Goal: Task Accomplishment & Management: Complete application form

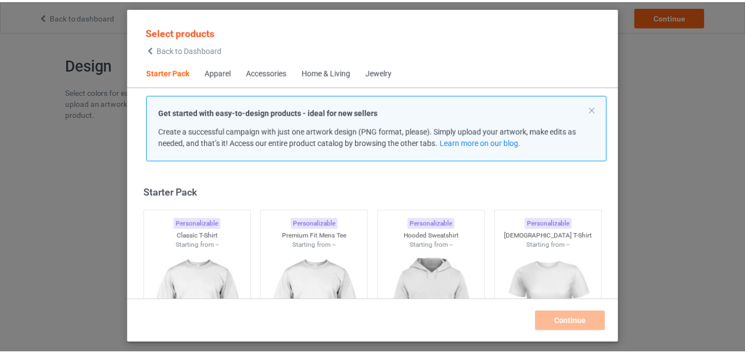
scroll to position [14, 0]
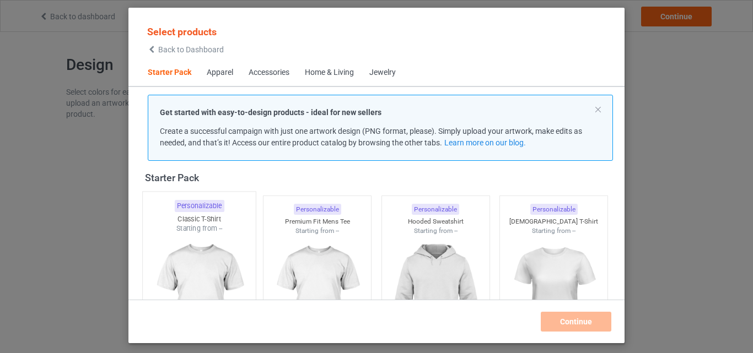
click at [189, 239] on div at bounding box center [199, 299] width 113 height 130
click at [302, 259] on div at bounding box center [318, 298] width 108 height 124
click at [392, 251] on div at bounding box center [435, 299] width 113 height 130
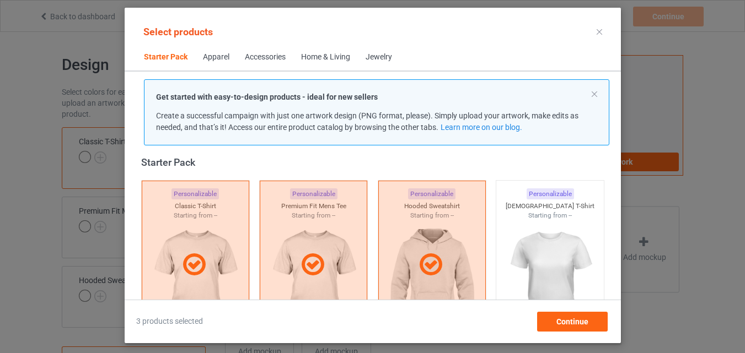
scroll to position [180, 0]
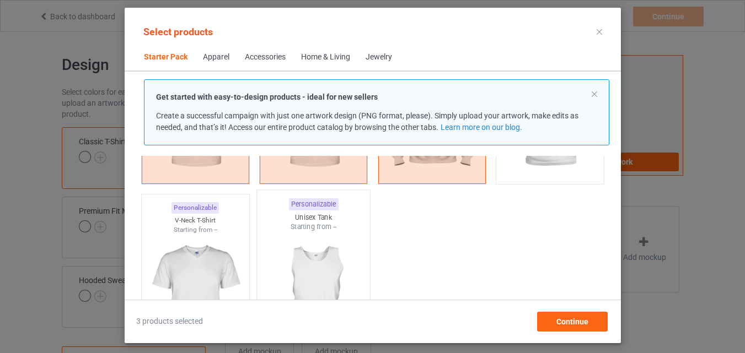
click at [191, 238] on img at bounding box center [195, 296] width 99 height 124
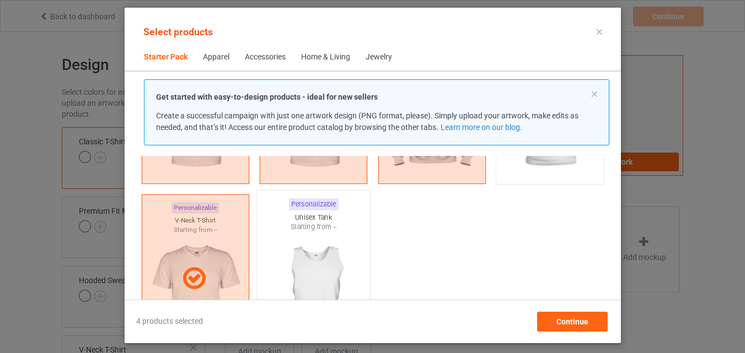
click at [299, 249] on img at bounding box center [313, 297] width 104 height 130
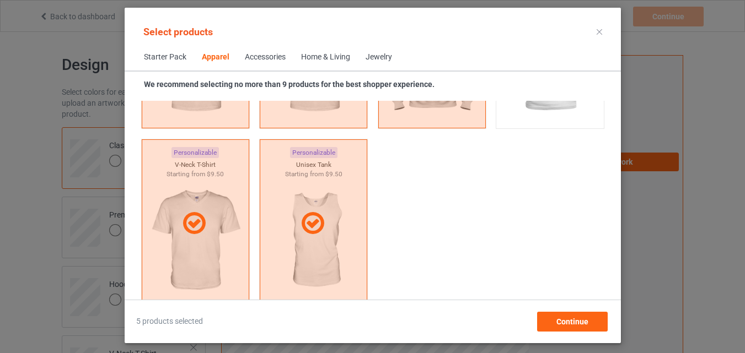
scroll to position [786, 0]
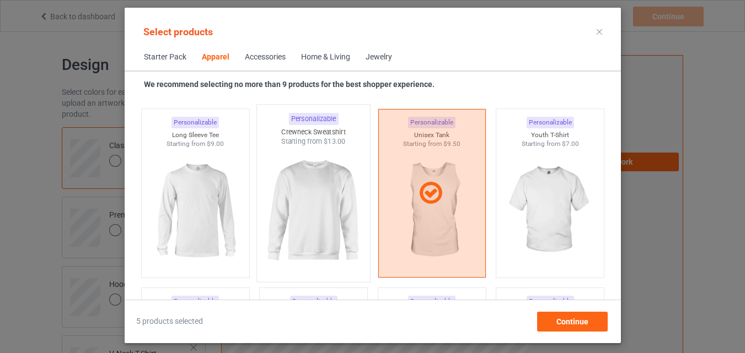
click at [199, 232] on img at bounding box center [195, 211] width 99 height 124
click at [311, 205] on img at bounding box center [313, 211] width 99 height 124
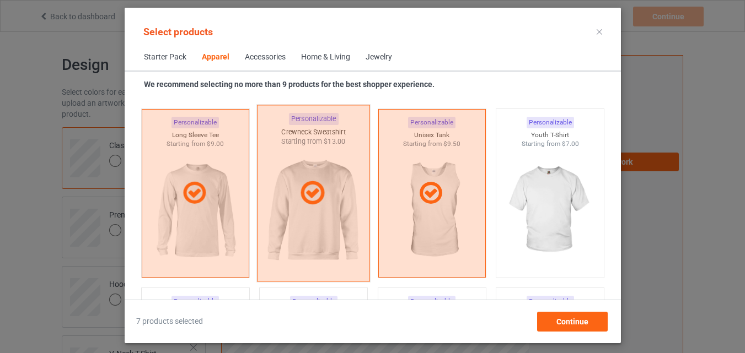
click at [539, 245] on img at bounding box center [550, 211] width 99 height 124
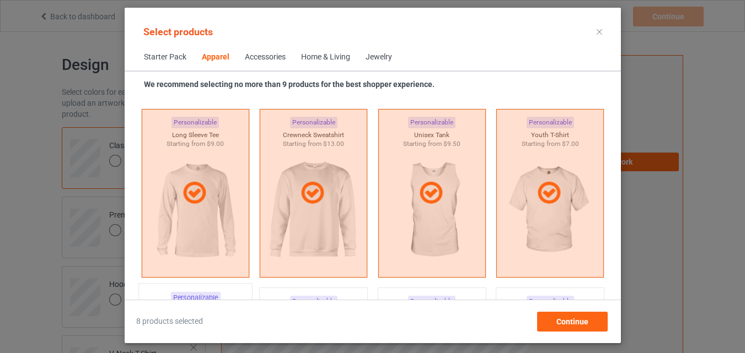
click at [313, 55] on div "Home & Living" at bounding box center [325, 57] width 49 height 11
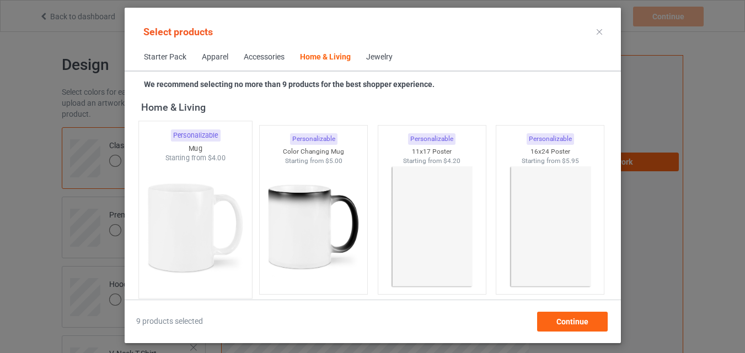
click at [217, 234] on img at bounding box center [195, 228] width 104 height 130
click at [303, 228] on img at bounding box center [313, 227] width 99 height 124
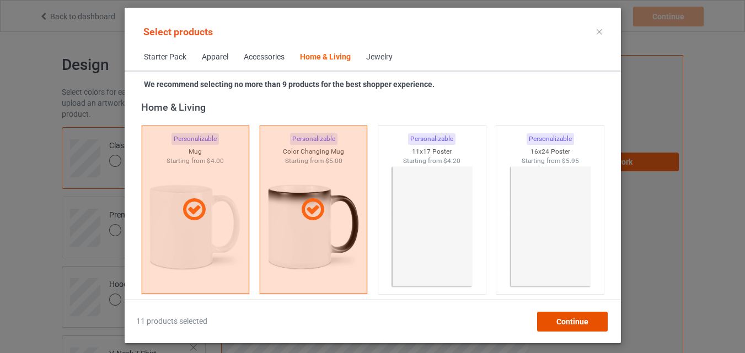
click at [566, 321] on span "Continue" at bounding box center [572, 322] width 32 height 9
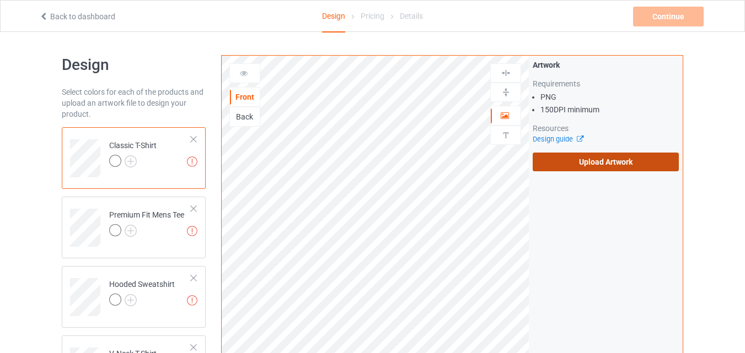
click at [594, 167] on label "Upload Artwork" at bounding box center [606, 162] width 146 height 19
click at [0, 0] on input "Upload Artwork" at bounding box center [0, 0] width 0 height 0
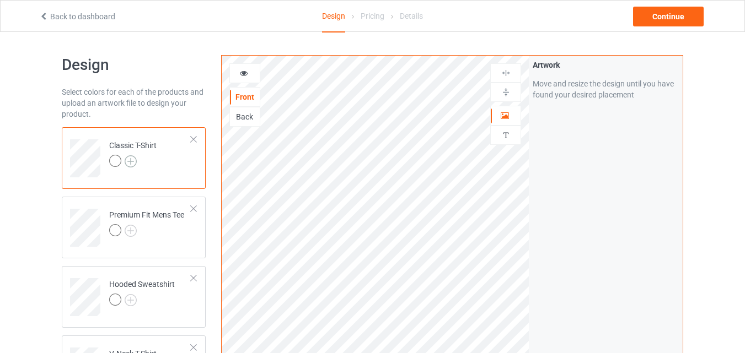
click at [132, 163] on img at bounding box center [131, 162] width 12 height 12
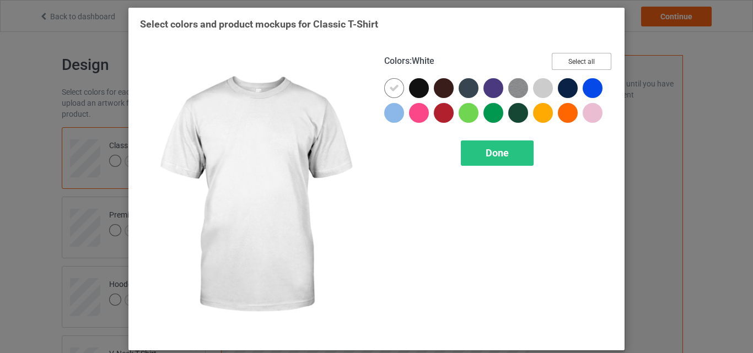
click at [552, 58] on button "Select all" at bounding box center [582, 61] width 60 height 17
click at [390, 90] on icon at bounding box center [394, 88] width 10 height 10
click at [390, 90] on div at bounding box center [394, 88] width 20 height 20
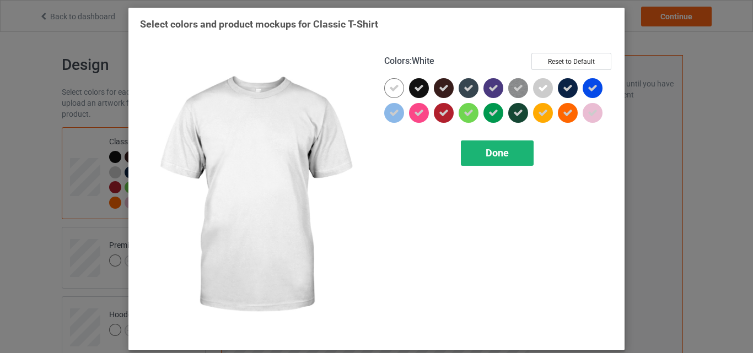
click at [496, 156] on span "Done" at bounding box center [497, 153] width 23 height 12
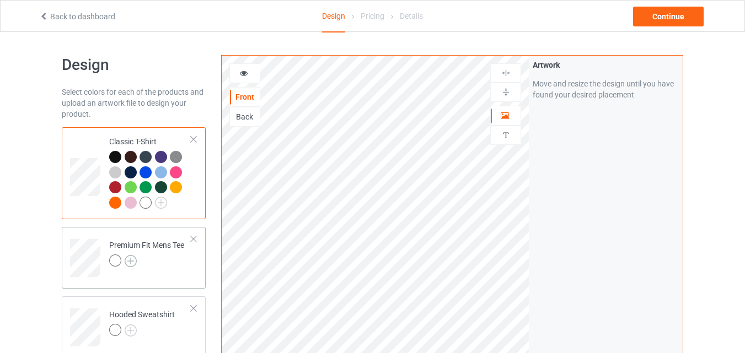
click at [130, 260] on img at bounding box center [131, 261] width 12 height 12
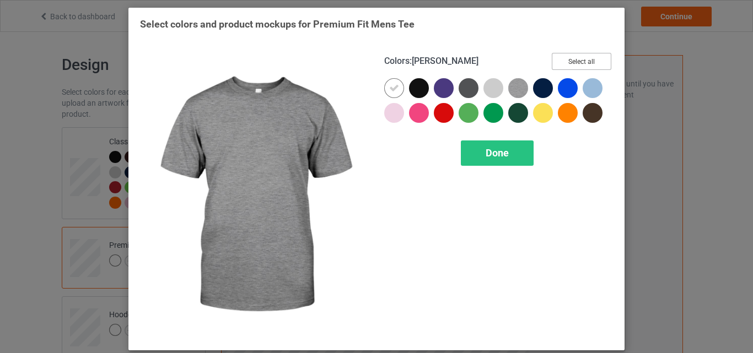
drag, startPoint x: 556, startPoint y: 57, endPoint x: 369, endPoint y: 94, distance: 189.9
click at [556, 57] on button "Select all" at bounding box center [582, 61] width 60 height 17
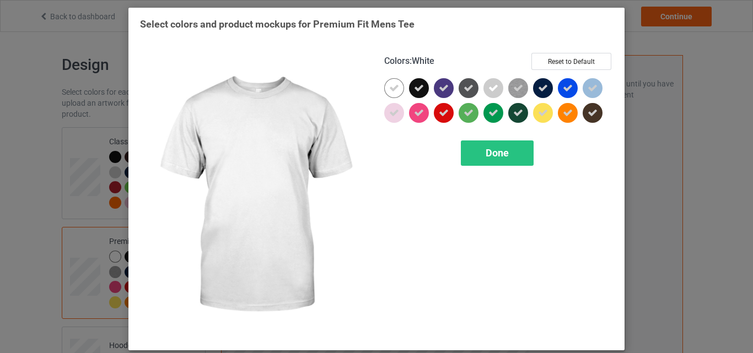
click at [385, 87] on div at bounding box center [394, 88] width 20 height 20
click at [473, 158] on div "Done" at bounding box center [497, 153] width 73 height 25
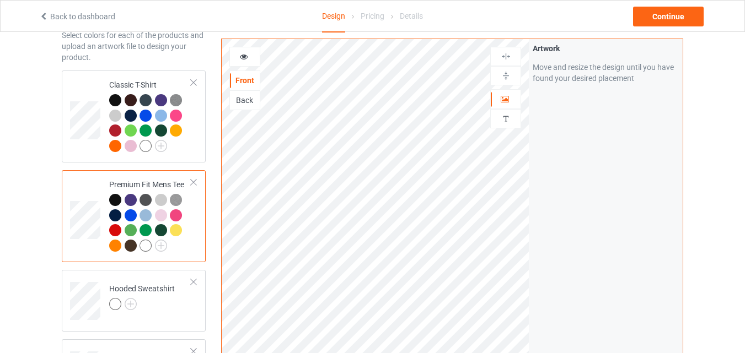
scroll to position [165, 0]
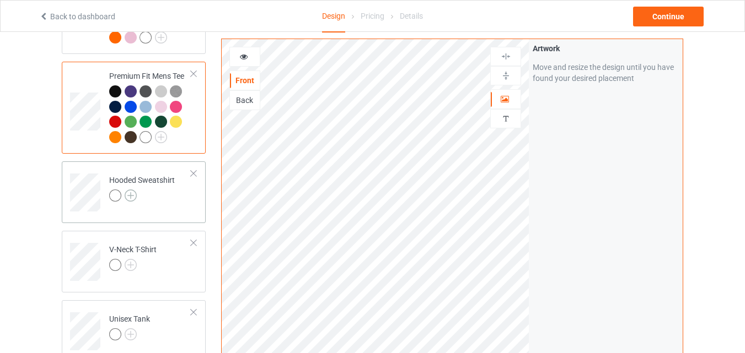
click at [133, 201] on img at bounding box center [131, 196] width 12 height 12
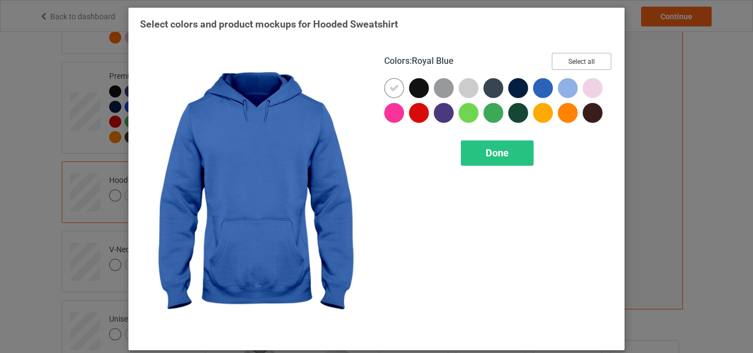
drag, startPoint x: 565, startPoint y: 65, endPoint x: 340, endPoint y: 93, distance: 227.4
click at [565, 64] on button "Select all" at bounding box center [582, 61] width 60 height 17
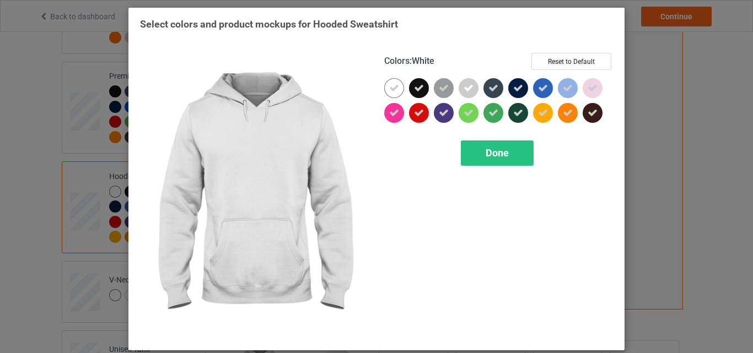
click at [391, 81] on div at bounding box center [394, 88] width 20 height 20
click at [465, 147] on div "Done" at bounding box center [497, 153] width 73 height 25
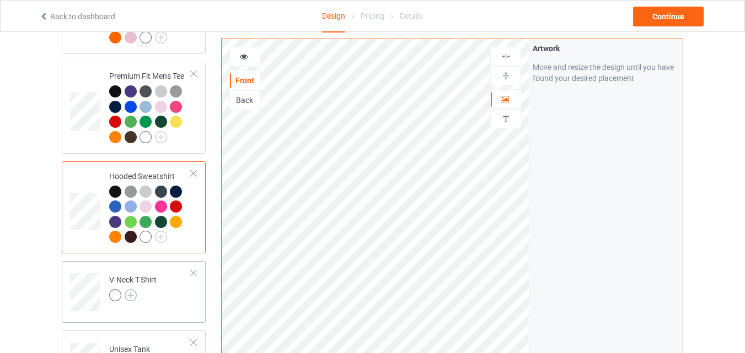
click at [131, 295] on img at bounding box center [131, 296] width 12 height 12
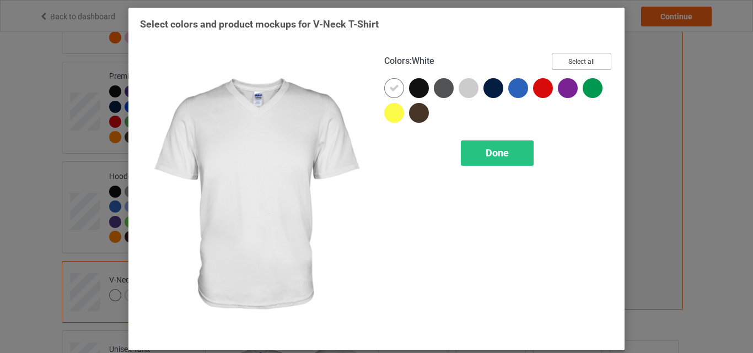
click at [555, 65] on button "Select all" at bounding box center [582, 61] width 60 height 17
click at [394, 89] on icon at bounding box center [394, 88] width 10 height 10
click at [394, 89] on div at bounding box center [394, 88] width 20 height 20
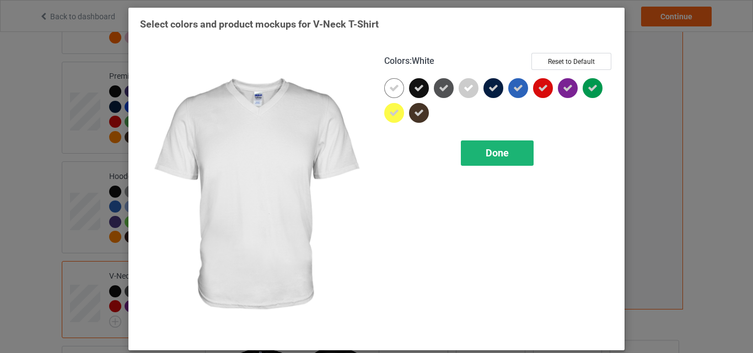
click at [467, 151] on div "Done" at bounding box center [497, 153] width 73 height 25
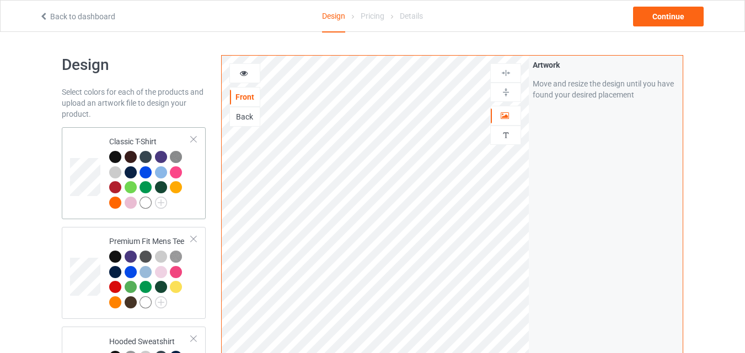
click at [79, 138] on td at bounding box center [86, 173] width 33 height 83
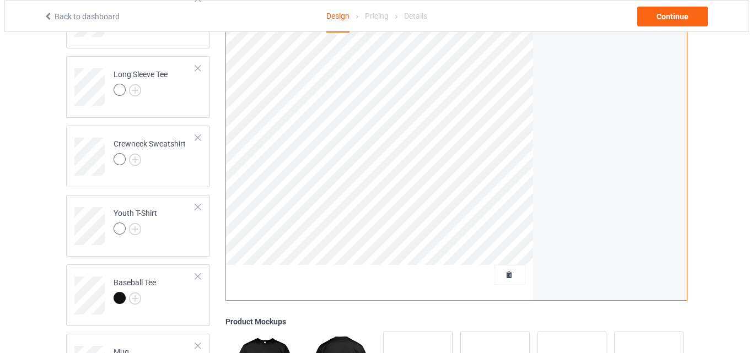
scroll to position [551, 0]
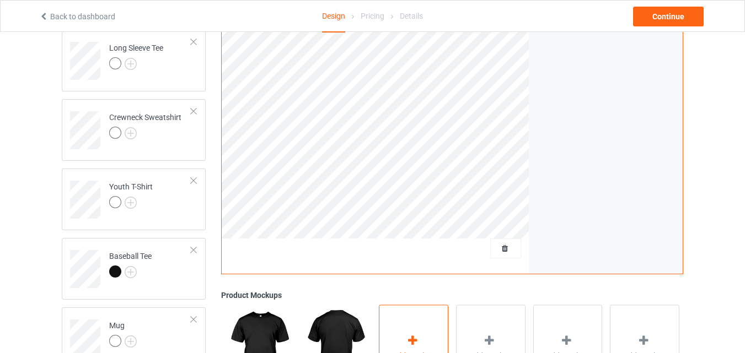
click at [422, 335] on div "Add mockup" at bounding box center [413, 348] width 69 height 87
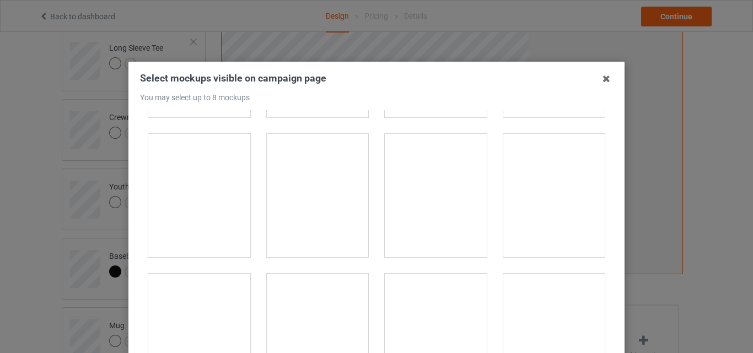
scroll to position [3413, 0]
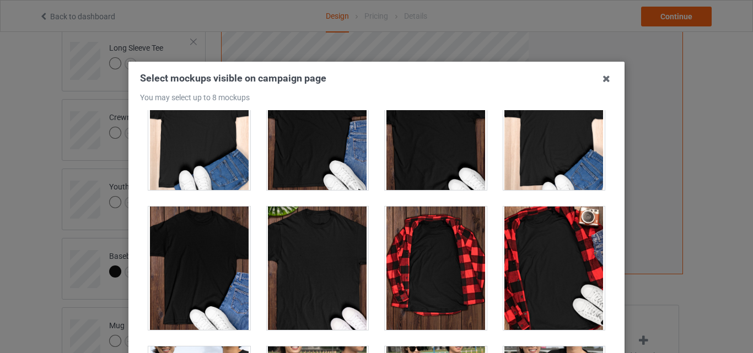
click at [451, 260] on div at bounding box center [436, 269] width 102 height 124
click at [404, 240] on div at bounding box center [436, 269] width 102 height 124
click at [324, 259] on div at bounding box center [318, 269] width 102 height 124
drag, startPoint x: 403, startPoint y: 255, endPoint x: 452, endPoint y: 251, distance: 49.2
click at [403, 255] on div at bounding box center [436, 269] width 102 height 124
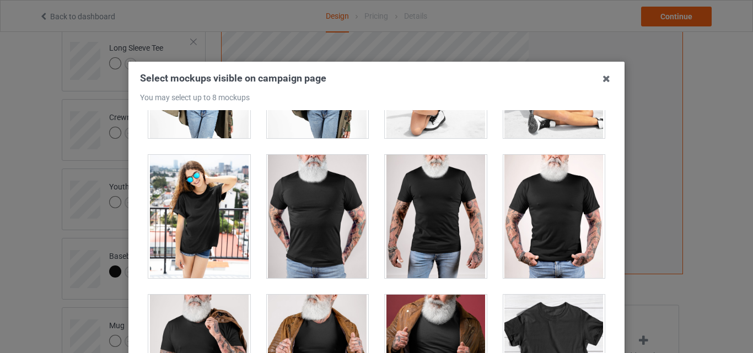
scroll to position [15435, 0]
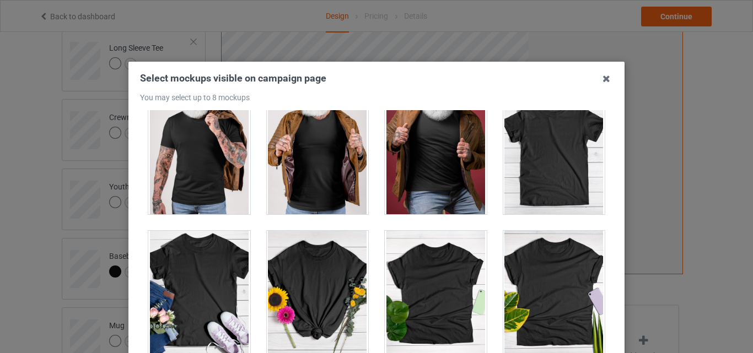
click at [553, 183] on div at bounding box center [554, 153] width 102 height 124
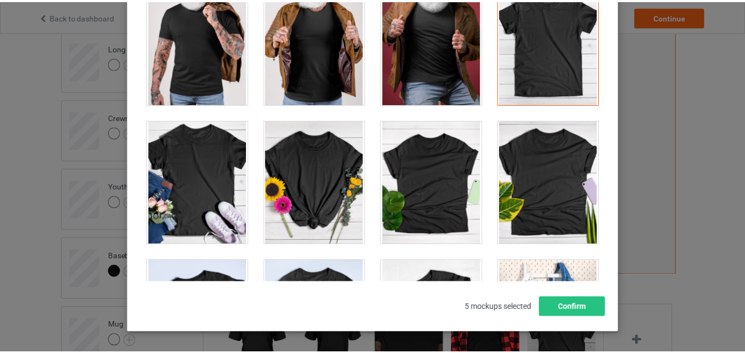
scroll to position [15825, 0]
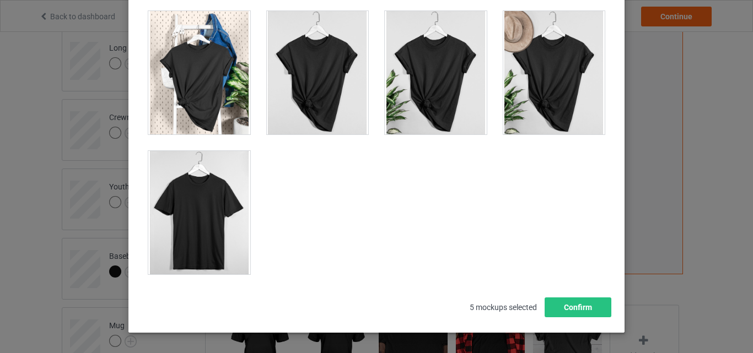
click at [205, 206] on div at bounding box center [199, 213] width 102 height 124
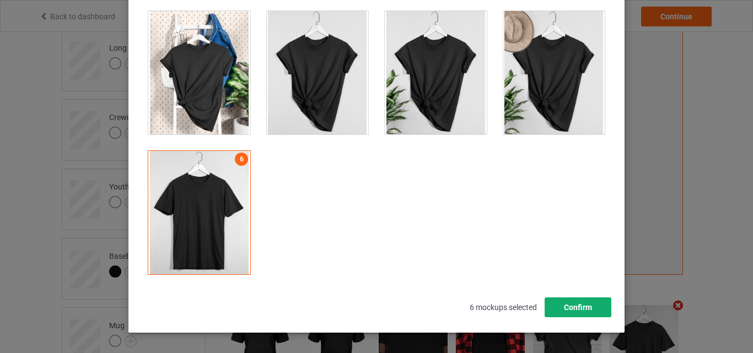
click at [562, 310] on button "Confirm" at bounding box center [578, 308] width 67 height 20
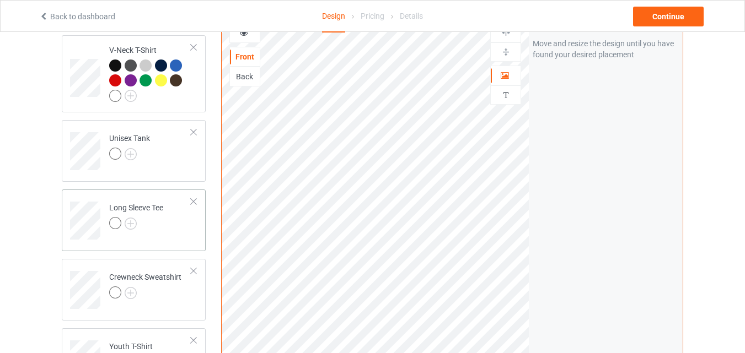
scroll to position [386, 0]
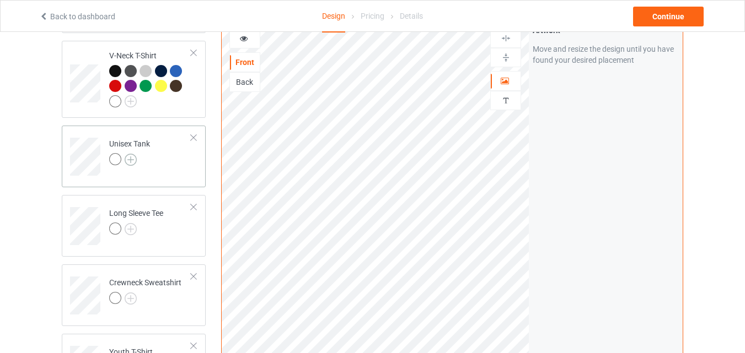
click at [133, 160] on img at bounding box center [131, 160] width 12 height 12
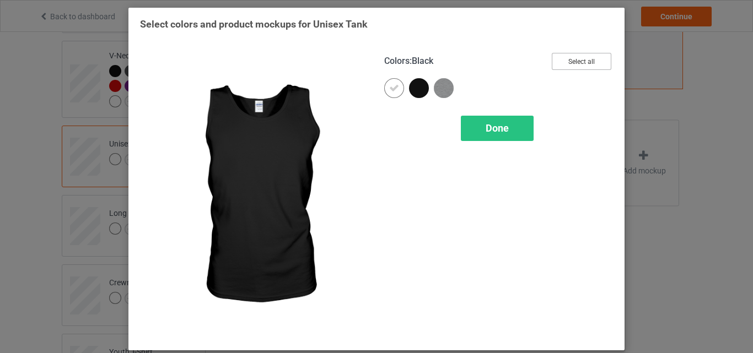
click at [578, 68] on button "Select all" at bounding box center [582, 61] width 60 height 17
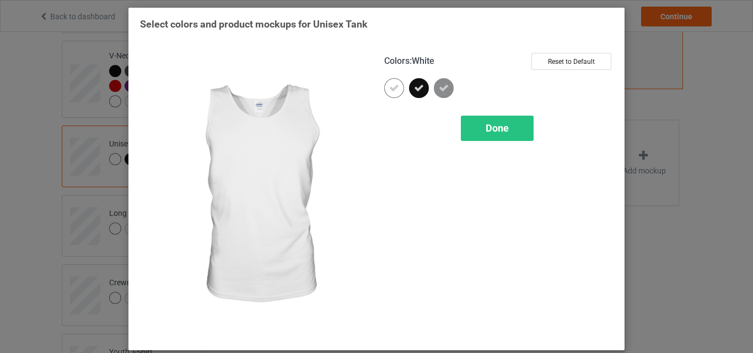
click at [396, 84] on div at bounding box center [394, 88] width 20 height 20
click at [475, 126] on div "Done" at bounding box center [497, 128] width 73 height 25
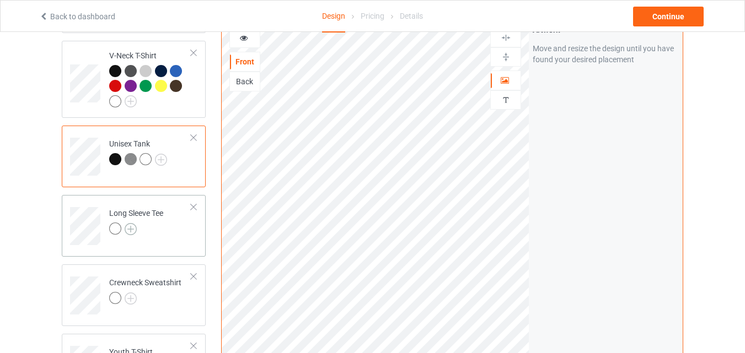
click at [132, 235] on img at bounding box center [131, 229] width 12 height 12
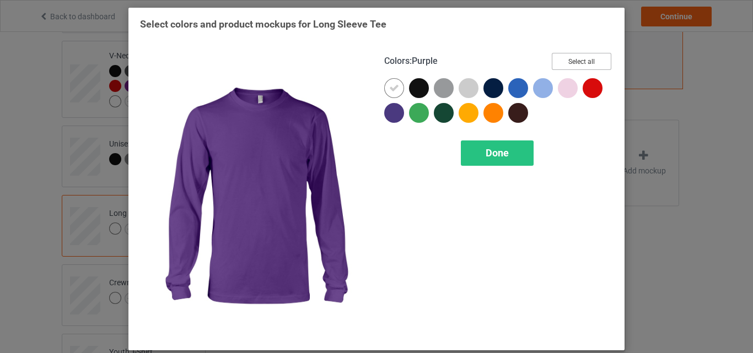
click at [569, 63] on button "Select all" at bounding box center [582, 61] width 60 height 17
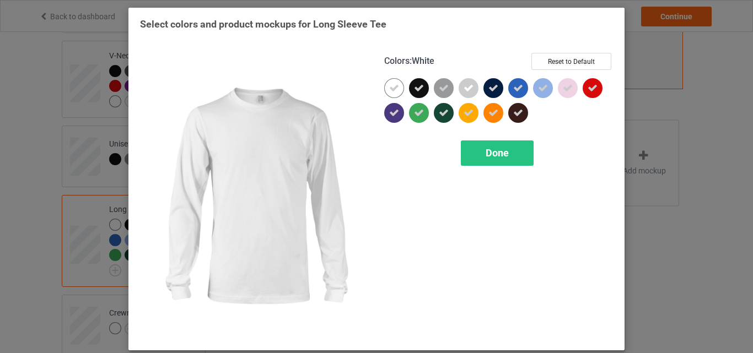
click at [384, 92] on div at bounding box center [394, 88] width 20 height 20
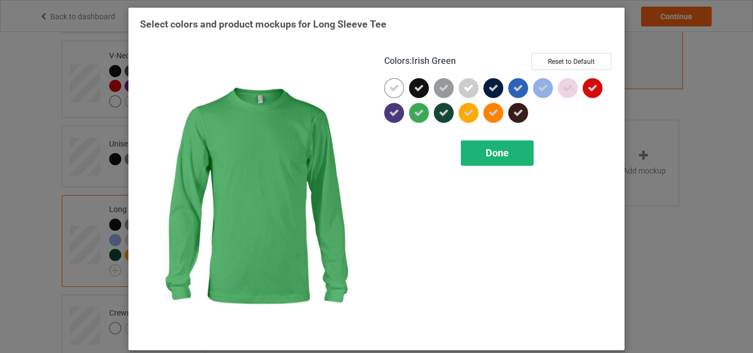
click at [469, 151] on div "Done" at bounding box center [497, 153] width 73 height 25
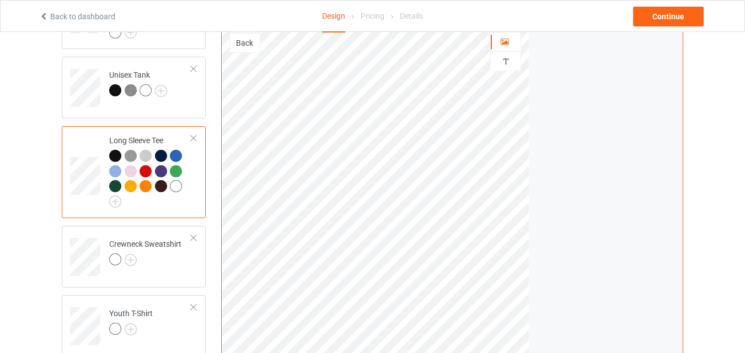
scroll to position [551, 0]
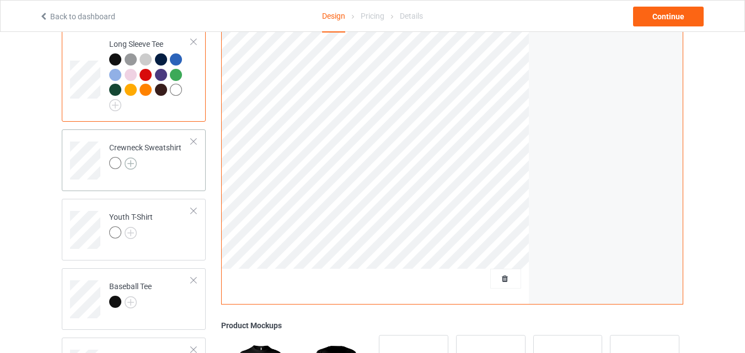
click at [129, 168] on img at bounding box center [131, 164] width 12 height 12
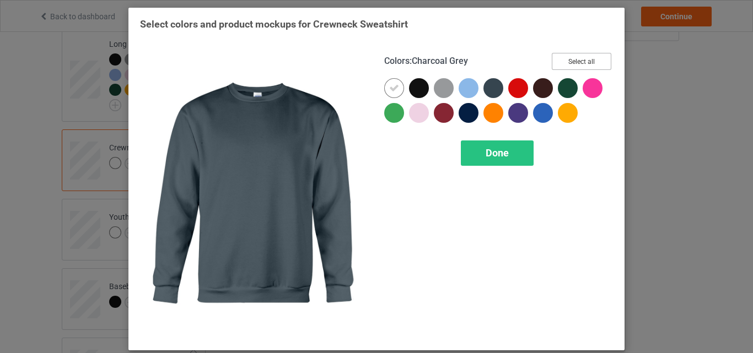
click at [552, 66] on button "Select all" at bounding box center [582, 61] width 60 height 17
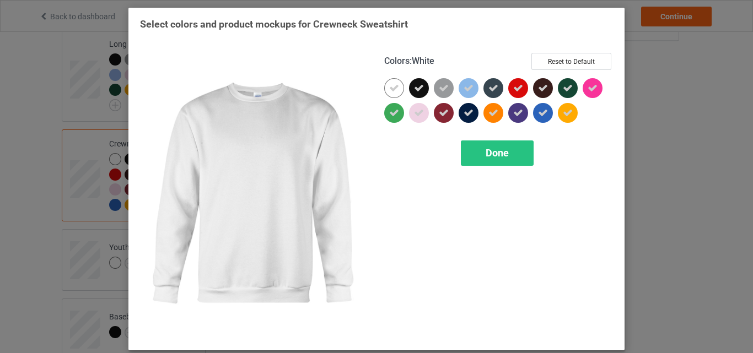
click at [392, 89] on icon at bounding box center [394, 88] width 10 height 10
click at [392, 89] on div at bounding box center [394, 88] width 20 height 20
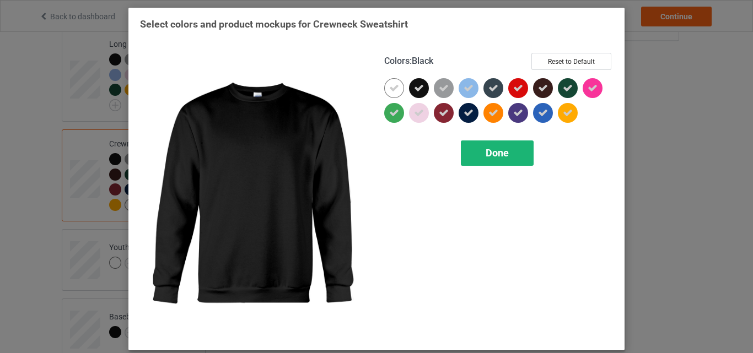
click at [495, 160] on div "Done" at bounding box center [497, 153] width 73 height 25
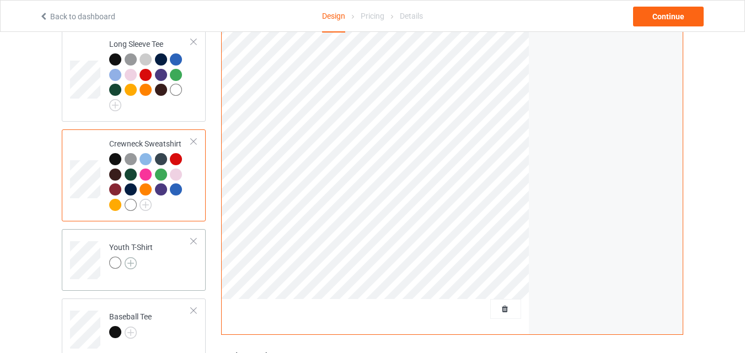
click at [129, 264] on img at bounding box center [131, 264] width 12 height 12
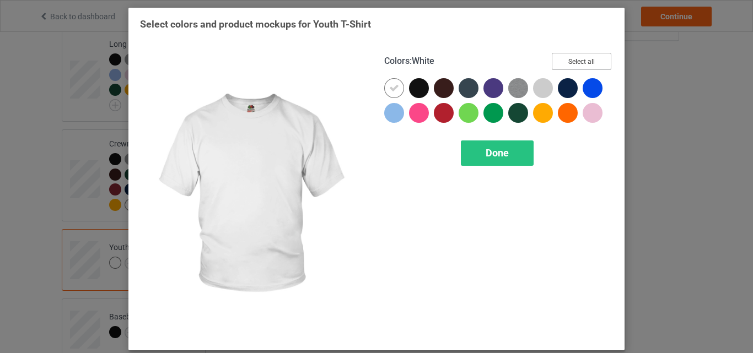
click at [560, 61] on button "Select all" at bounding box center [582, 61] width 60 height 17
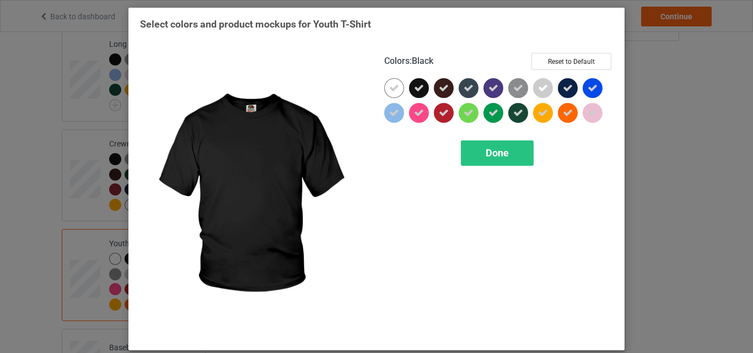
click at [393, 90] on icon at bounding box center [394, 88] width 10 height 10
click at [393, 90] on div at bounding box center [394, 88] width 20 height 20
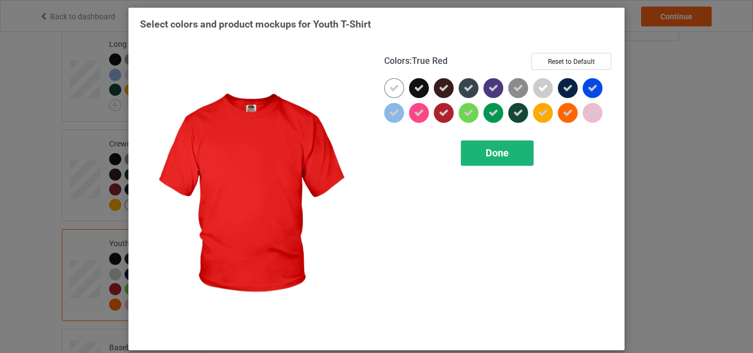
click at [480, 152] on div "Done" at bounding box center [497, 153] width 73 height 25
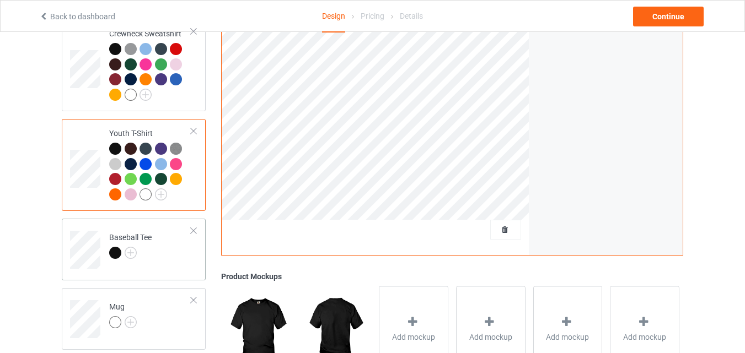
scroll to position [717, 0]
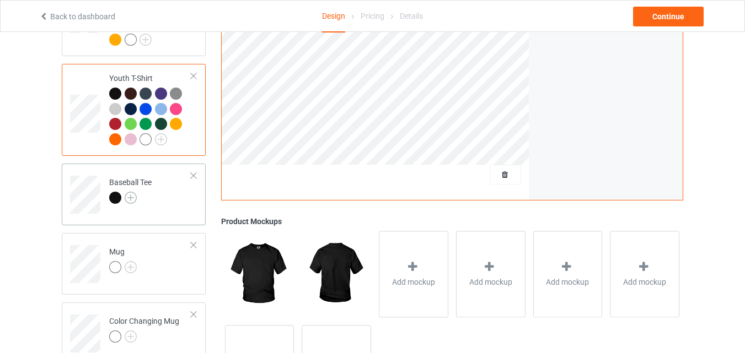
click at [134, 199] on img at bounding box center [131, 198] width 12 height 12
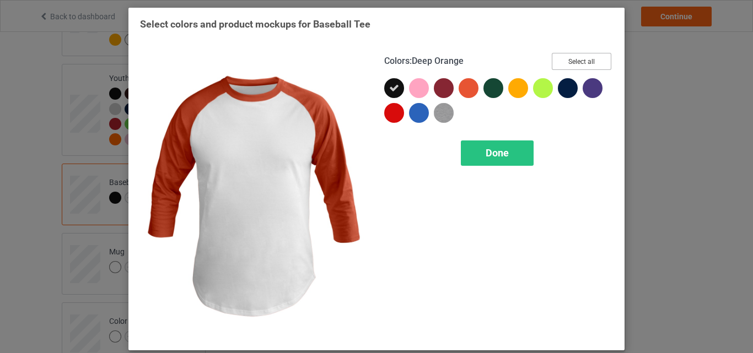
click at [560, 62] on button "Select all" at bounding box center [582, 61] width 60 height 17
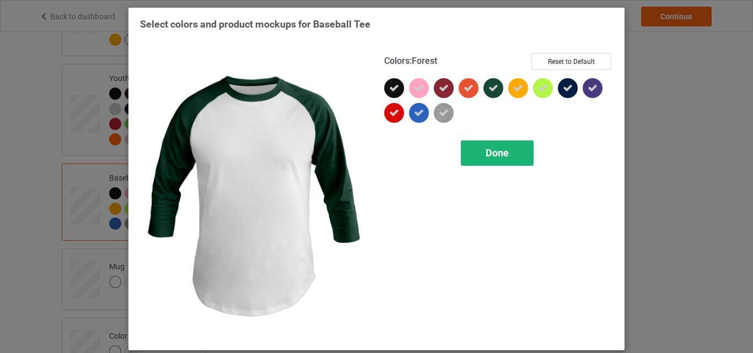
click at [474, 153] on div "Done" at bounding box center [497, 153] width 73 height 25
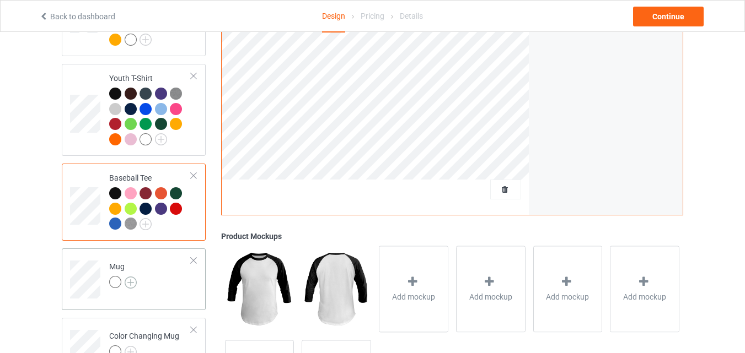
click at [131, 289] on img at bounding box center [131, 283] width 12 height 12
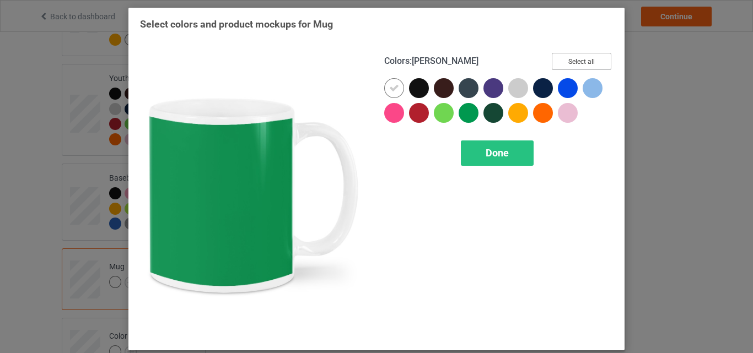
click at [564, 60] on button "Select all" at bounding box center [582, 61] width 60 height 17
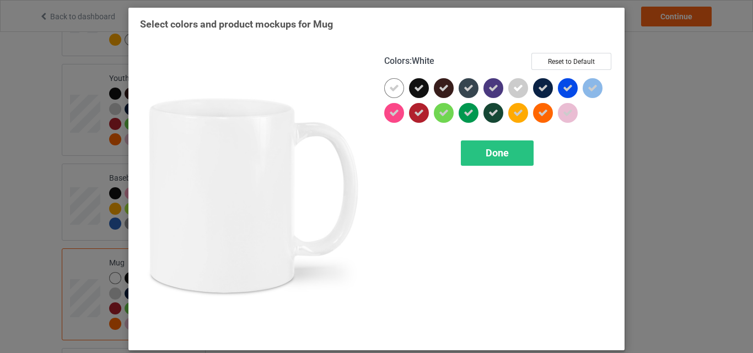
click at [386, 82] on div at bounding box center [394, 88] width 20 height 20
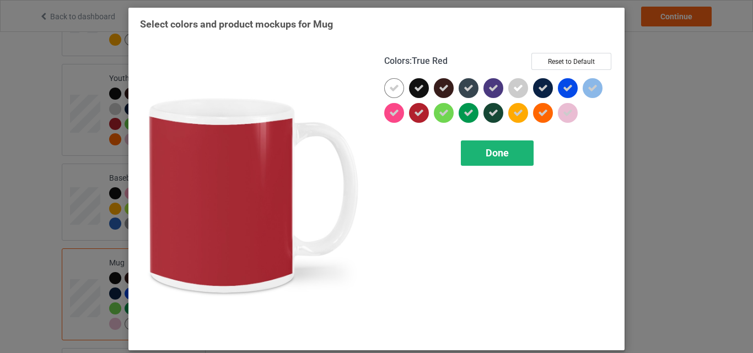
click at [480, 153] on div "Done" at bounding box center [497, 153] width 73 height 25
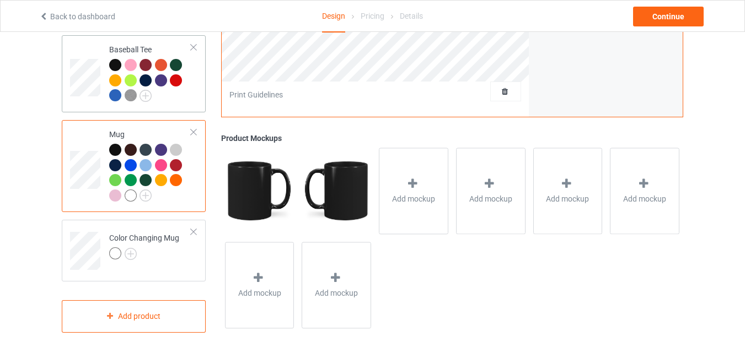
scroll to position [854, 0]
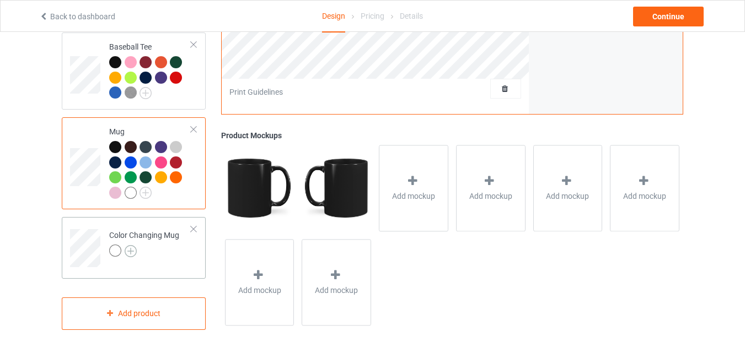
click at [127, 250] on img at bounding box center [131, 251] width 12 height 12
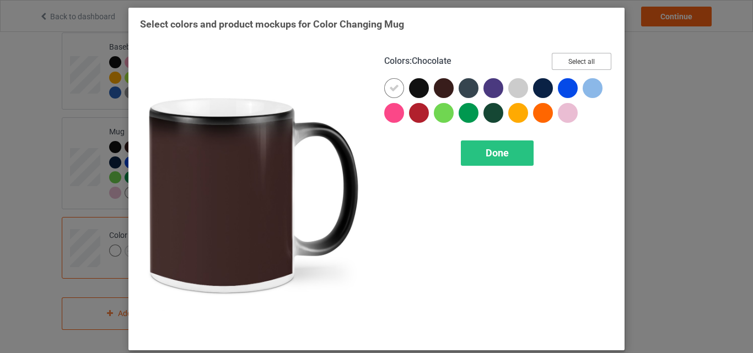
click at [562, 66] on button "Select all" at bounding box center [582, 61] width 60 height 17
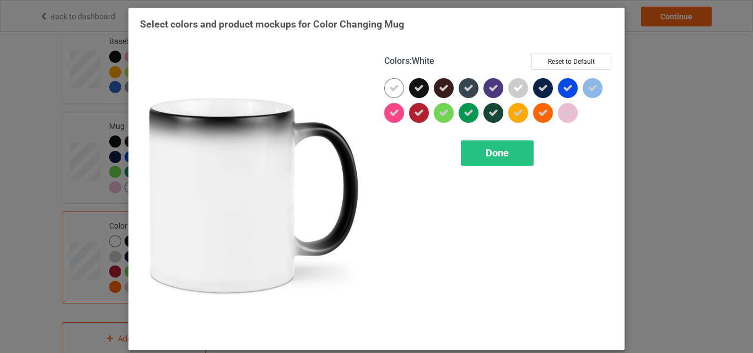
click at [384, 86] on div at bounding box center [394, 88] width 20 height 20
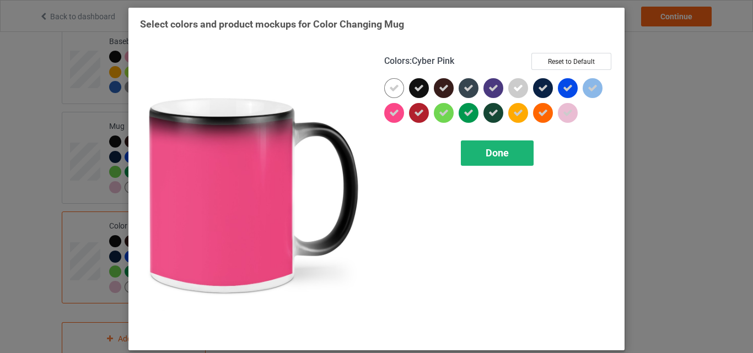
click at [487, 158] on span "Done" at bounding box center [497, 153] width 23 height 12
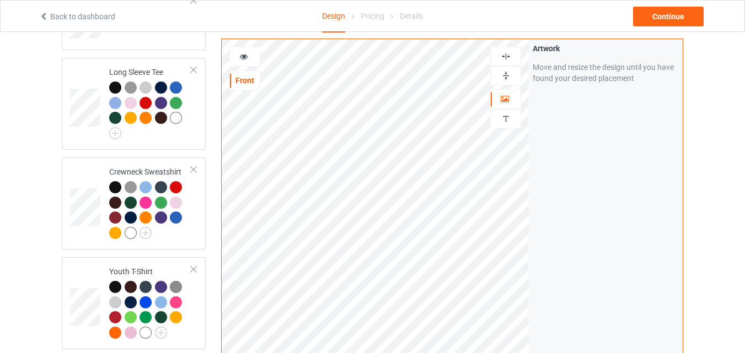
scroll to position [523, 0]
click at [516, 74] on div at bounding box center [506, 76] width 30 height 10
click at [244, 53] on icon at bounding box center [243, 55] width 9 height 8
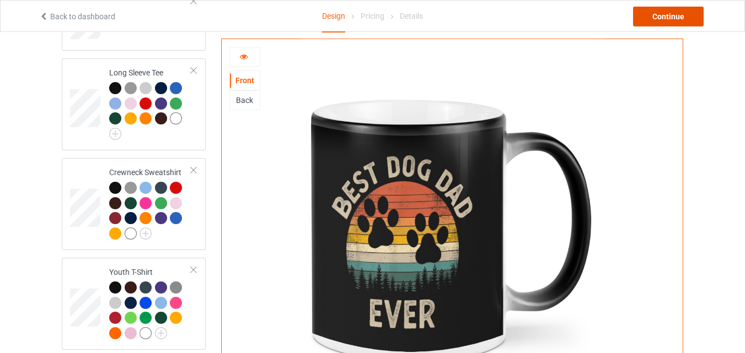
click at [676, 22] on div "Continue" at bounding box center [668, 17] width 71 height 20
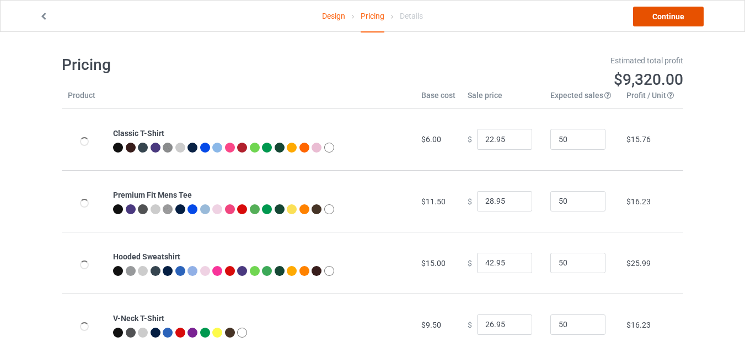
click at [673, 21] on link "Continue" at bounding box center [668, 17] width 71 height 20
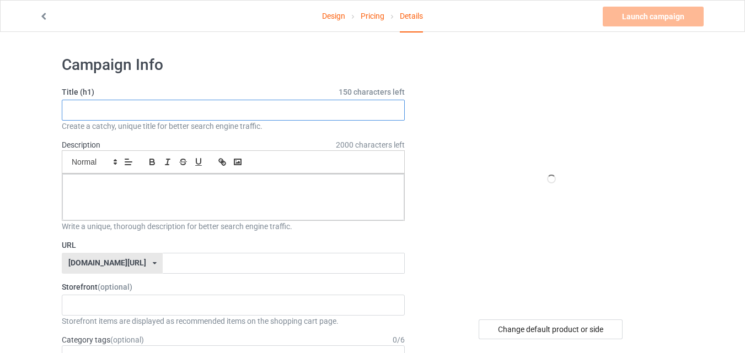
click at [229, 107] on input "text" at bounding box center [233, 110] width 343 height 21
paste input "Best Dog Dad Ever Vintage"
type input "Best Dog Dad Ever Vintage"
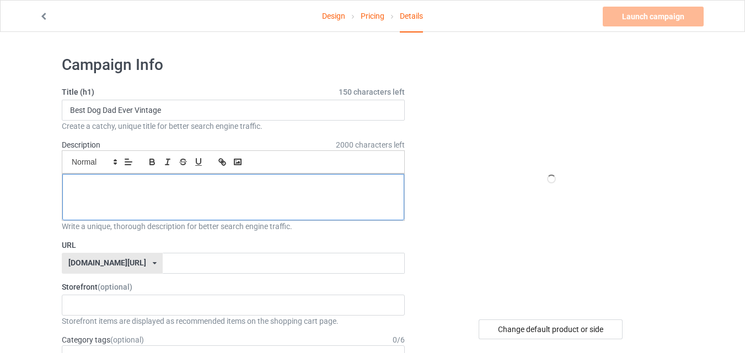
click at [192, 196] on div at bounding box center [233, 197] width 342 height 46
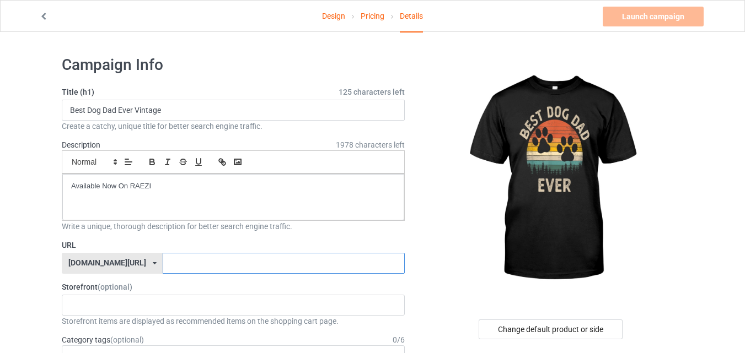
click at [213, 273] on input "text" at bounding box center [284, 263] width 242 height 21
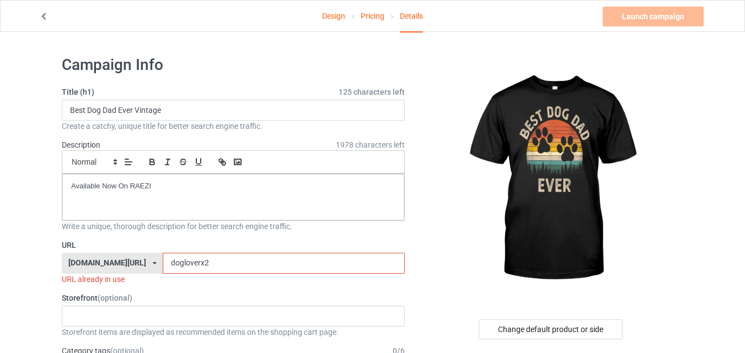
type input "dogloverx2x"
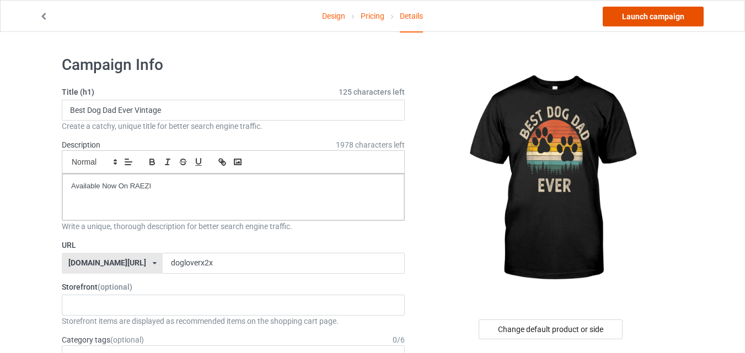
click at [641, 19] on link "Launch campaign" at bounding box center [653, 17] width 101 height 20
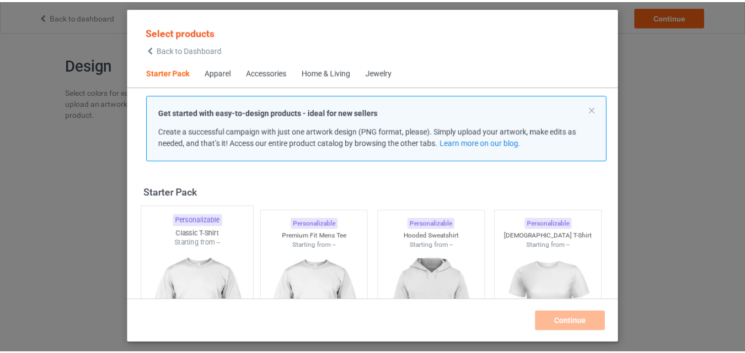
scroll to position [14, 0]
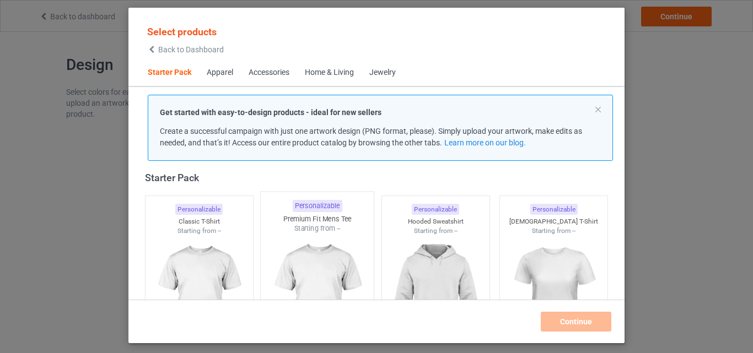
click at [216, 223] on div "Classic T-Shirt" at bounding box center [200, 221] width 108 height 9
click at [292, 234] on img at bounding box center [318, 299] width 104 height 130
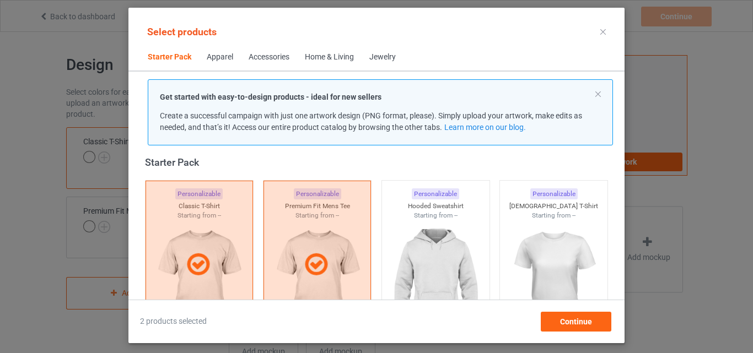
click at [432, 221] on img at bounding box center [436, 283] width 99 height 124
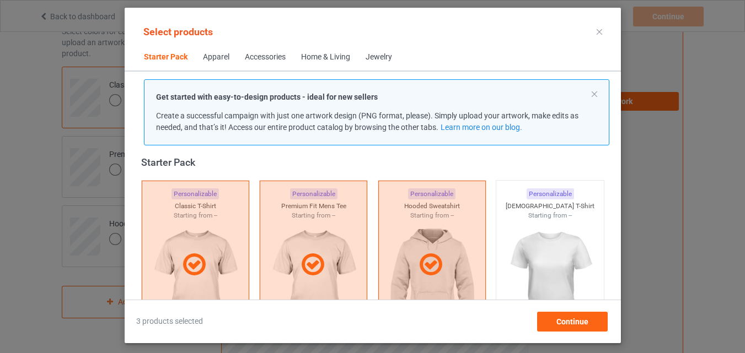
scroll to position [180, 0]
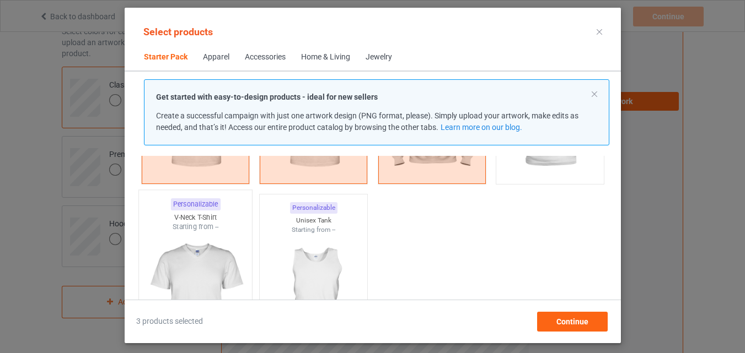
click at [179, 261] on img at bounding box center [195, 297] width 104 height 130
click at [262, 262] on img at bounding box center [313, 297] width 104 height 130
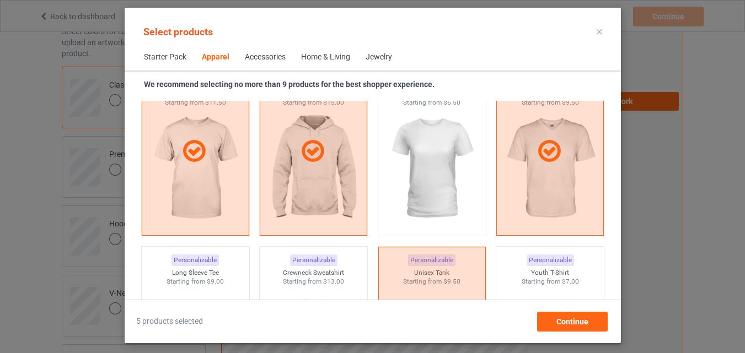
scroll to position [841, 0]
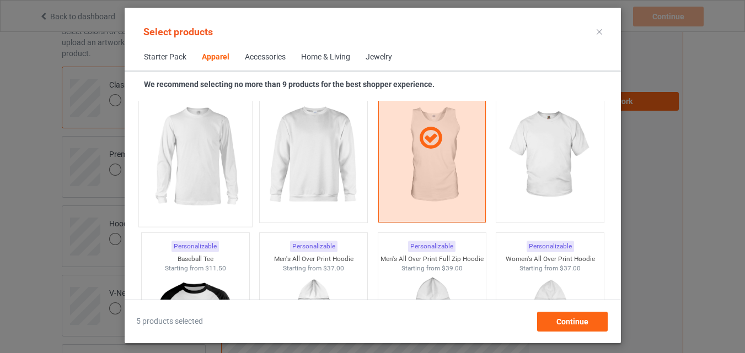
click at [219, 189] on img at bounding box center [195, 157] width 104 height 130
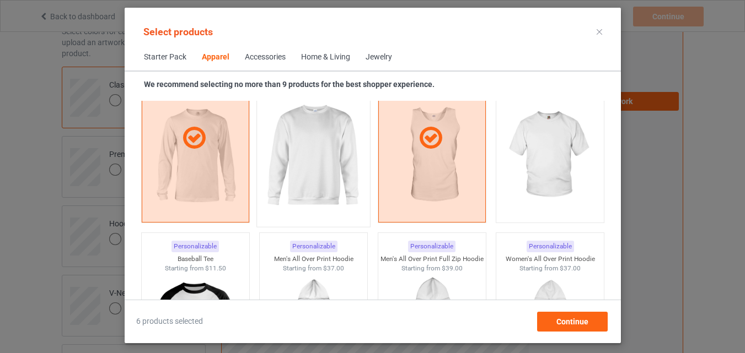
click at [342, 196] on img at bounding box center [313, 157] width 104 height 130
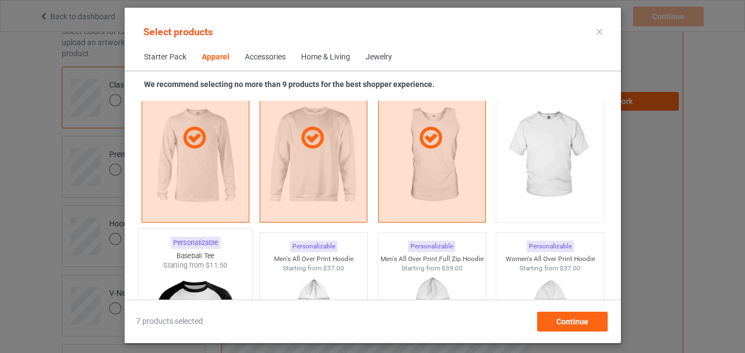
click at [556, 168] on img at bounding box center [550, 156] width 99 height 124
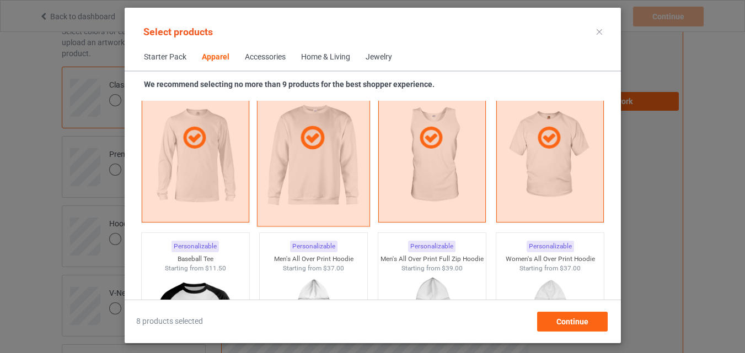
click at [212, 255] on div "Baseball Tee" at bounding box center [195, 259] width 108 height 9
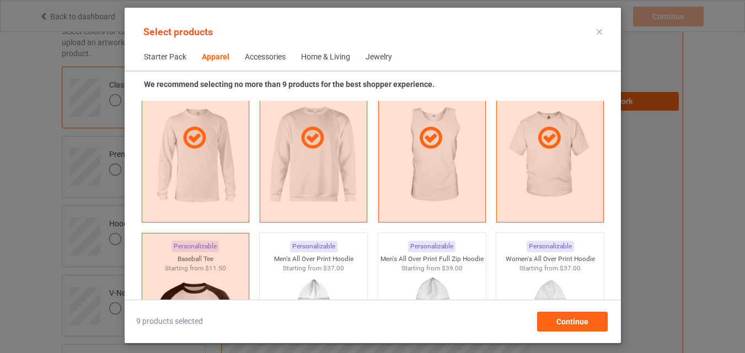
click at [310, 56] on div "Home & Living" at bounding box center [325, 57] width 49 height 11
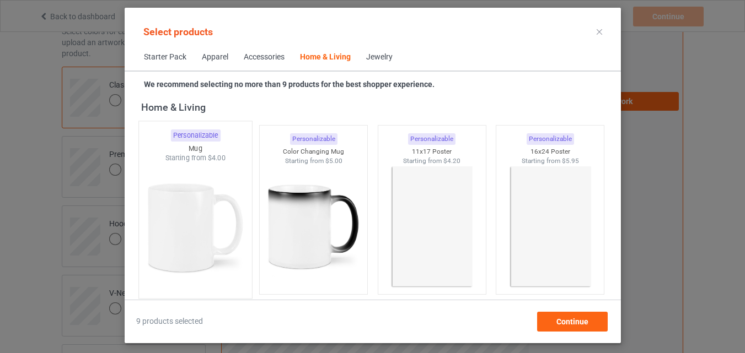
click at [194, 194] on img at bounding box center [195, 228] width 104 height 130
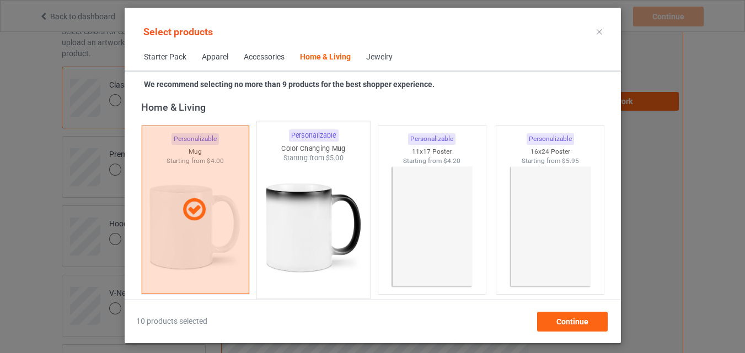
click at [270, 211] on img at bounding box center [313, 228] width 104 height 130
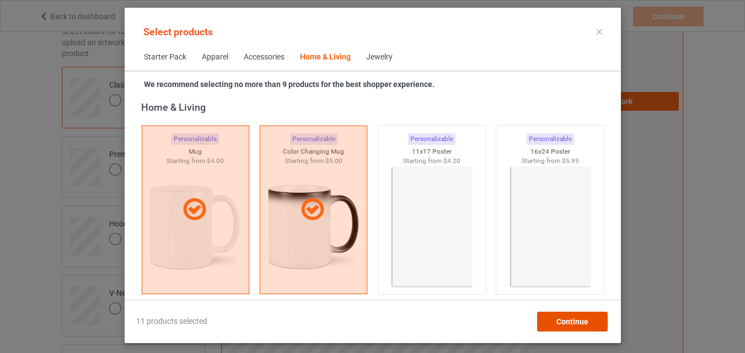
click at [555, 325] on div "Continue" at bounding box center [572, 322] width 71 height 20
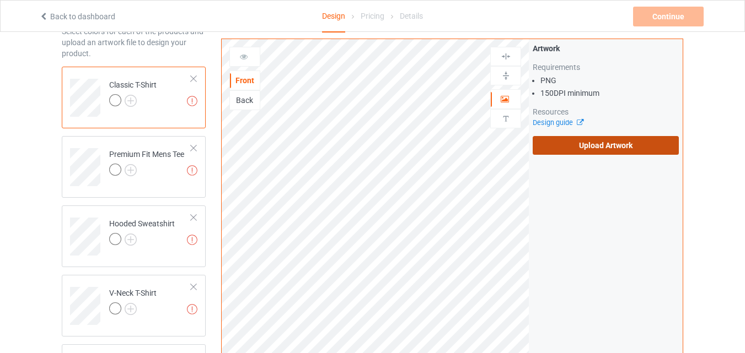
click at [561, 148] on label "Upload Artwork" at bounding box center [606, 145] width 146 height 19
click at [0, 0] on input "Upload Artwork" at bounding box center [0, 0] width 0 height 0
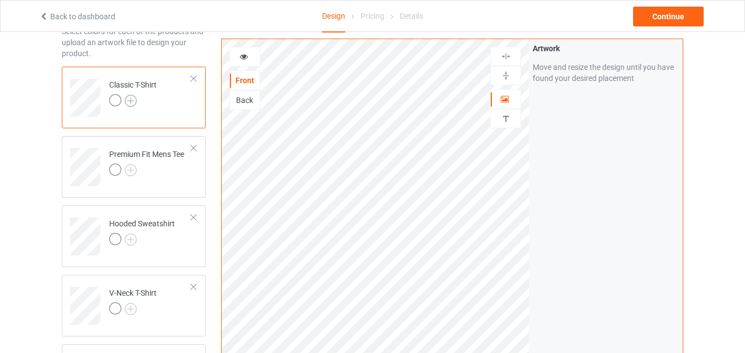
click at [133, 104] on img at bounding box center [131, 101] width 12 height 12
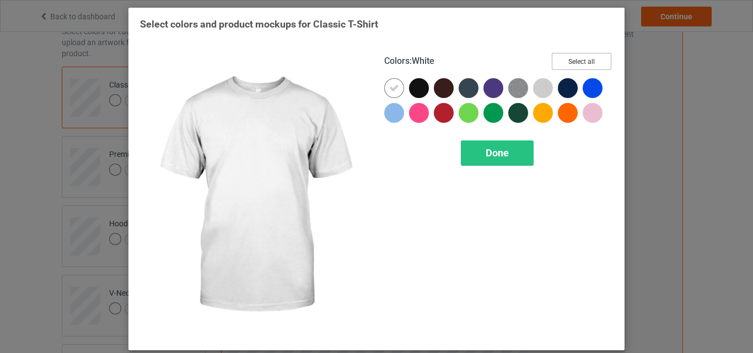
click at [596, 60] on button "Select all" at bounding box center [582, 61] width 60 height 17
click at [393, 88] on icon at bounding box center [394, 88] width 10 height 10
click at [393, 88] on div at bounding box center [394, 88] width 20 height 20
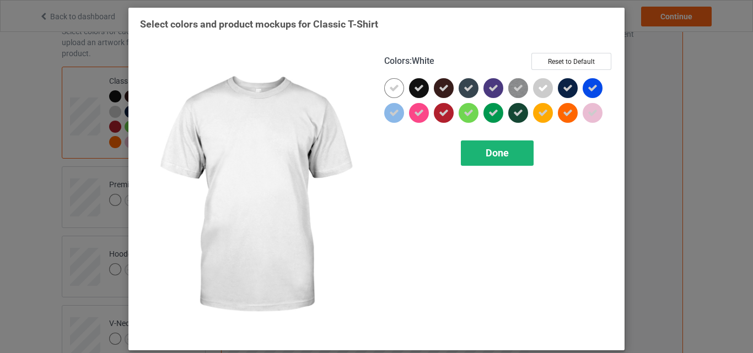
click at [486, 158] on span "Done" at bounding box center [497, 153] width 23 height 12
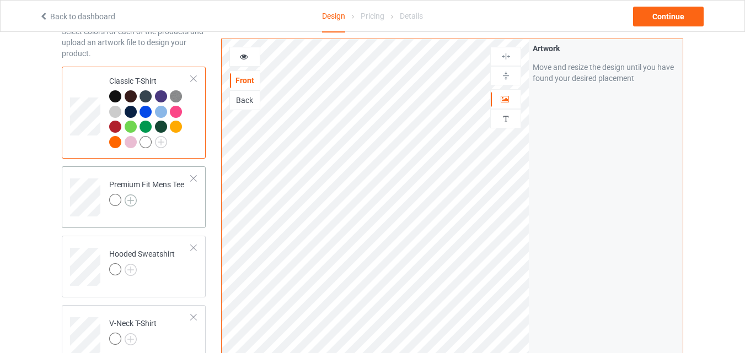
click at [131, 196] on img at bounding box center [131, 201] width 12 height 12
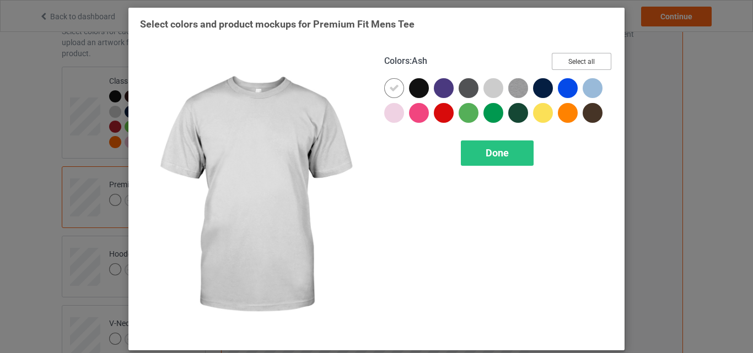
click at [566, 61] on button "Select all" at bounding box center [582, 61] width 60 height 17
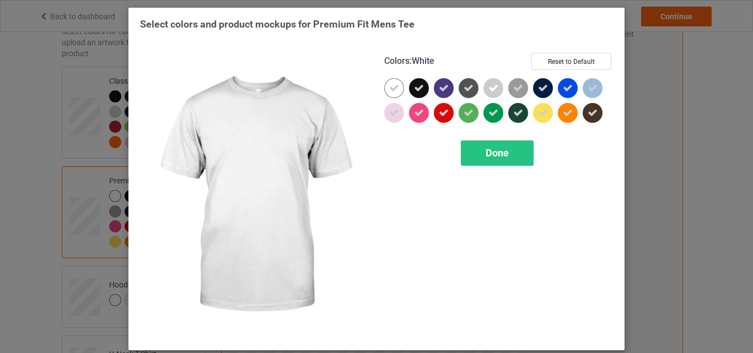
click at [389, 84] on icon at bounding box center [394, 88] width 10 height 10
click at [389, 84] on div at bounding box center [394, 88] width 20 height 20
click at [465, 147] on div "Done" at bounding box center [497, 153] width 73 height 25
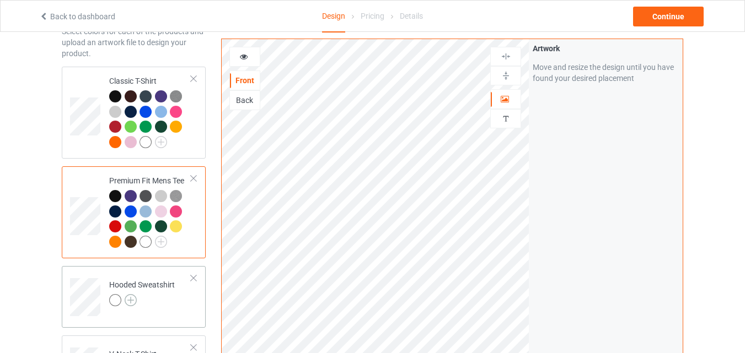
click at [131, 303] on img at bounding box center [131, 300] width 12 height 12
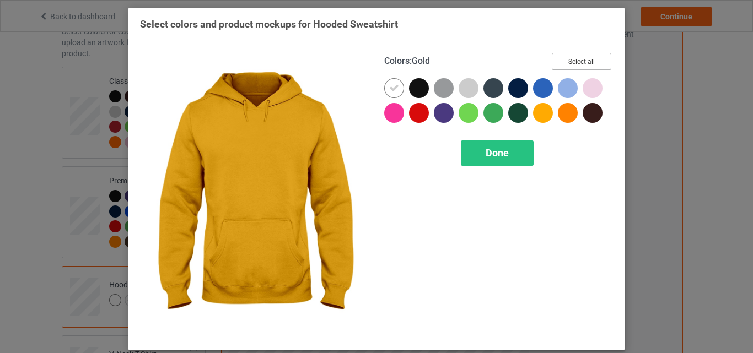
click at [582, 57] on button "Select all" at bounding box center [582, 61] width 60 height 17
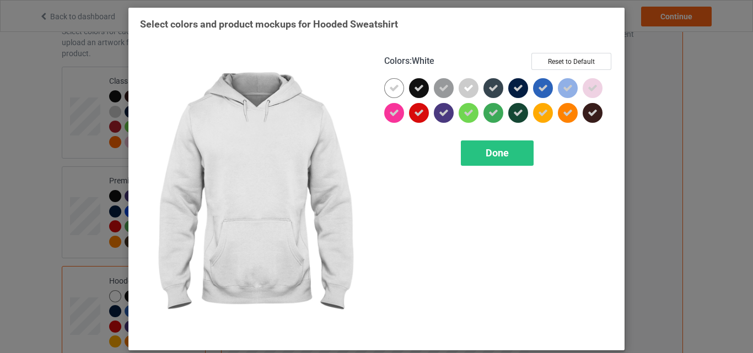
click at [389, 90] on icon at bounding box center [394, 88] width 10 height 10
click at [385, 90] on div at bounding box center [394, 88] width 20 height 20
click at [486, 153] on span "Done" at bounding box center [497, 153] width 23 height 12
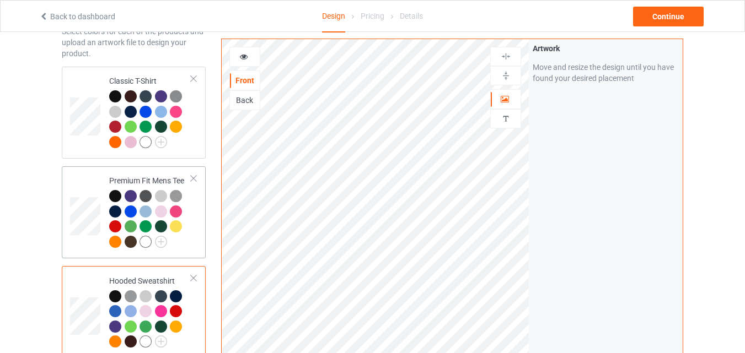
scroll to position [171, 0]
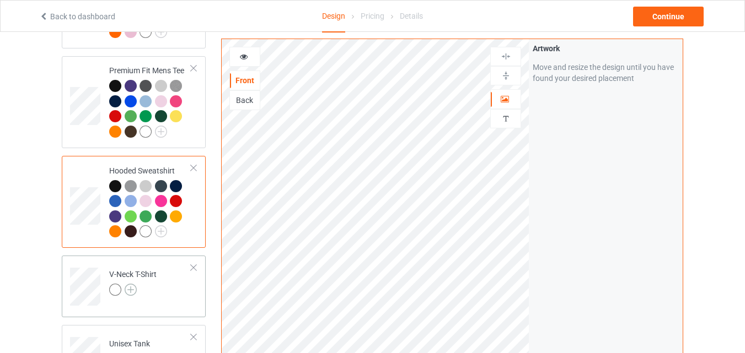
click at [129, 296] on img at bounding box center [131, 290] width 12 height 12
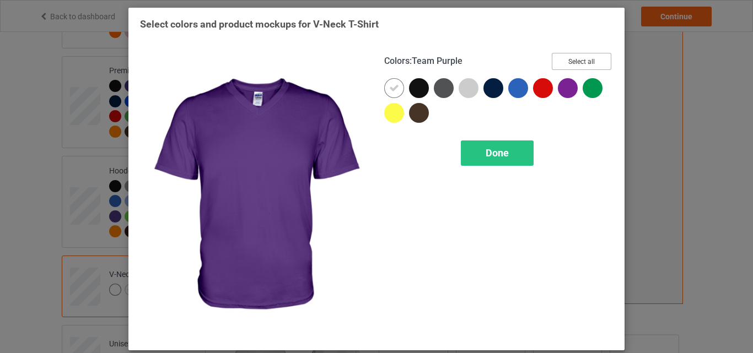
click at [587, 67] on button "Select all" at bounding box center [582, 61] width 60 height 17
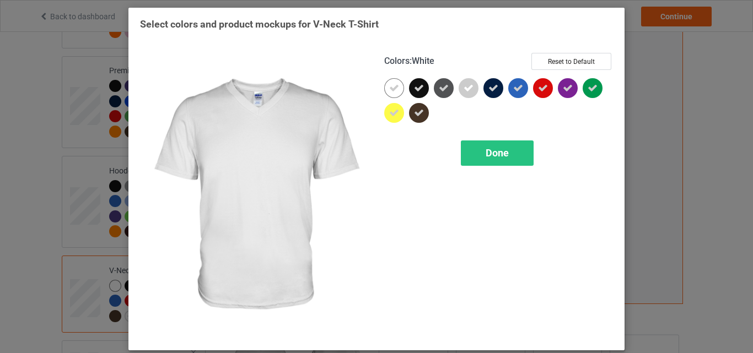
click at [389, 89] on icon at bounding box center [394, 88] width 10 height 10
click at [385, 89] on div at bounding box center [394, 88] width 20 height 20
click at [470, 147] on div "Done" at bounding box center [497, 153] width 73 height 25
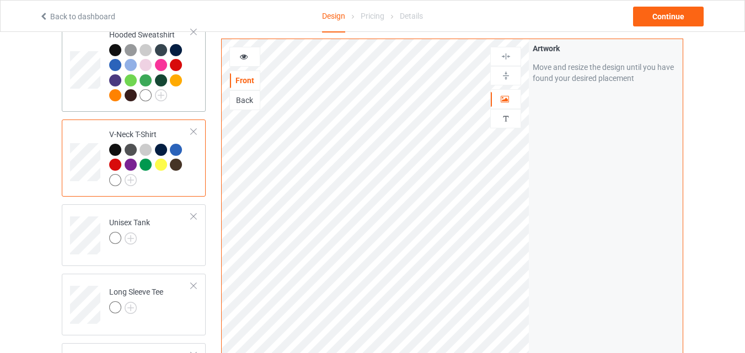
scroll to position [336, 0]
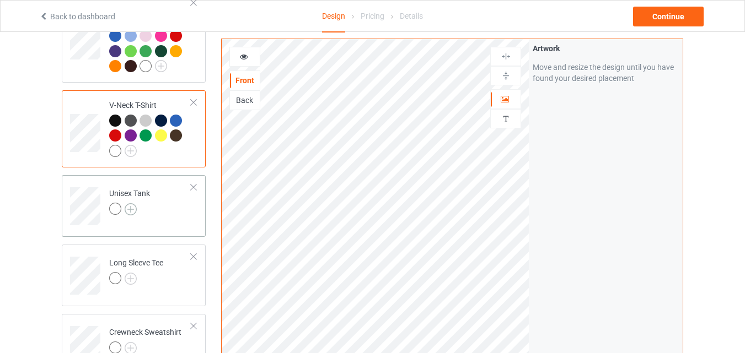
click at [128, 213] on img at bounding box center [131, 209] width 12 height 12
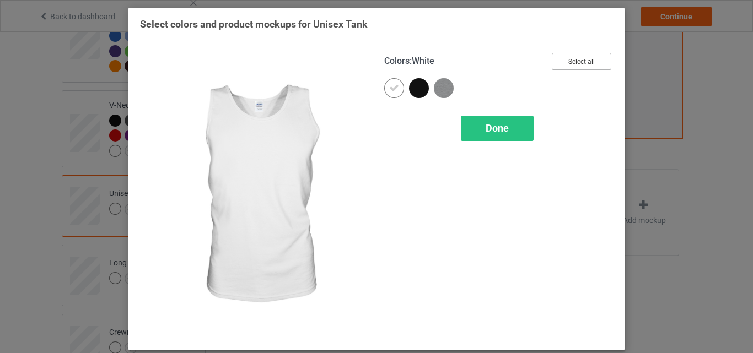
click at [585, 67] on button "Select all" at bounding box center [582, 61] width 60 height 17
click at [393, 88] on icon at bounding box center [394, 88] width 10 height 10
click at [393, 88] on div at bounding box center [394, 88] width 20 height 20
click at [496, 124] on span "Done" at bounding box center [497, 128] width 23 height 12
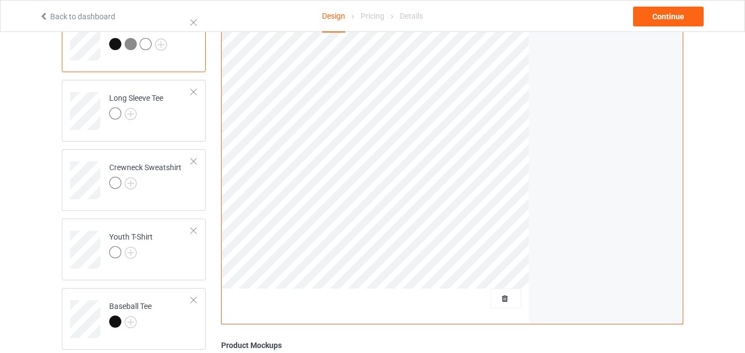
scroll to position [502, 0]
click at [132, 115] on img at bounding box center [131, 114] width 12 height 12
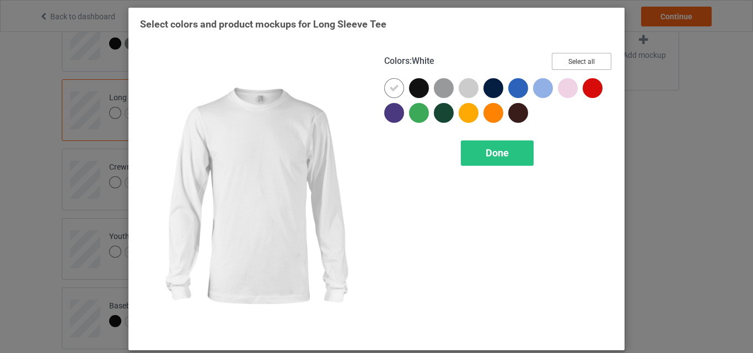
click at [560, 68] on button "Select all" at bounding box center [582, 61] width 60 height 17
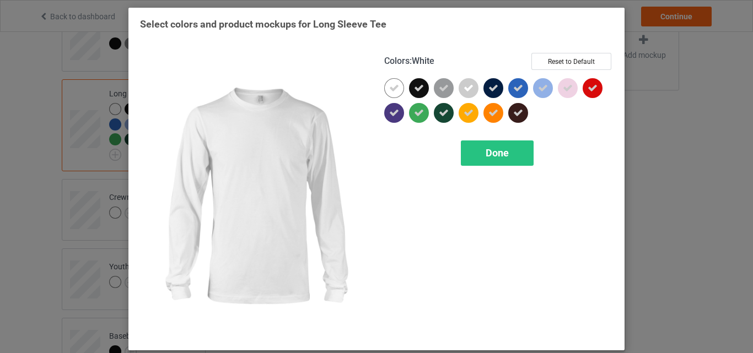
click at [392, 85] on icon at bounding box center [394, 88] width 10 height 10
click at [392, 85] on div at bounding box center [394, 88] width 20 height 20
click at [472, 150] on div "Done" at bounding box center [497, 153] width 73 height 25
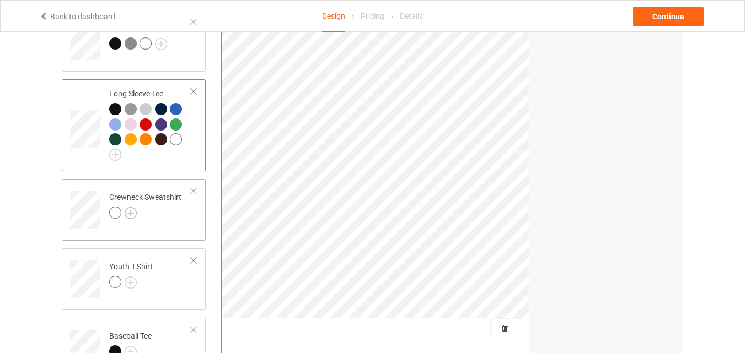
click at [131, 215] on img at bounding box center [131, 213] width 12 height 12
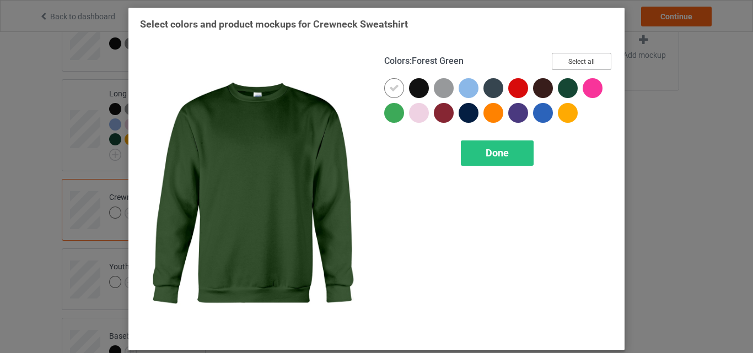
click at [581, 65] on button "Select all" at bounding box center [582, 61] width 60 height 17
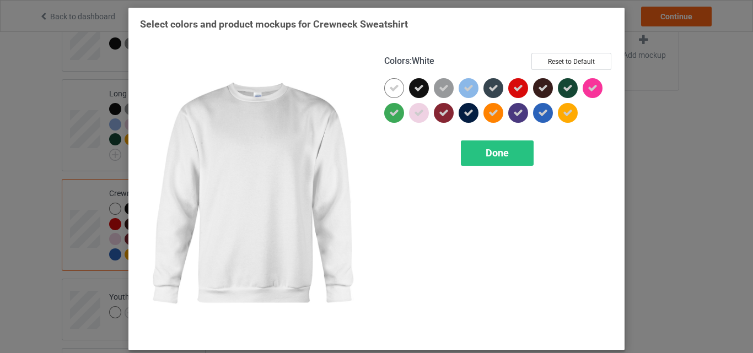
click at [393, 87] on icon at bounding box center [394, 88] width 10 height 10
click at [393, 87] on div at bounding box center [394, 88] width 20 height 20
click at [496, 155] on span "Done" at bounding box center [497, 153] width 23 height 12
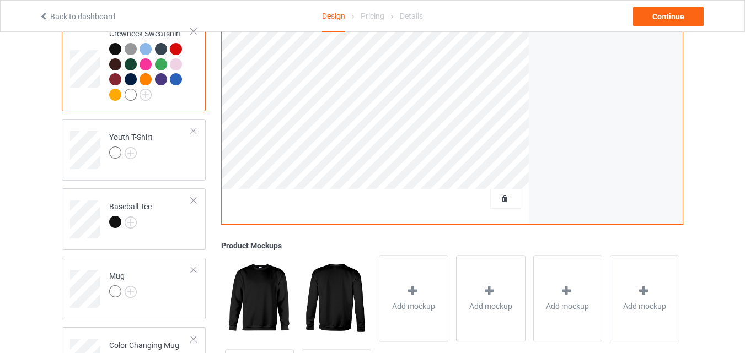
scroll to position [667, 0]
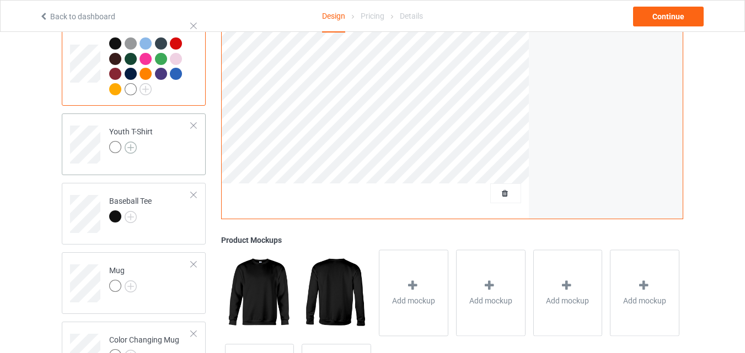
click at [131, 147] on img at bounding box center [131, 148] width 12 height 12
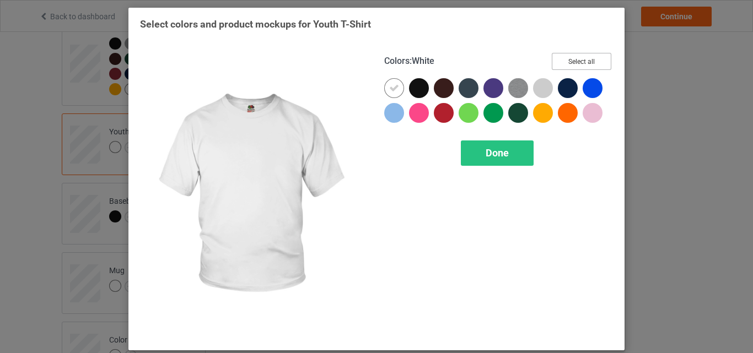
click at [576, 63] on button "Select all" at bounding box center [582, 61] width 60 height 17
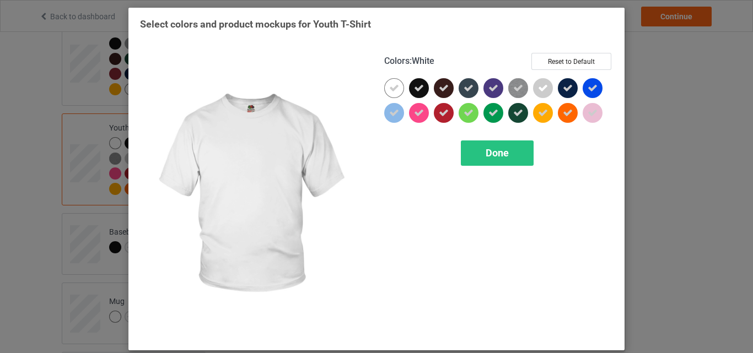
click at [391, 89] on icon at bounding box center [394, 88] width 10 height 10
click at [391, 89] on div at bounding box center [394, 88] width 20 height 20
click at [480, 152] on div "Done" at bounding box center [497, 153] width 73 height 25
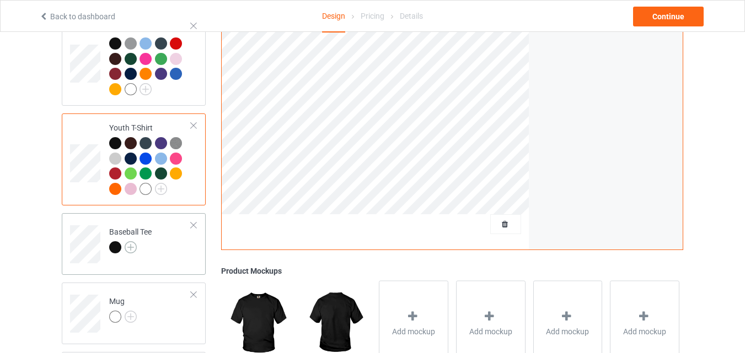
click at [127, 250] on img at bounding box center [131, 248] width 12 height 12
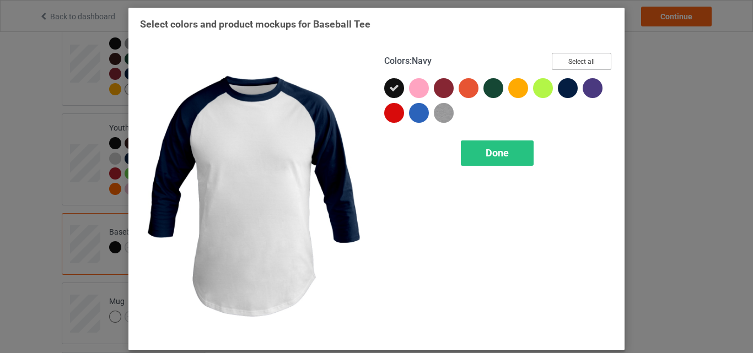
click at [570, 67] on button "Select all" at bounding box center [582, 61] width 60 height 17
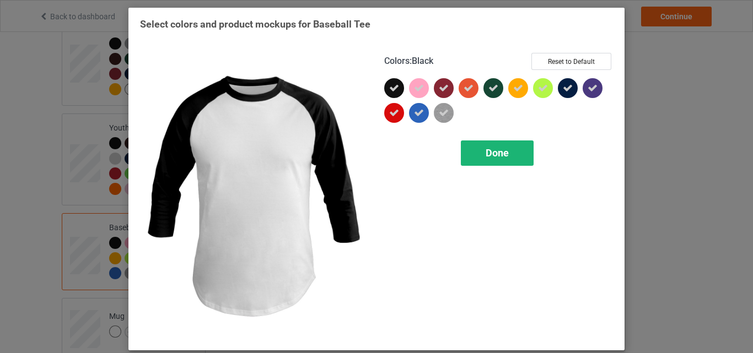
click at [471, 146] on div "Done" at bounding box center [497, 153] width 73 height 25
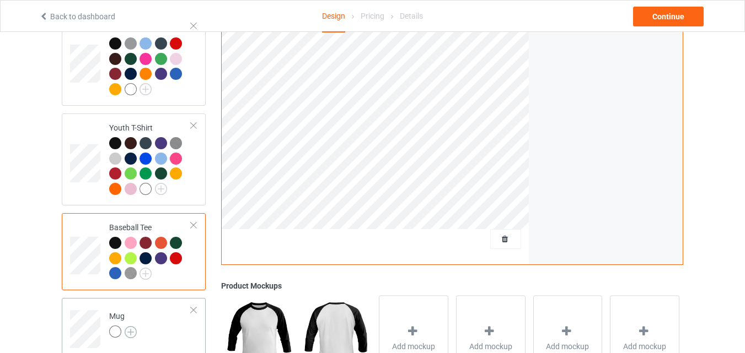
click at [130, 334] on img at bounding box center [131, 332] width 12 height 12
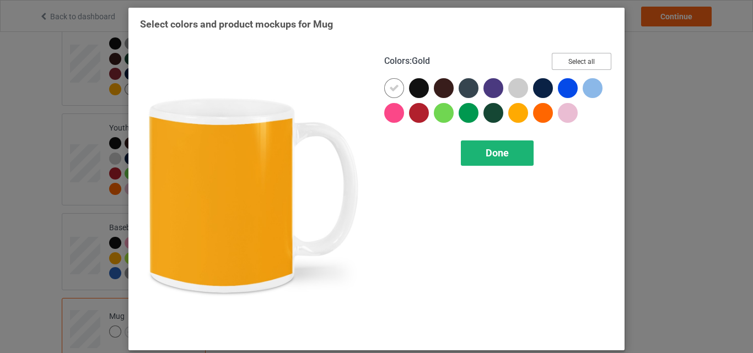
drag, startPoint x: 575, startPoint y: 58, endPoint x: 500, endPoint y: 148, distance: 116.3
click at [575, 58] on button "Select all" at bounding box center [582, 61] width 60 height 17
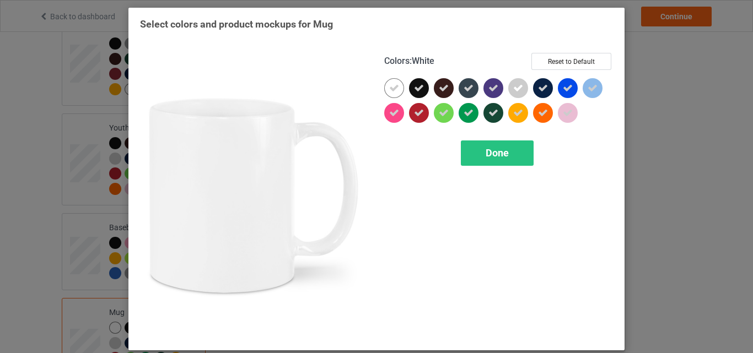
click at [389, 83] on icon at bounding box center [394, 88] width 10 height 10
click at [385, 83] on div at bounding box center [394, 88] width 20 height 20
click at [487, 150] on span "Done" at bounding box center [497, 153] width 23 height 12
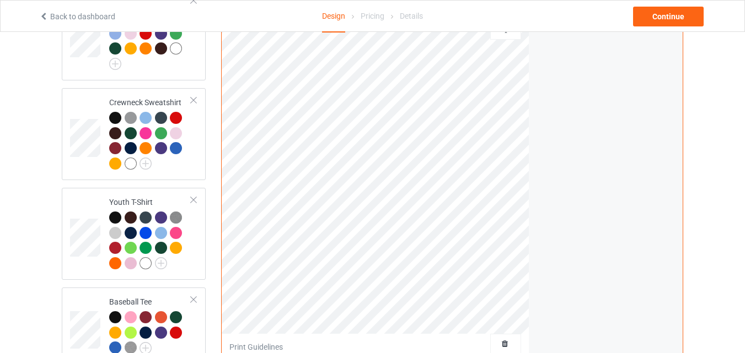
scroll to position [557, 0]
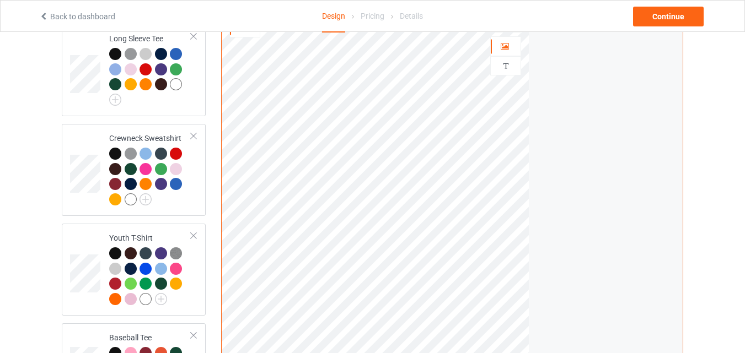
click at [513, 28] on div at bounding box center [506, 23] width 30 height 10
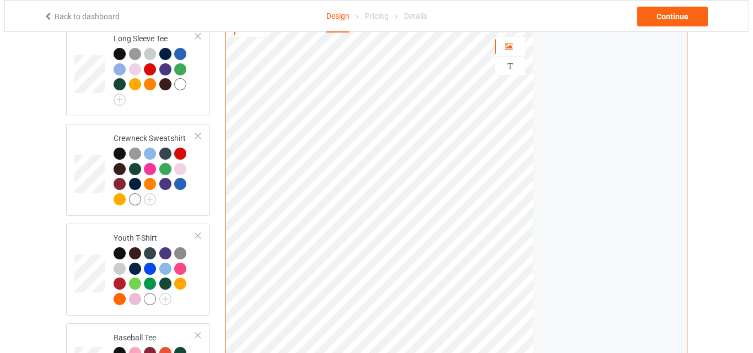
scroll to position [833, 0]
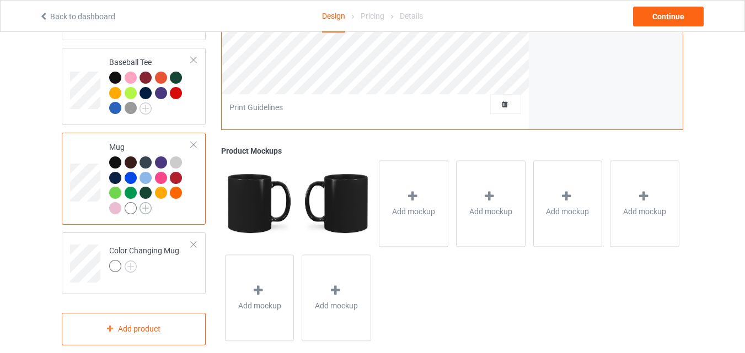
click at [144, 212] on img at bounding box center [146, 208] width 12 height 12
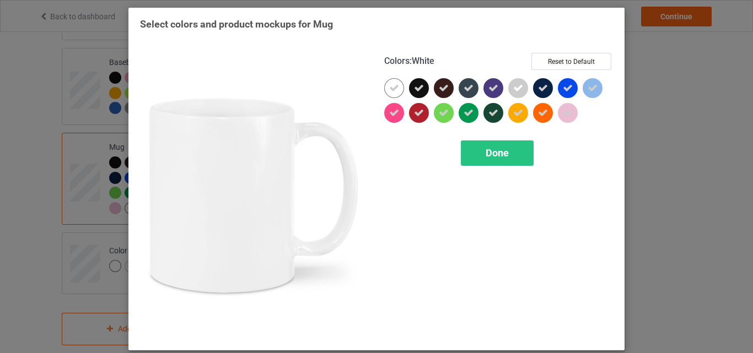
drag, startPoint x: 393, startPoint y: 89, endPoint x: 430, endPoint y: 115, distance: 45.1
click at [393, 89] on icon at bounding box center [394, 88] width 10 height 10
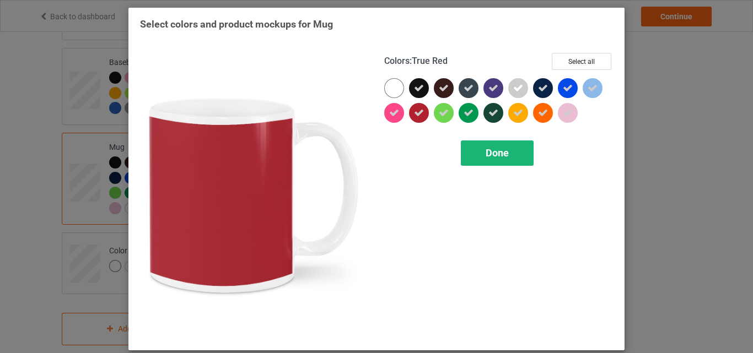
click at [501, 151] on span "Done" at bounding box center [497, 153] width 23 height 12
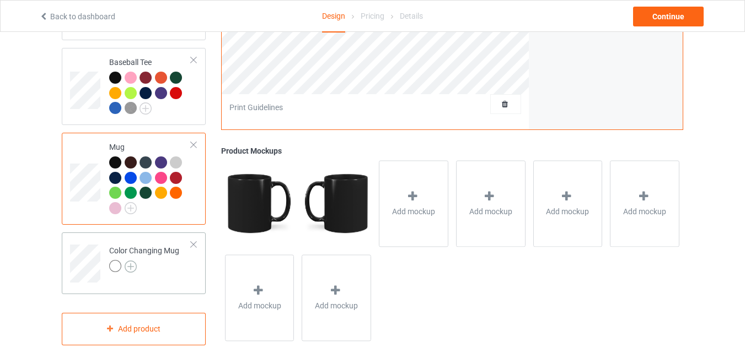
click at [133, 273] on img at bounding box center [131, 267] width 12 height 12
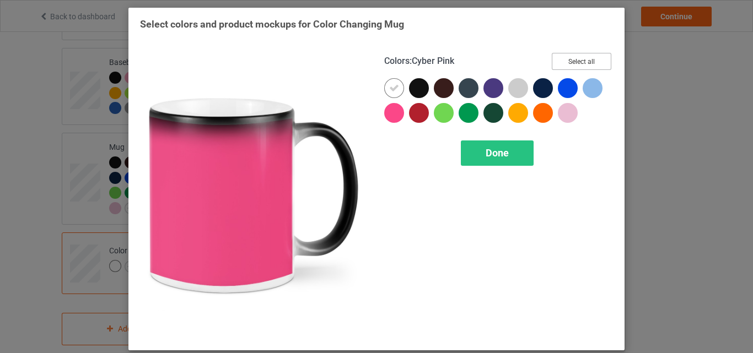
click at [560, 56] on button "Select all" at bounding box center [582, 61] width 60 height 17
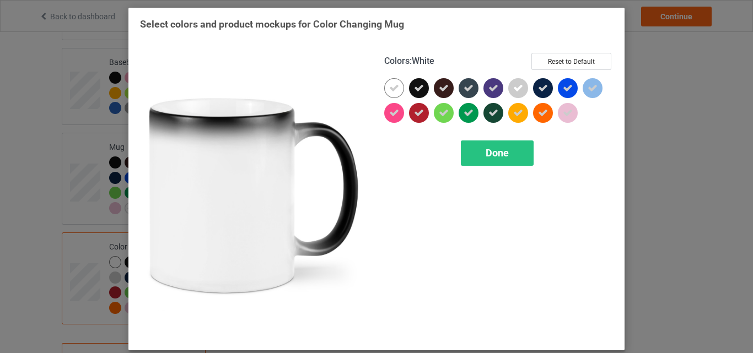
click at [396, 87] on div at bounding box center [394, 88] width 20 height 20
click at [480, 148] on div "Done" at bounding box center [497, 153] width 73 height 25
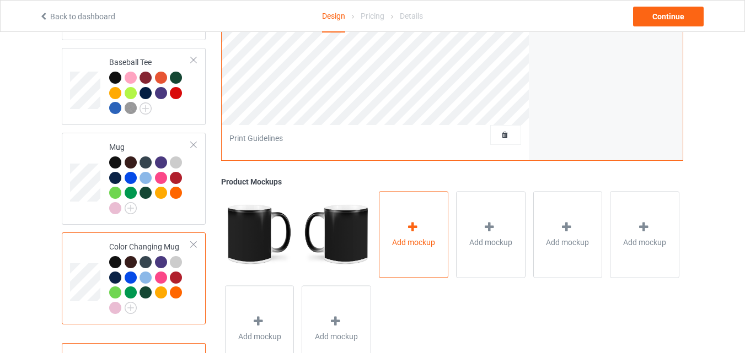
click at [427, 215] on div "Add mockup" at bounding box center [413, 234] width 69 height 87
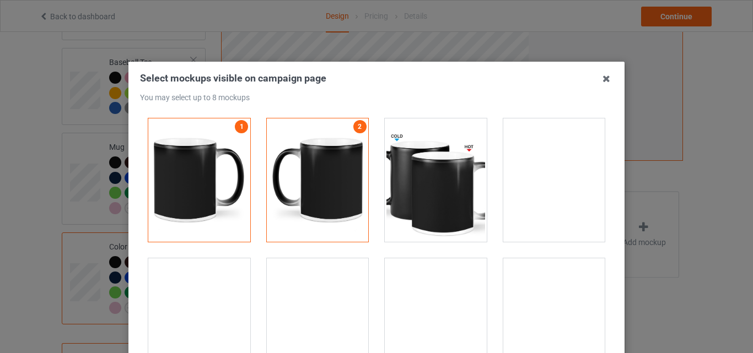
scroll to position [1765, 0]
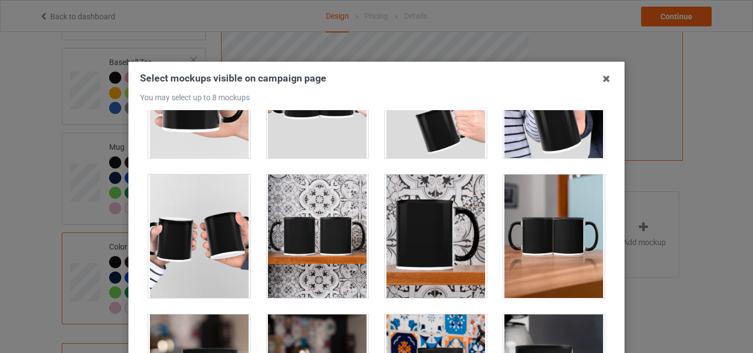
click at [221, 246] on div at bounding box center [199, 237] width 102 height 124
click at [282, 242] on div at bounding box center [318, 237] width 102 height 124
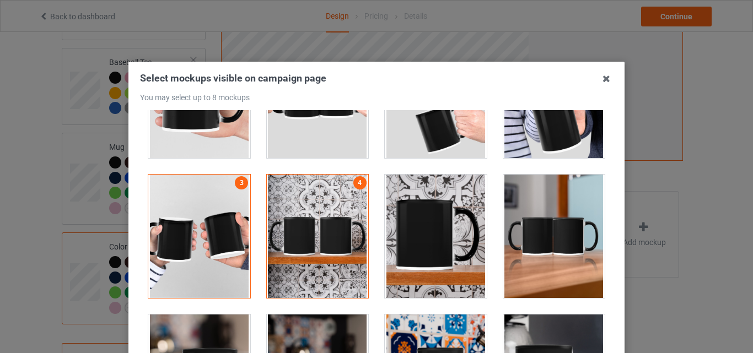
drag, startPoint x: 510, startPoint y: 338, endPoint x: 687, endPoint y: 237, distance: 204.0
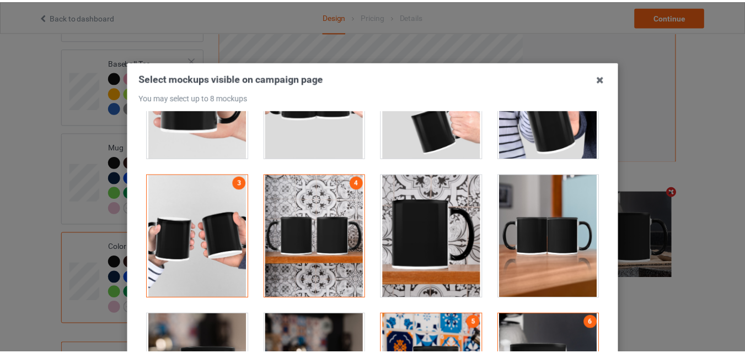
scroll to position [152, 0]
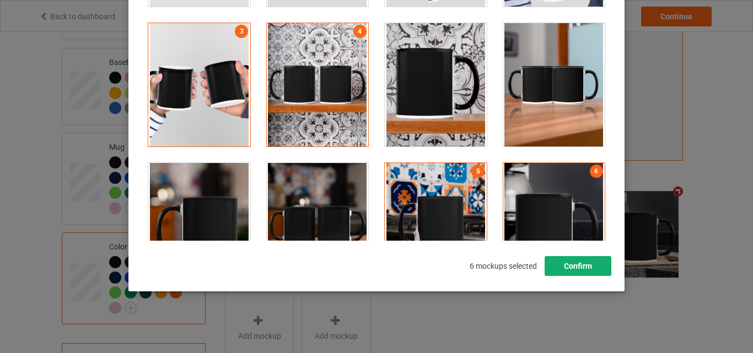
click at [577, 259] on button "Confirm" at bounding box center [578, 266] width 67 height 20
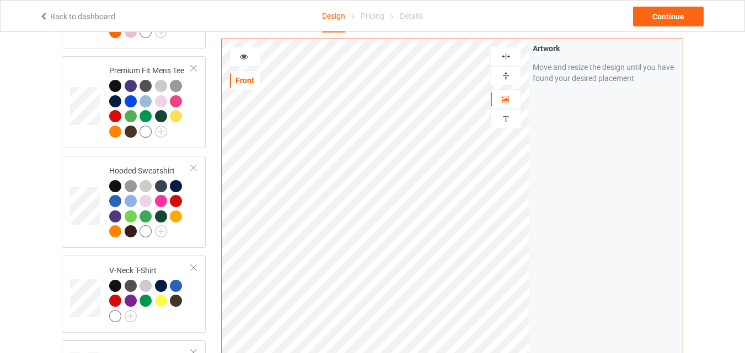
scroll to position [6, 0]
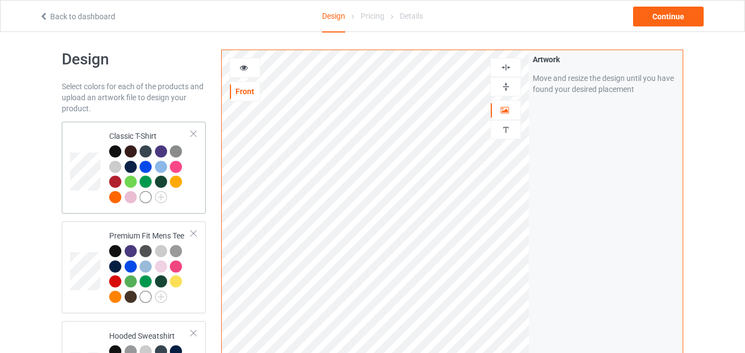
click at [89, 127] on td at bounding box center [86, 167] width 33 height 83
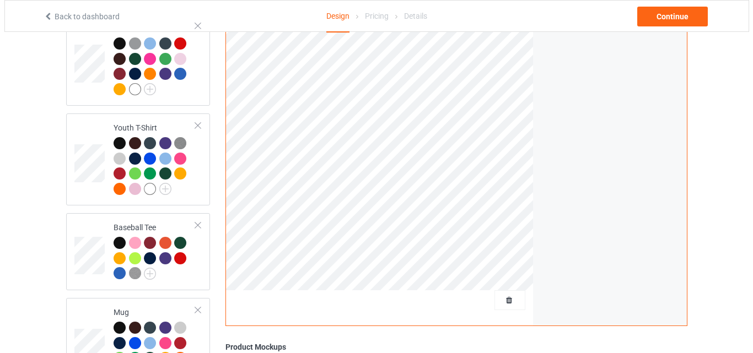
scroll to position [885, 0]
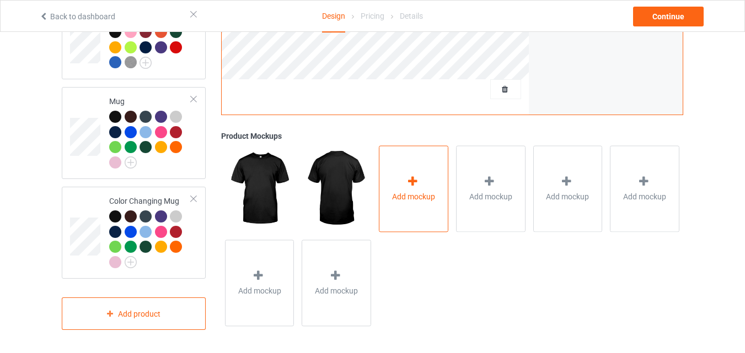
click at [442, 171] on div "Add mockup" at bounding box center [413, 189] width 69 height 87
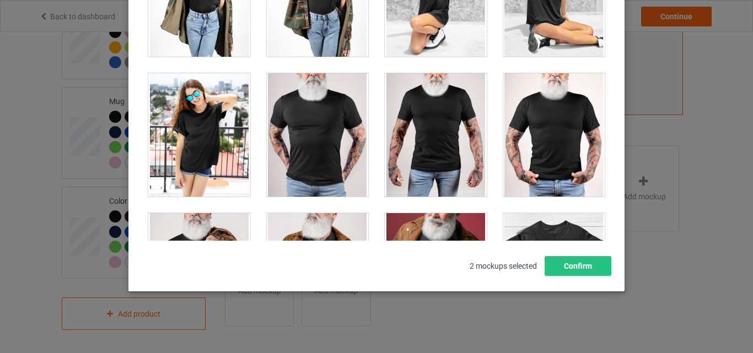
scroll to position [15362, 0]
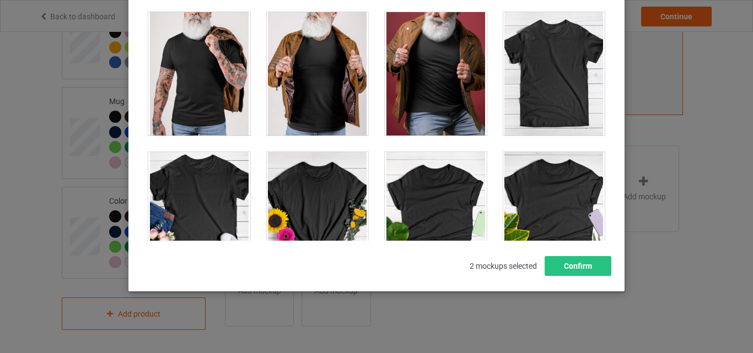
click at [574, 92] on div at bounding box center [554, 74] width 102 height 124
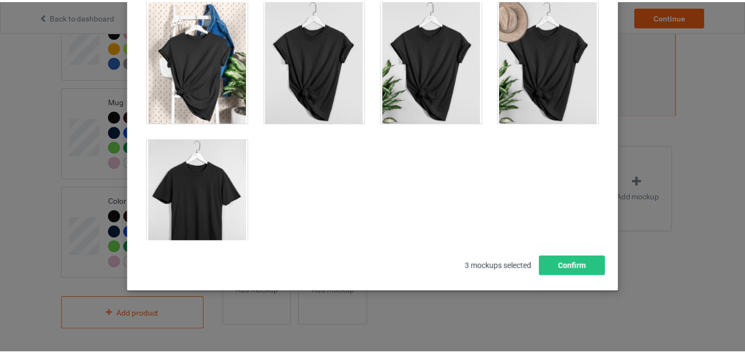
scroll to position [15803, 0]
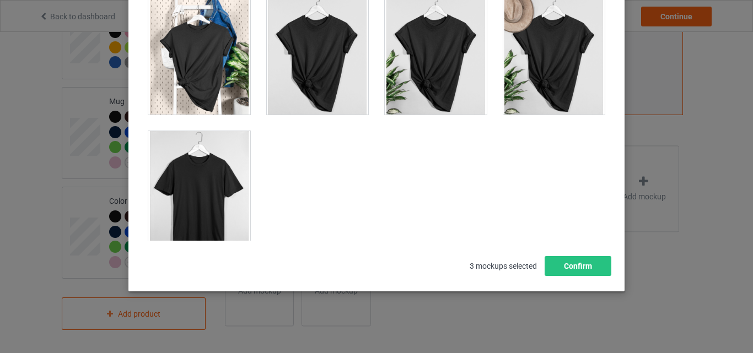
click at [173, 196] on div at bounding box center [199, 193] width 102 height 124
click at [606, 276] on button "Confirm" at bounding box center [578, 266] width 67 height 20
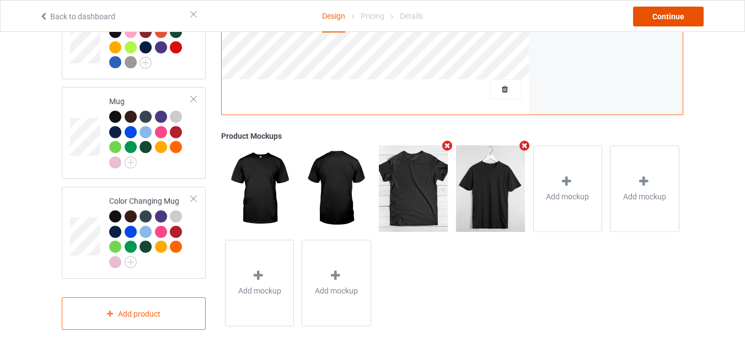
click at [664, 26] on div "Continue" at bounding box center [668, 17] width 71 height 20
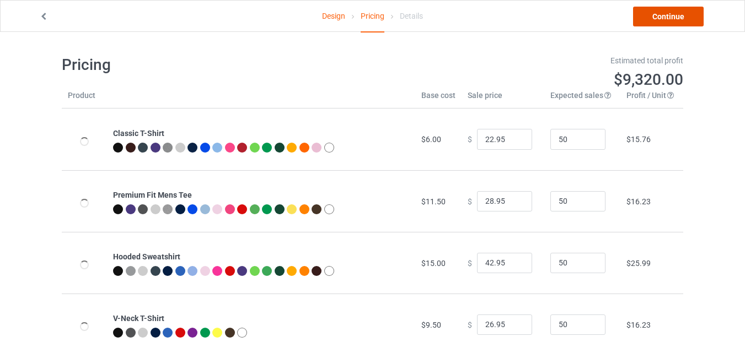
click at [664, 26] on link "Continue" at bounding box center [668, 17] width 71 height 20
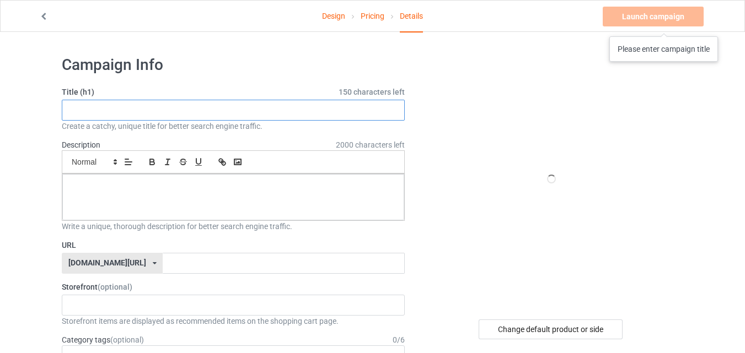
click at [298, 115] on input "text" at bounding box center [233, 110] width 343 height 21
paste input "Pitbull Dad"
type input "Pitbull Dad"
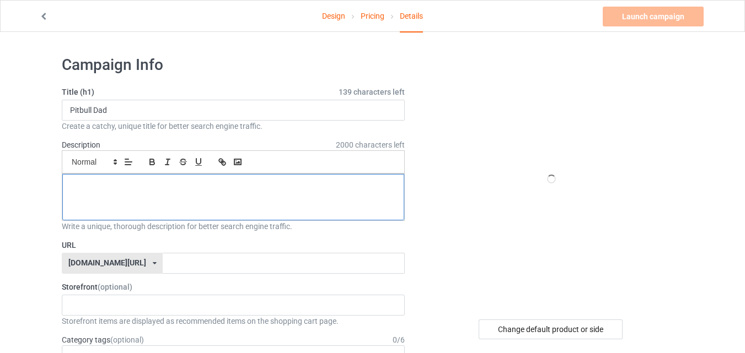
click at [153, 181] on p at bounding box center [233, 186] width 324 height 10
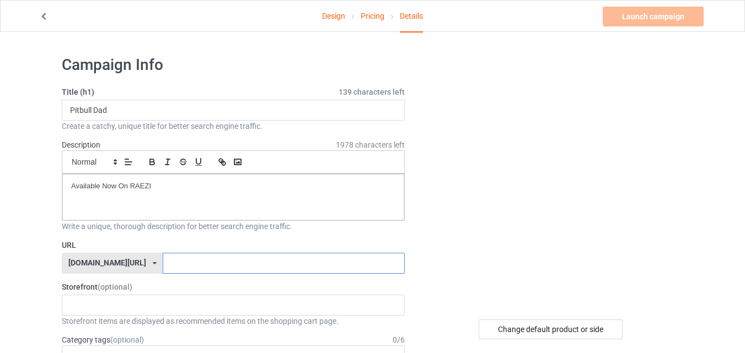
click at [163, 257] on input "text" at bounding box center [284, 263] width 242 height 21
type input "dogloverx5x"
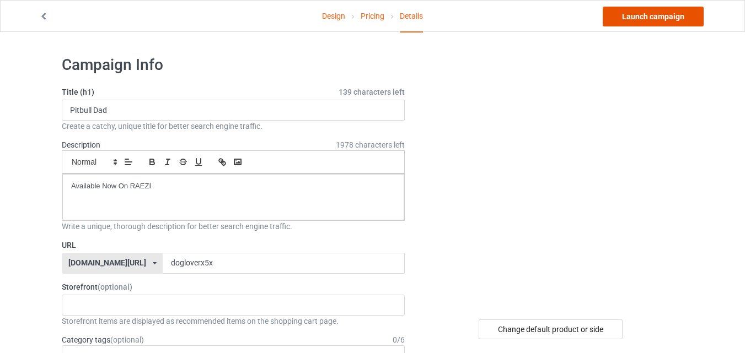
click at [629, 20] on link "Launch campaign" at bounding box center [653, 17] width 101 height 20
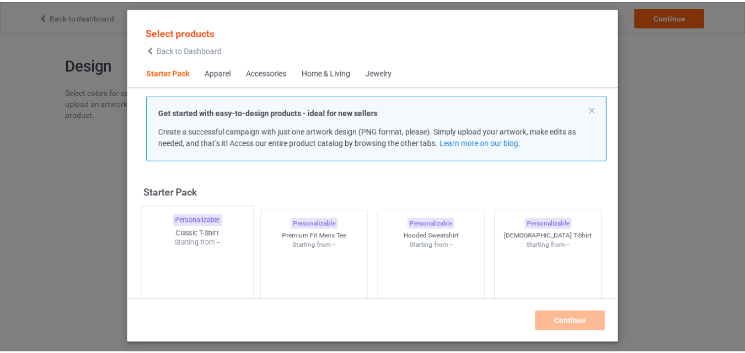
scroll to position [14, 0]
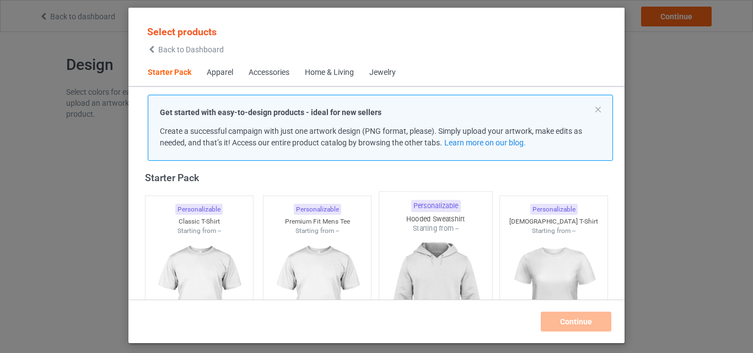
click at [203, 232] on div "Starting from --" at bounding box center [200, 231] width 108 height 9
click at [291, 250] on img at bounding box center [317, 298] width 99 height 124
click at [512, 237] on img at bounding box center [554, 298] width 99 height 124
click at [438, 234] on img at bounding box center [436, 299] width 104 height 130
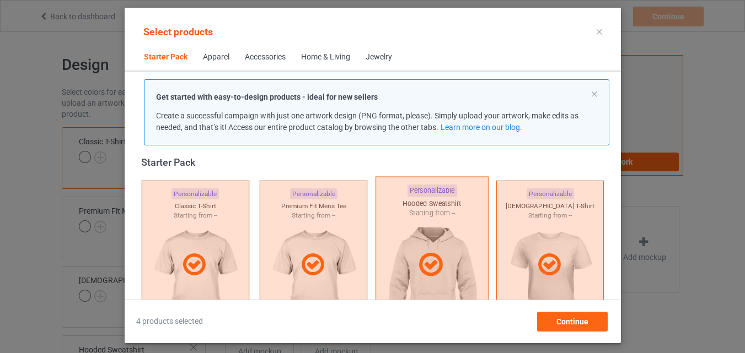
click at [525, 215] on div at bounding box center [550, 265] width 108 height 169
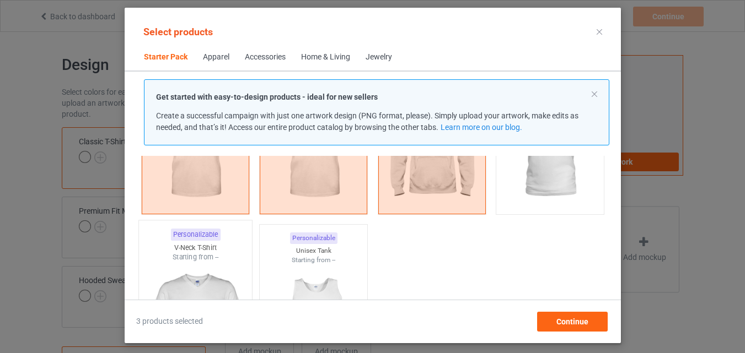
scroll to position [180, 0]
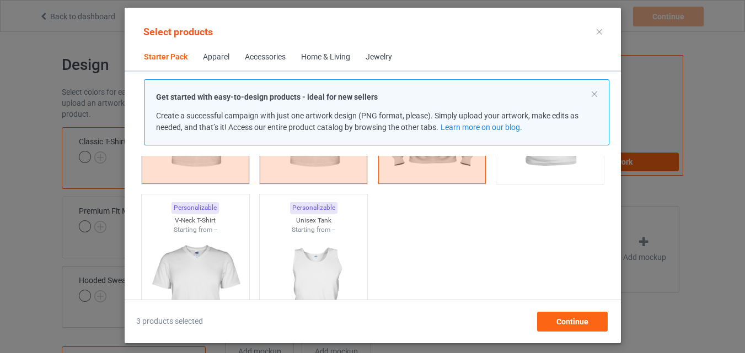
click at [213, 250] on img at bounding box center [195, 296] width 99 height 124
click at [293, 245] on img at bounding box center [313, 296] width 99 height 124
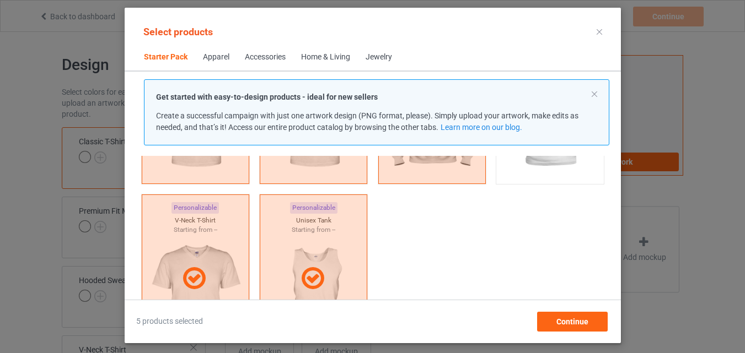
scroll to position [340, 0]
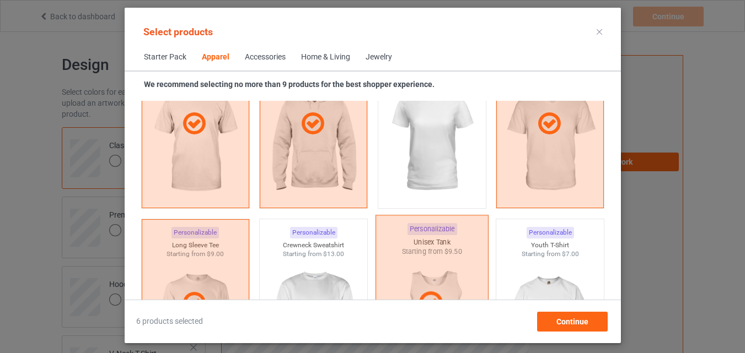
click at [545, 263] on img at bounding box center [550, 321] width 99 height 124
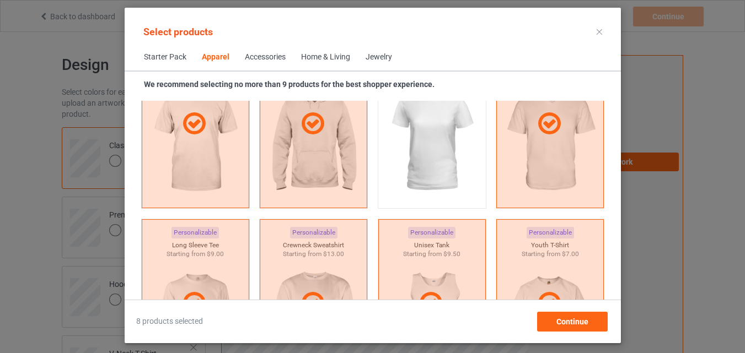
scroll to position [786, 0]
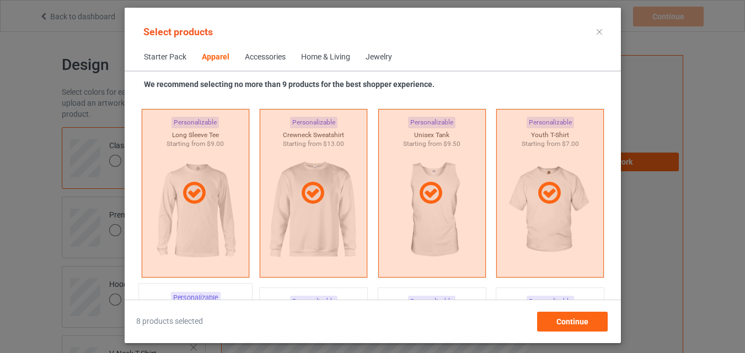
click at [202, 292] on div "Personalizable" at bounding box center [195, 298] width 50 height 12
click at [324, 53] on div "Home & Living" at bounding box center [325, 57] width 49 height 11
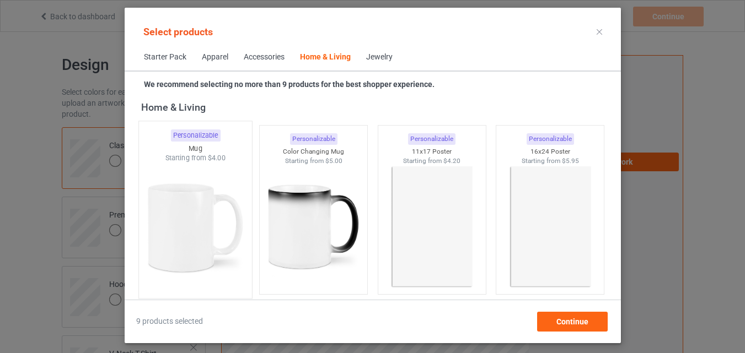
click at [207, 186] on img at bounding box center [195, 228] width 104 height 130
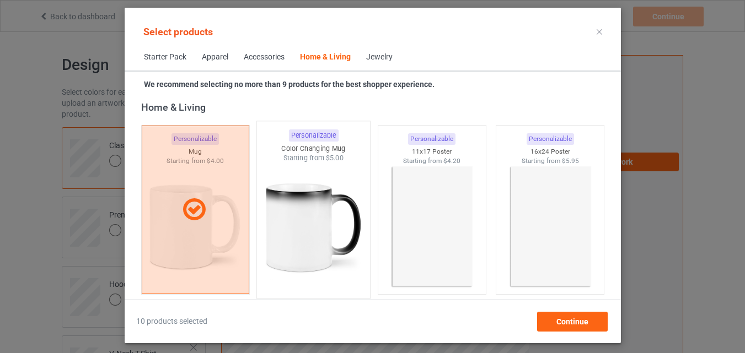
click at [272, 202] on img at bounding box center [313, 228] width 104 height 130
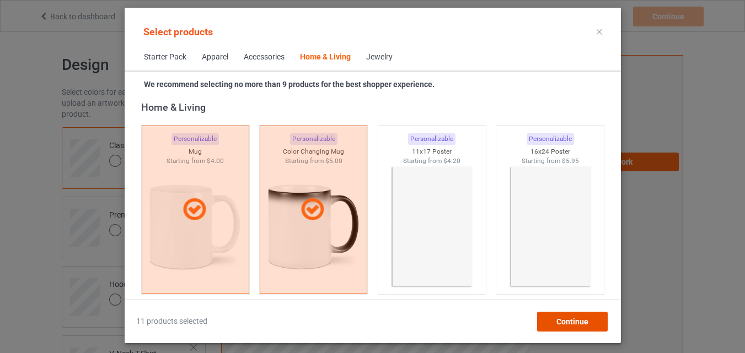
click at [547, 318] on div "Continue" at bounding box center [572, 322] width 71 height 20
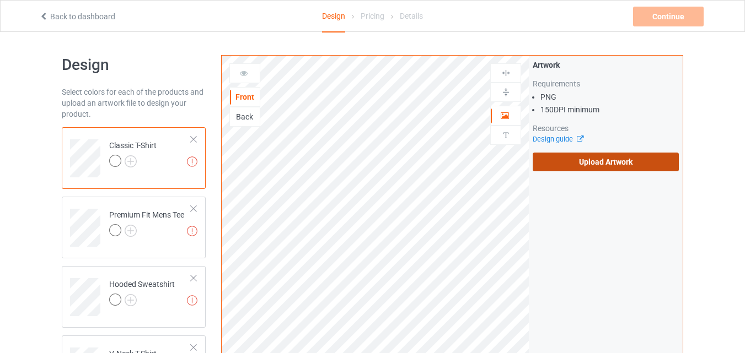
click at [626, 168] on label "Upload Artwork" at bounding box center [606, 162] width 146 height 19
click at [0, 0] on input "Upload Artwork" at bounding box center [0, 0] width 0 height 0
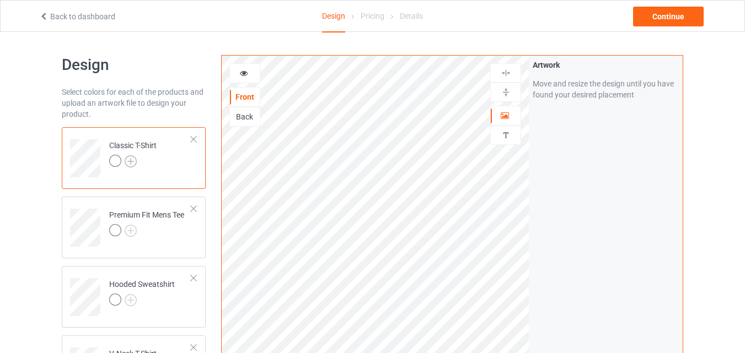
click at [131, 164] on img at bounding box center [131, 162] width 12 height 12
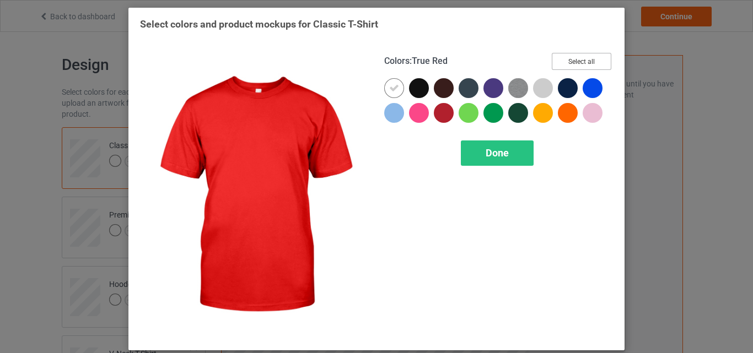
click at [568, 64] on button "Select all" at bounding box center [582, 61] width 60 height 17
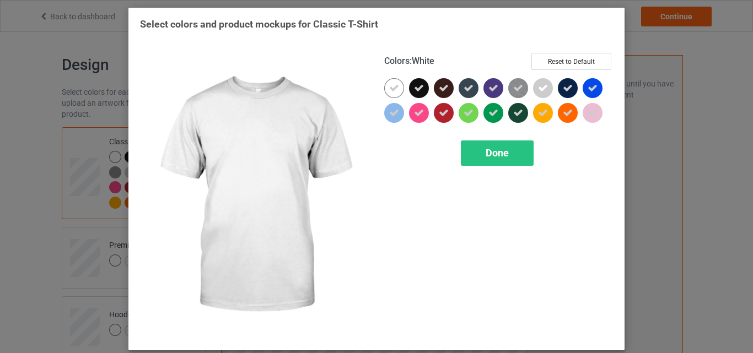
click at [395, 90] on icon at bounding box center [394, 88] width 10 height 10
click at [395, 90] on div at bounding box center [394, 88] width 20 height 20
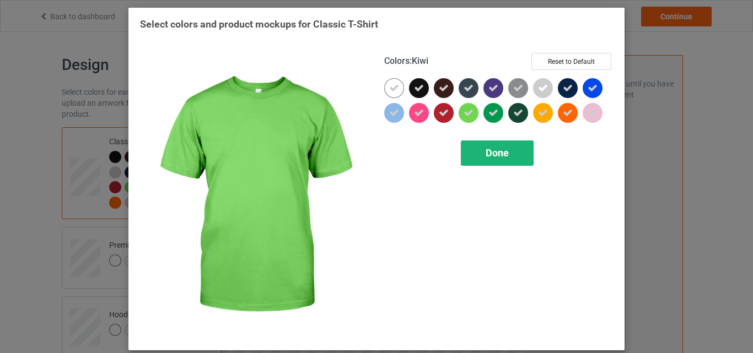
click at [489, 148] on span "Done" at bounding box center [497, 153] width 23 height 12
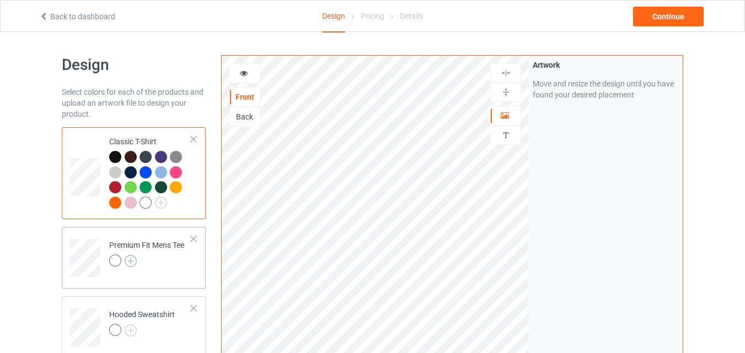
click at [128, 260] on img at bounding box center [131, 261] width 12 height 12
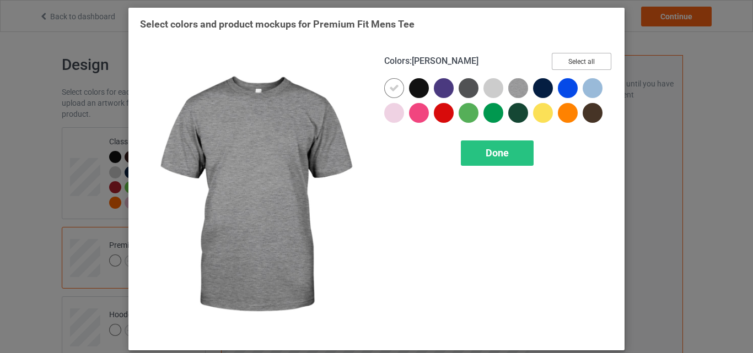
click at [573, 61] on button "Select all" at bounding box center [582, 61] width 60 height 17
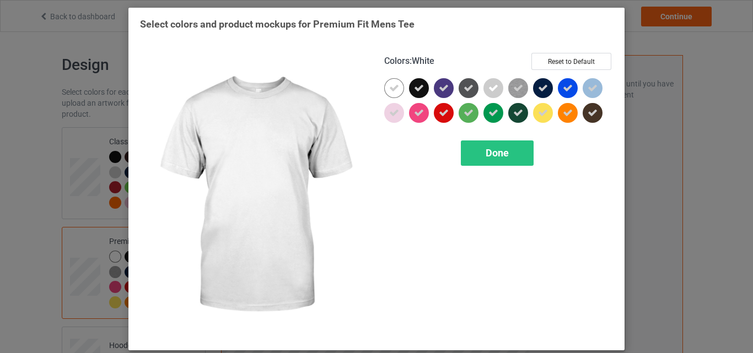
click at [390, 87] on icon at bounding box center [394, 88] width 10 height 10
click at [390, 87] on div at bounding box center [394, 88] width 20 height 20
click at [486, 156] on span "Done" at bounding box center [497, 153] width 23 height 12
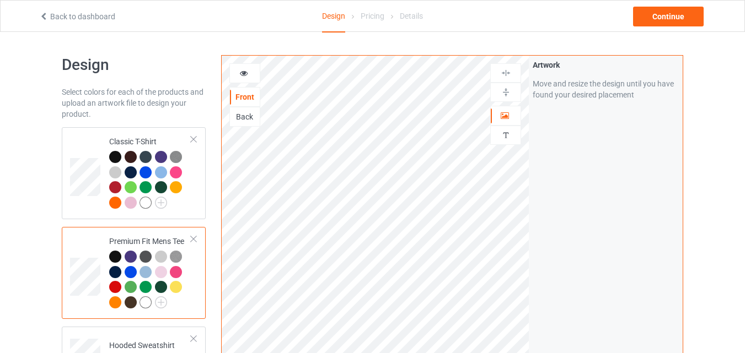
scroll to position [221, 0]
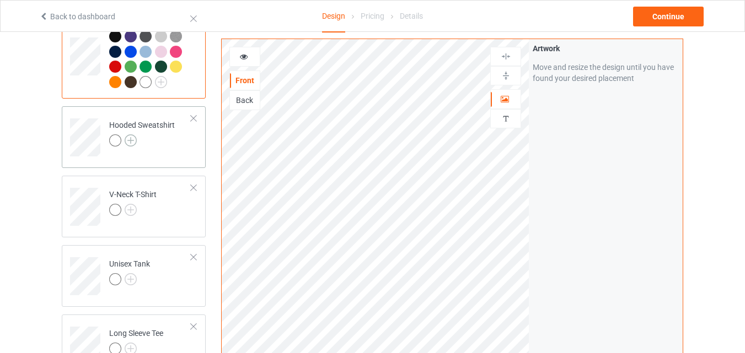
click at [133, 141] on img at bounding box center [131, 141] width 12 height 12
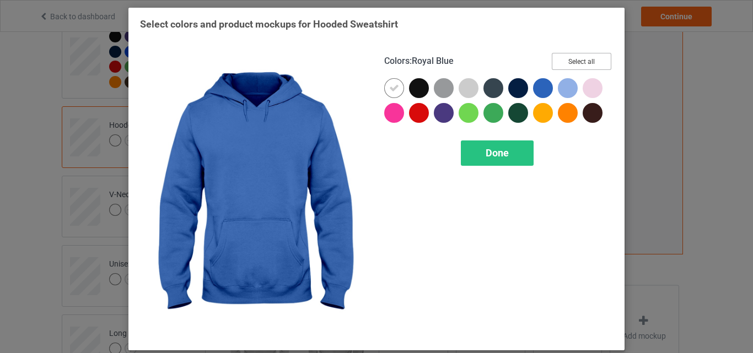
click at [568, 56] on button "Select all" at bounding box center [582, 61] width 60 height 17
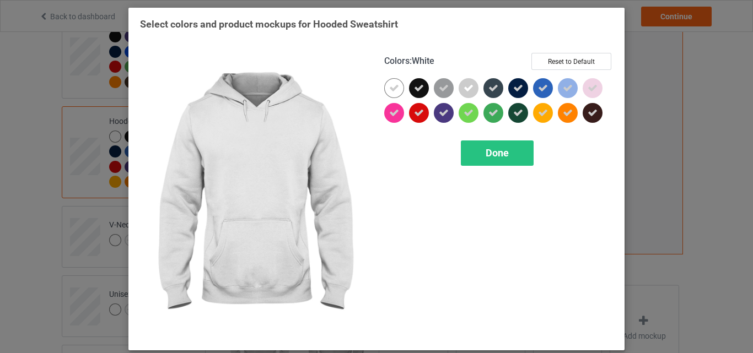
click at [392, 87] on icon at bounding box center [394, 88] width 10 height 10
click at [392, 87] on div at bounding box center [394, 88] width 20 height 20
click at [480, 165] on div "Done" at bounding box center [497, 153] width 73 height 25
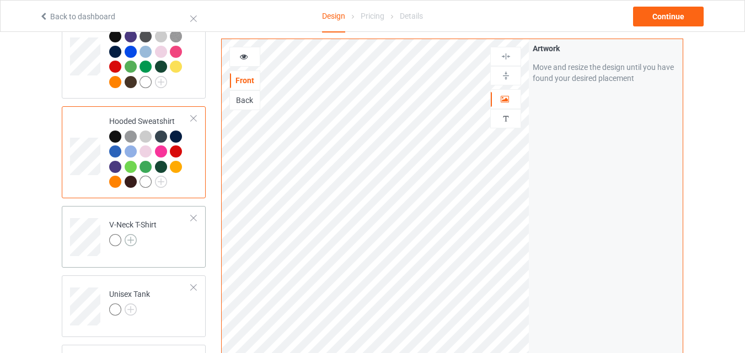
click at [133, 240] on img at bounding box center [131, 240] width 12 height 12
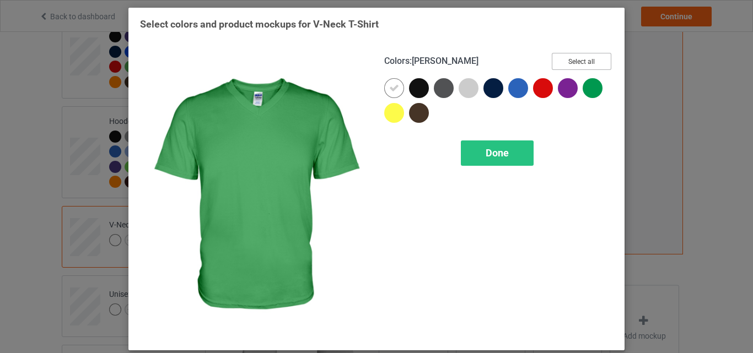
click at [573, 62] on button "Select all" at bounding box center [582, 61] width 60 height 17
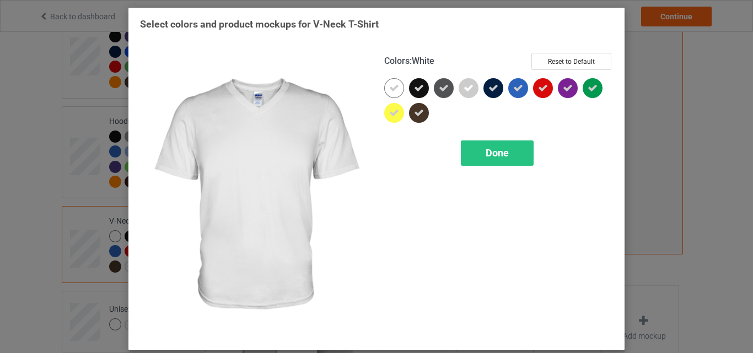
click at [389, 90] on icon at bounding box center [394, 88] width 10 height 10
click at [387, 90] on div at bounding box center [394, 88] width 20 height 20
click at [486, 157] on span "Done" at bounding box center [497, 153] width 23 height 12
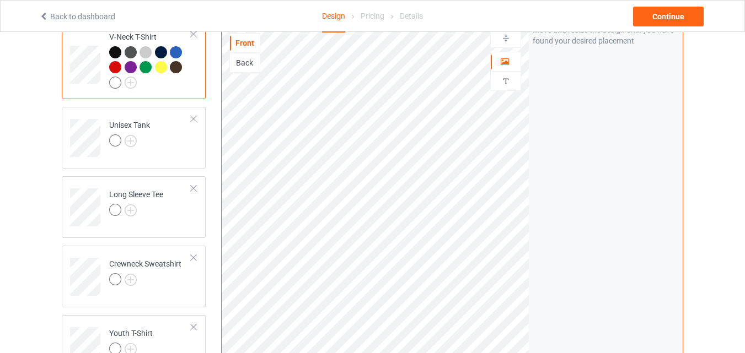
scroll to position [441, 0]
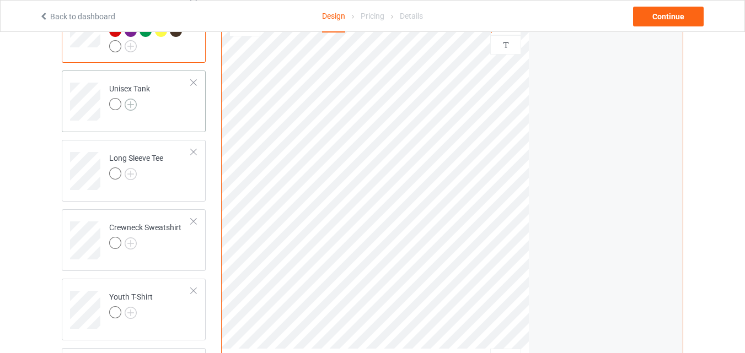
click at [130, 106] on img at bounding box center [131, 105] width 12 height 12
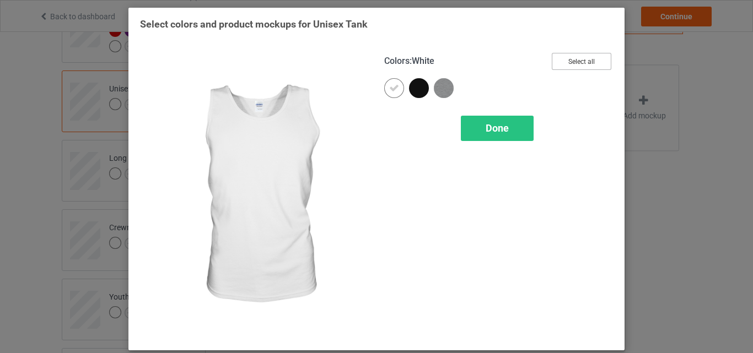
click at [559, 65] on button "Select all" at bounding box center [582, 61] width 60 height 17
click at [395, 90] on icon at bounding box center [394, 88] width 10 height 10
click at [395, 90] on div at bounding box center [394, 88] width 20 height 20
click at [471, 124] on div "Done" at bounding box center [497, 128] width 73 height 25
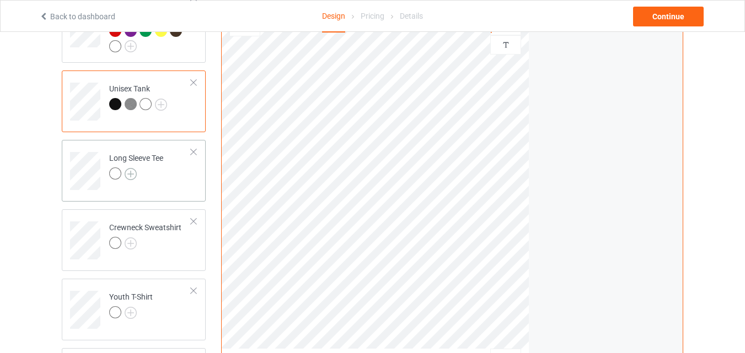
click at [130, 171] on img at bounding box center [131, 174] width 12 height 12
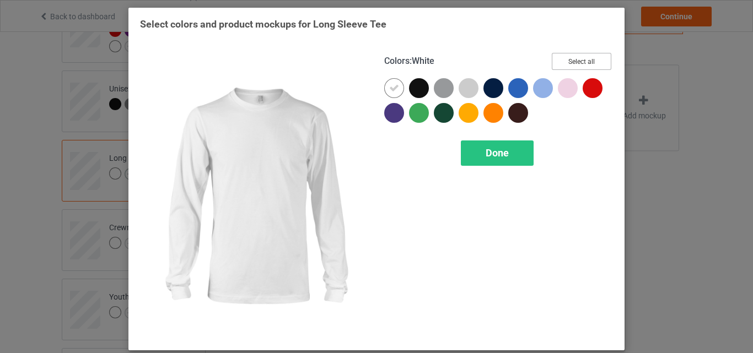
click at [575, 67] on button "Select all" at bounding box center [582, 61] width 60 height 17
click at [388, 83] on div at bounding box center [394, 88] width 20 height 20
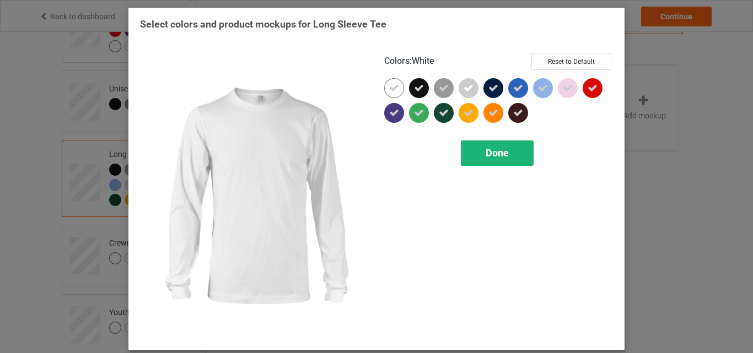
click at [476, 143] on div "Done" at bounding box center [497, 153] width 73 height 25
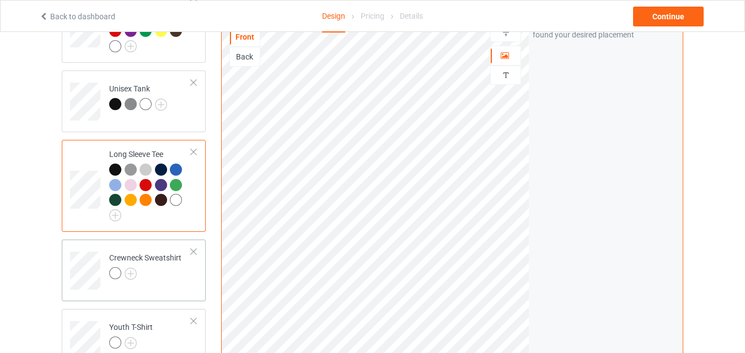
click at [131, 283] on div at bounding box center [145, 274] width 72 height 15
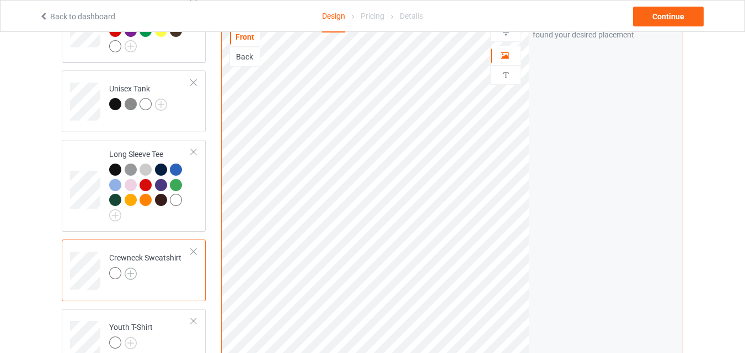
click at [131, 280] on img at bounding box center [131, 274] width 12 height 12
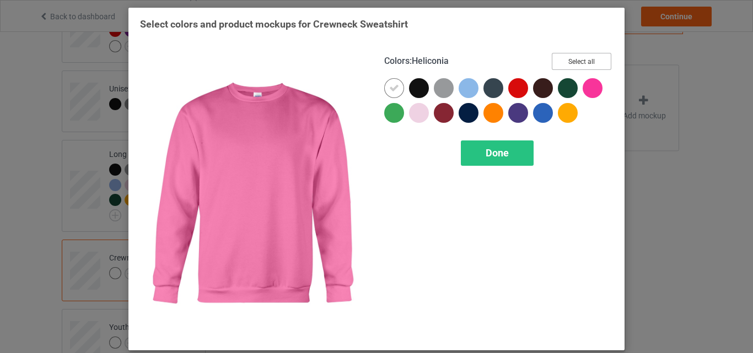
click at [591, 63] on button "Select all" at bounding box center [582, 61] width 60 height 17
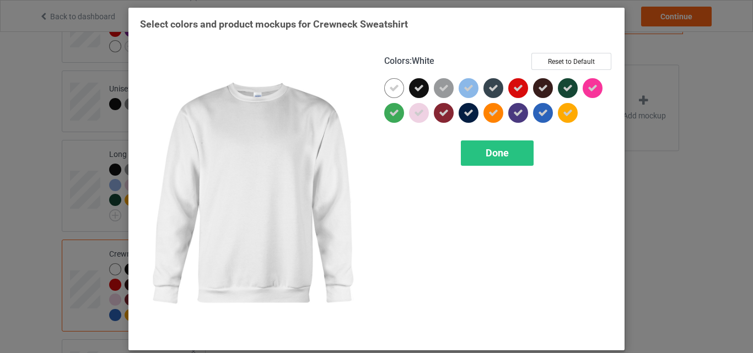
click at [394, 92] on icon at bounding box center [394, 88] width 10 height 10
click at [394, 92] on div at bounding box center [394, 88] width 20 height 20
click at [472, 149] on div "Done" at bounding box center [497, 153] width 73 height 25
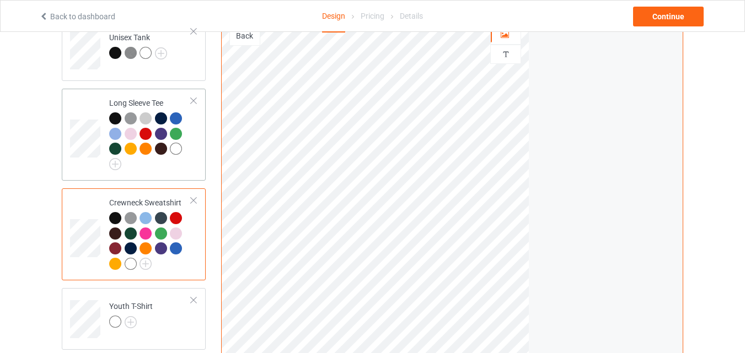
scroll to position [551, 0]
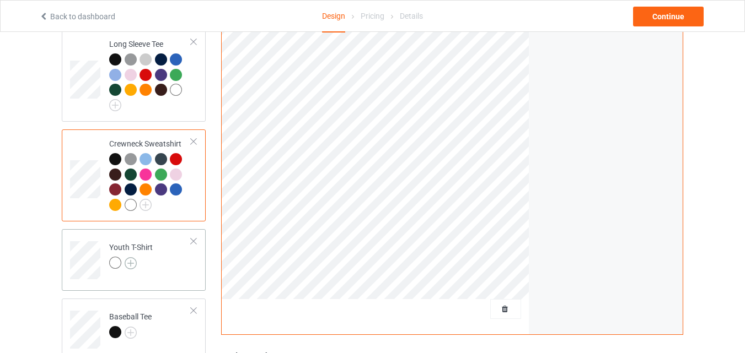
click at [133, 265] on img at bounding box center [131, 264] width 12 height 12
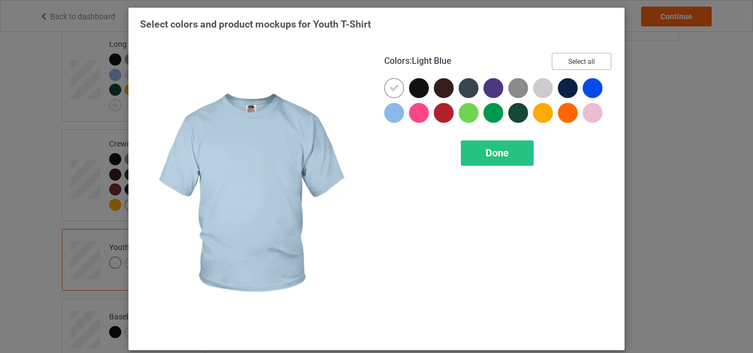
click at [552, 62] on button "Select all" at bounding box center [582, 61] width 60 height 17
click at [389, 88] on icon at bounding box center [394, 88] width 10 height 10
click at [389, 88] on div at bounding box center [394, 88] width 20 height 20
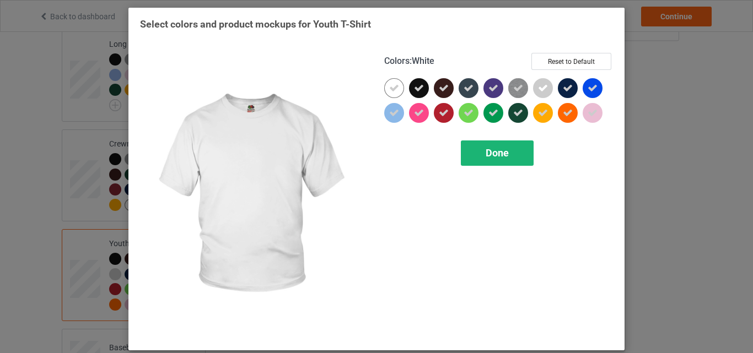
click at [478, 148] on div "Done" at bounding box center [497, 153] width 73 height 25
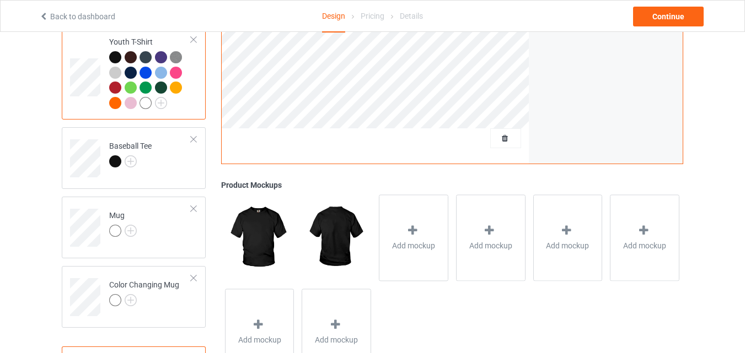
scroll to position [772, 0]
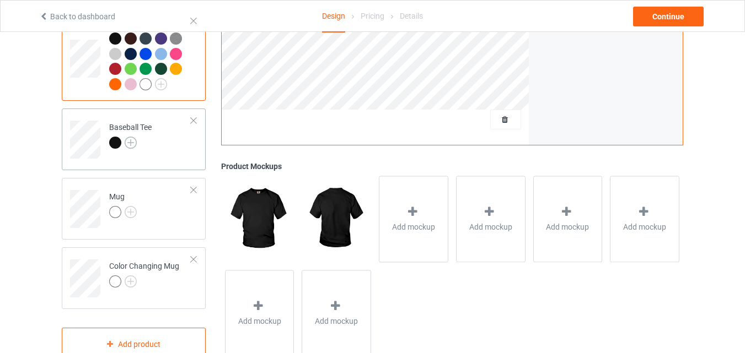
click at [130, 148] on img at bounding box center [131, 143] width 12 height 12
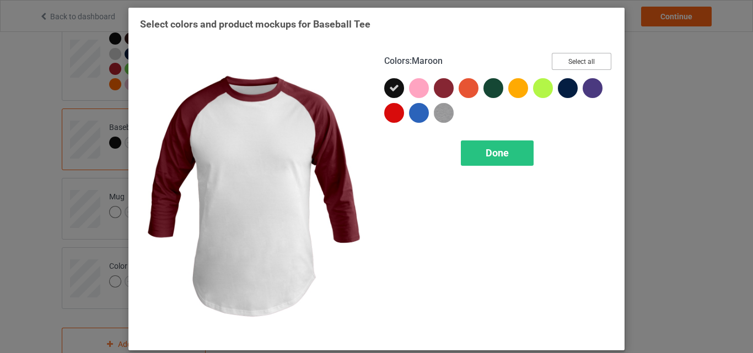
click at [556, 61] on button "Select all" at bounding box center [582, 61] width 60 height 17
click at [486, 141] on div "Done" at bounding box center [497, 153] width 73 height 25
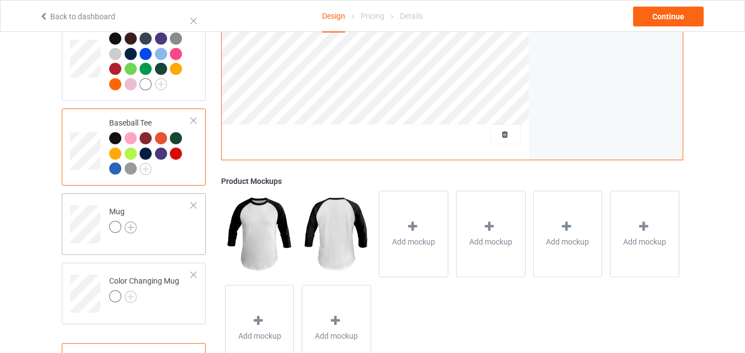
click at [128, 228] on img at bounding box center [131, 228] width 12 height 12
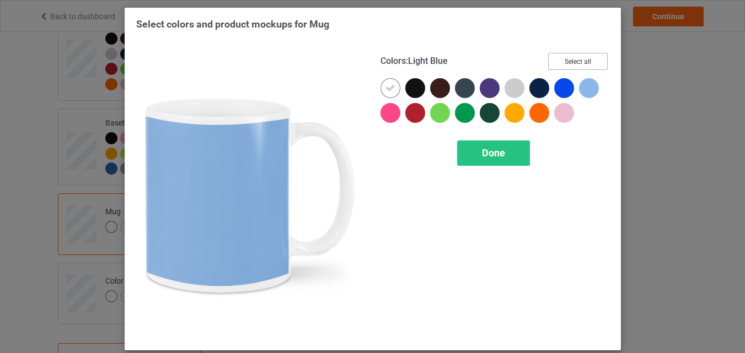
click at [598, 65] on button "Select all" at bounding box center [578, 61] width 60 height 17
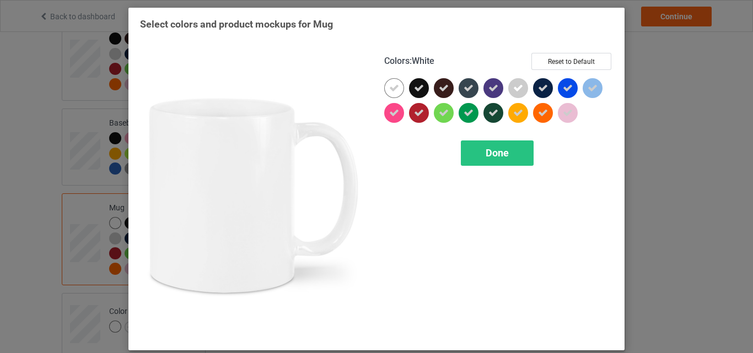
click at [396, 91] on div at bounding box center [394, 88] width 20 height 20
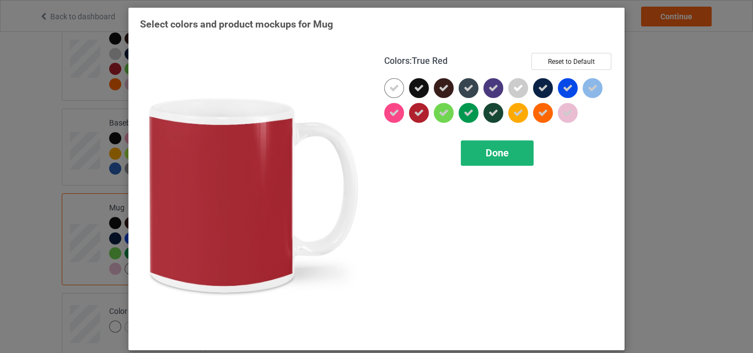
click at [486, 142] on div "Done" at bounding box center [497, 153] width 73 height 25
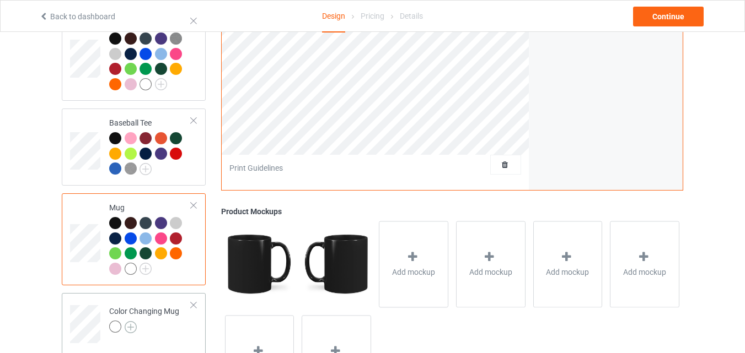
click at [132, 330] on img at bounding box center [131, 327] width 12 height 12
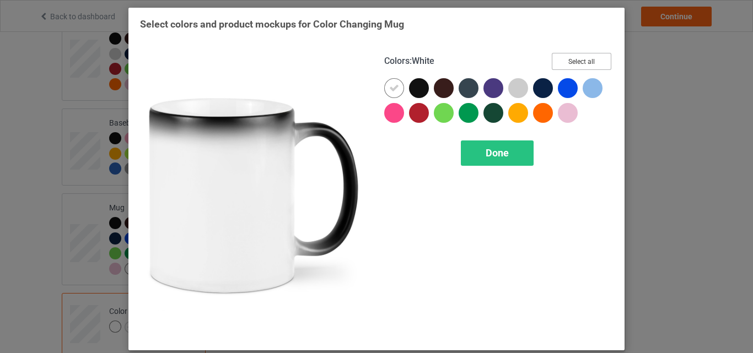
click at [596, 58] on button "Select all" at bounding box center [582, 61] width 60 height 17
click at [390, 93] on icon at bounding box center [394, 88] width 10 height 10
click at [390, 93] on div at bounding box center [394, 88] width 20 height 20
click at [390, 93] on icon at bounding box center [394, 88] width 10 height 10
click at [391, 88] on div at bounding box center [394, 88] width 20 height 20
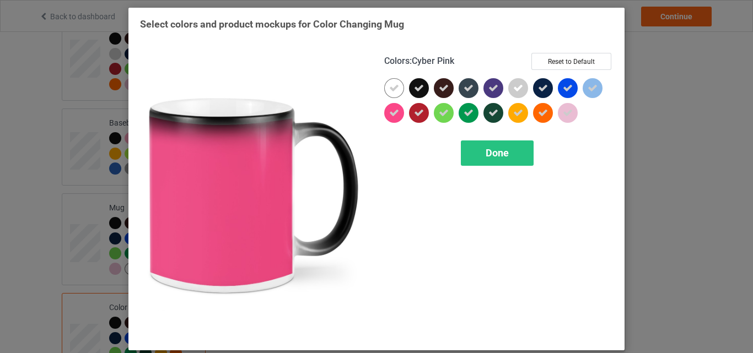
drag, startPoint x: 462, startPoint y: 156, endPoint x: 314, endPoint y: 226, distance: 164.0
click at [463, 156] on div "Done" at bounding box center [497, 153] width 73 height 25
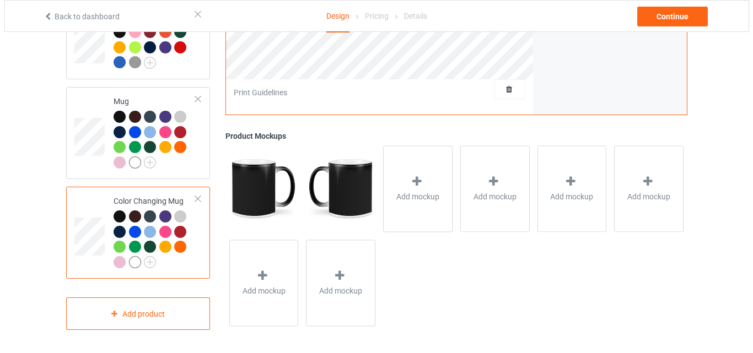
scroll to position [882, 0]
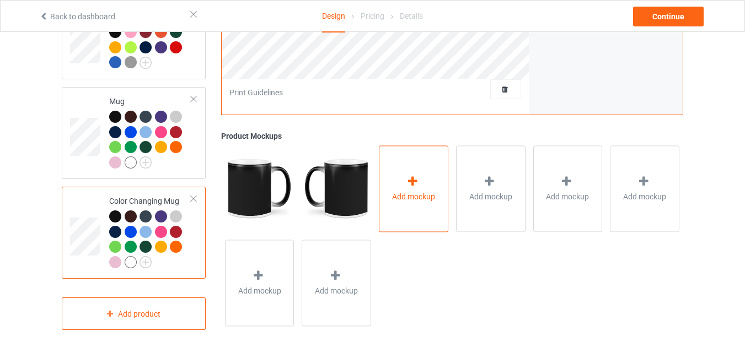
click at [413, 183] on icon at bounding box center [413, 182] width 14 height 12
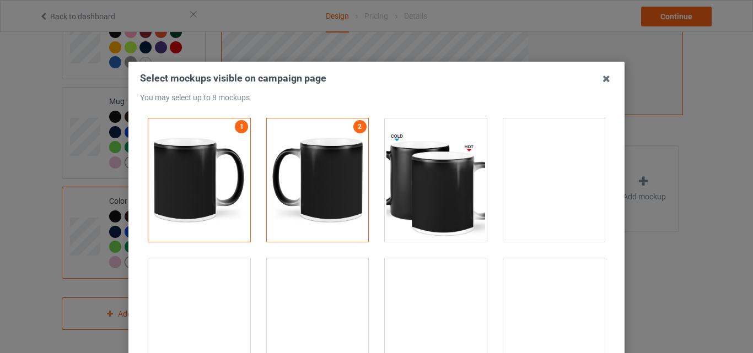
scroll to position [1875, 0]
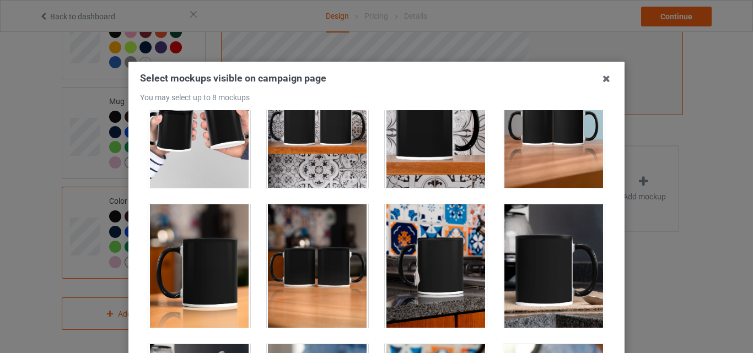
click at [214, 250] on div at bounding box center [199, 267] width 102 height 124
click at [299, 253] on div at bounding box center [318, 267] width 102 height 124
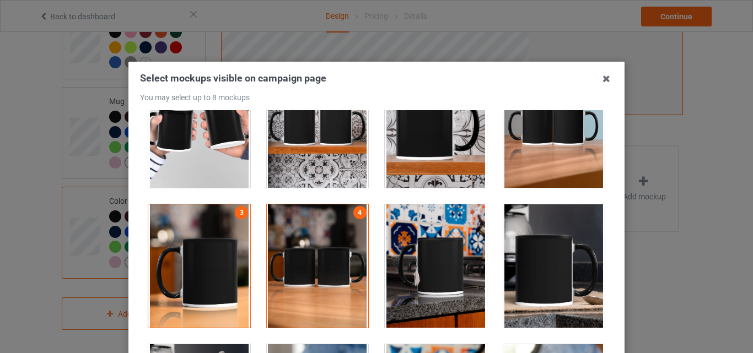
click at [436, 257] on div at bounding box center [436, 267] width 102 height 124
click at [517, 258] on div at bounding box center [554, 267] width 102 height 124
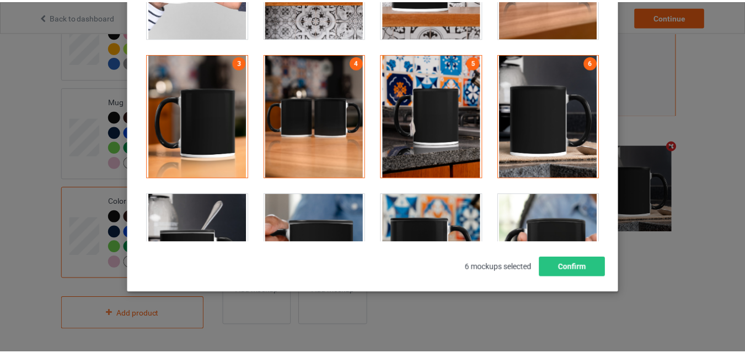
scroll to position [152, 0]
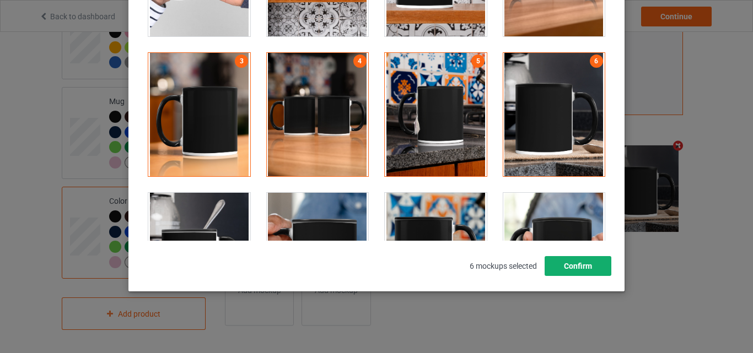
click at [585, 266] on button "Confirm" at bounding box center [578, 266] width 67 height 20
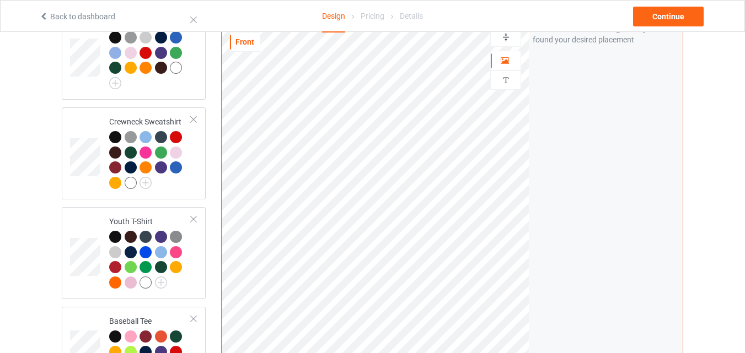
scroll to position [551, 0]
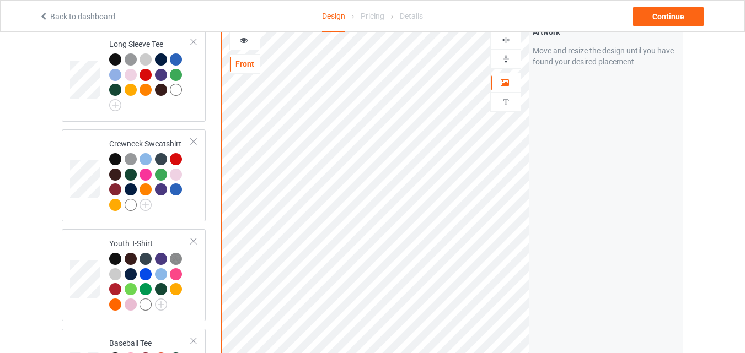
click at [499, 65] on div at bounding box center [506, 59] width 30 height 10
click at [242, 42] on icon at bounding box center [243, 39] width 9 height 8
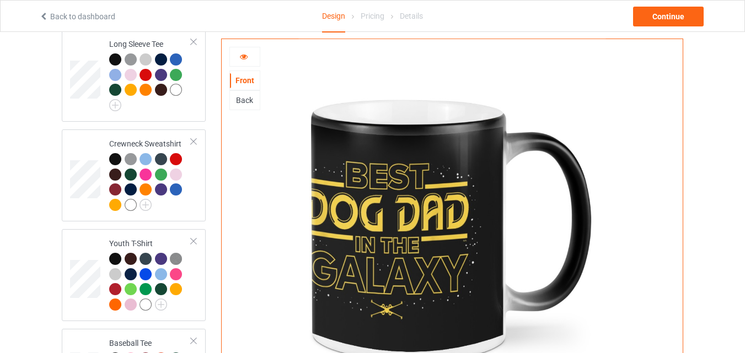
click at [249, 63] on div at bounding box center [244, 57] width 31 height 20
click at [241, 59] on icon at bounding box center [243, 55] width 9 height 8
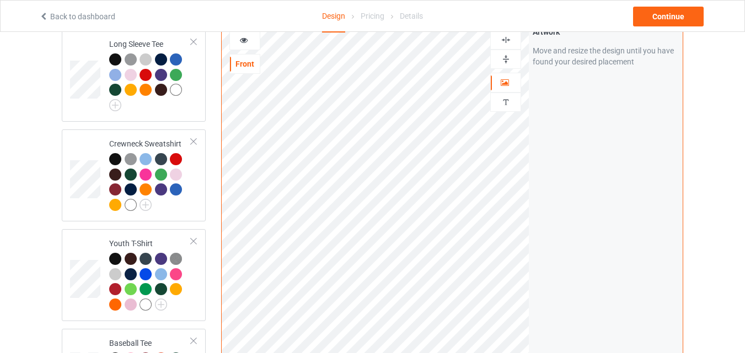
click at [253, 46] on div at bounding box center [245, 40] width 30 height 11
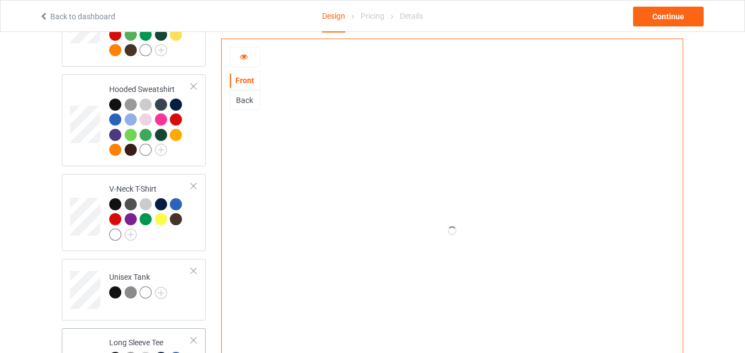
scroll to position [0, 0]
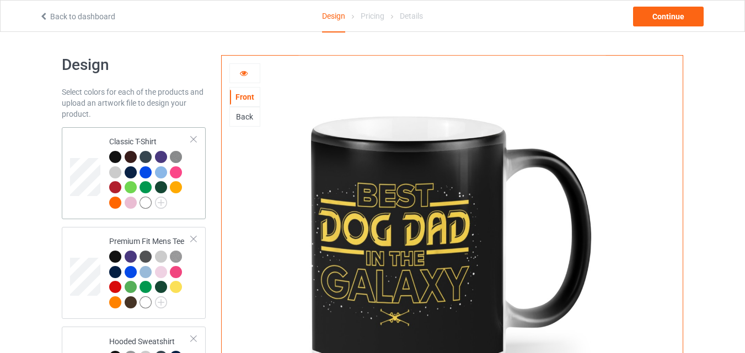
click at [96, 139] on td at bounding box center [86, 173] width 33 height 83
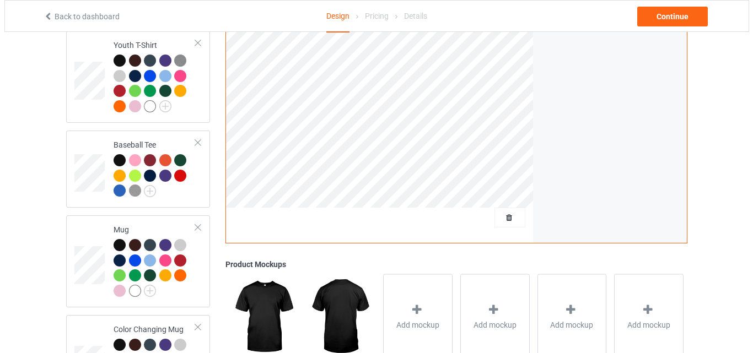
scroll to position [882, 0]
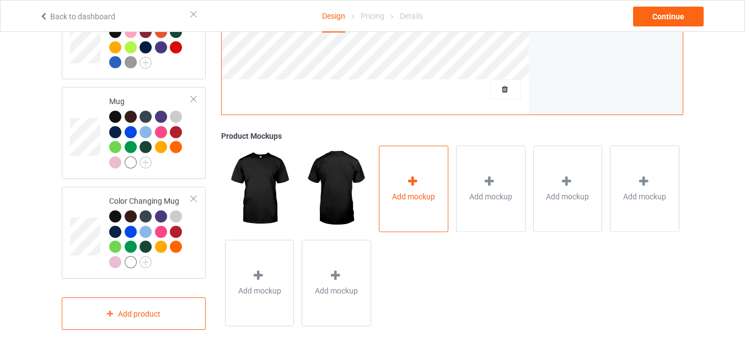
click at [421, 177] on div "Add mockup" at bounding box center [413, 189] width 69 height 87
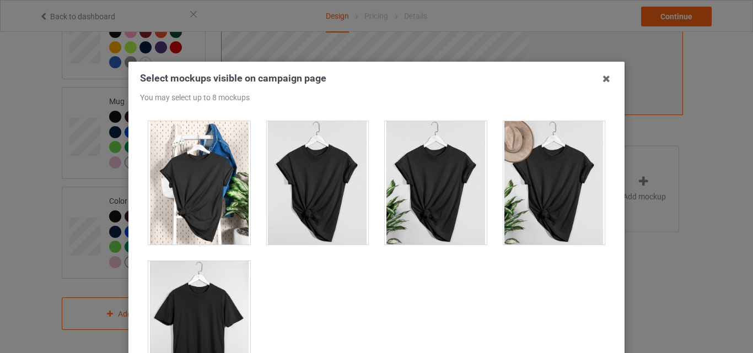
scroll to position [15439, 0]
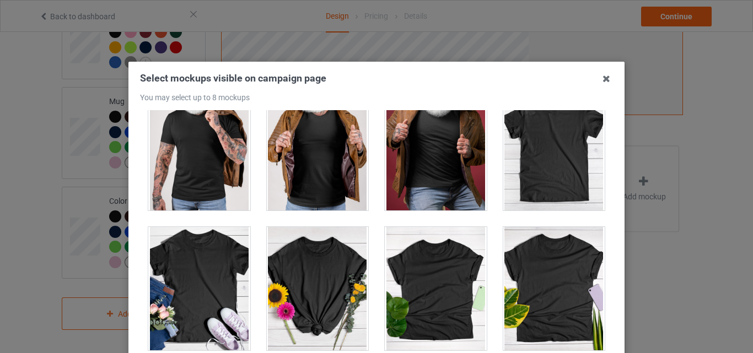
click at [545, 164] on div at bounding box center [554, 149] width 102 height 124
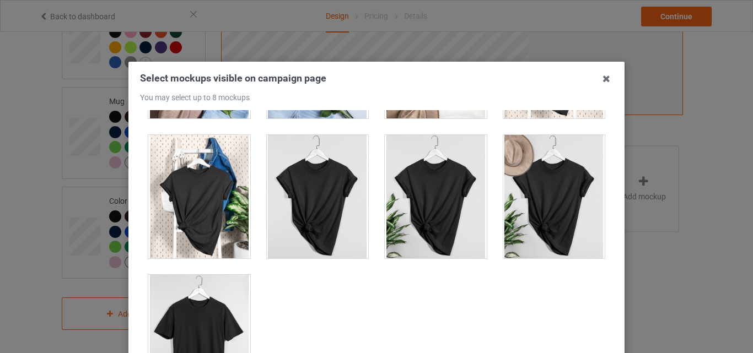
scroll to position [15825, 0]
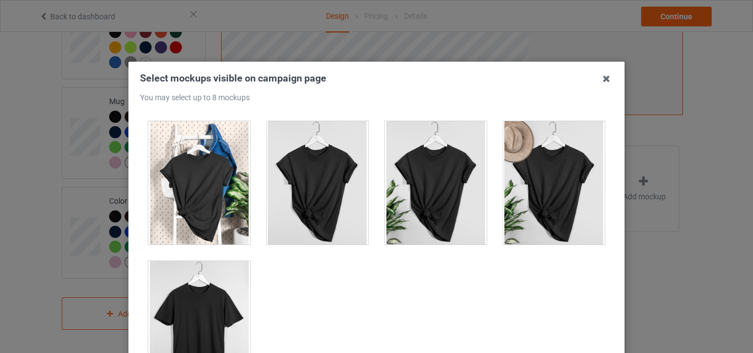
drag, startPoint x: 199, startPoint y: 312, endPoint x: 377, endPoint y: 302, distance: 178.4
click at [199, 312] on div at bounding box center [199, 323] width 102 height 124
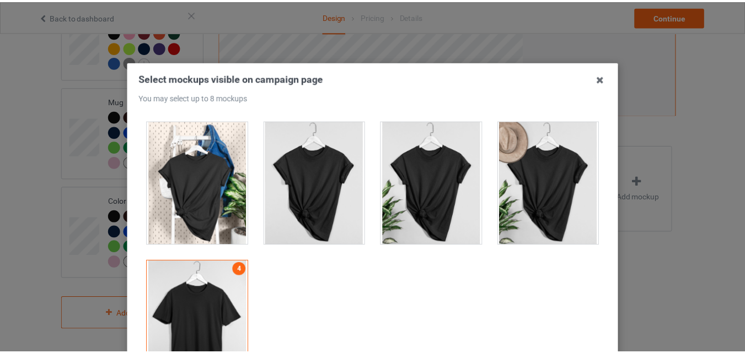
scroll to position [152, 0]
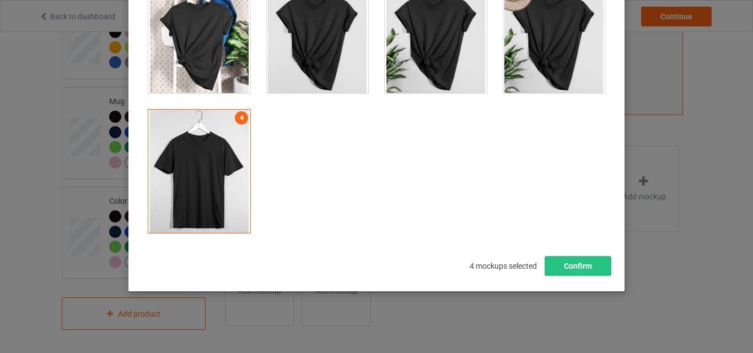
click at [560, 278] on div "Select mockups visible on campaign page You may select up to 8 mockups 1 2 3 4 …" at bounding box center [376, 101] width 496 height 382
click at [560, 267] on button "Confirm" at bounding box center [578, 266] width 67 height 20
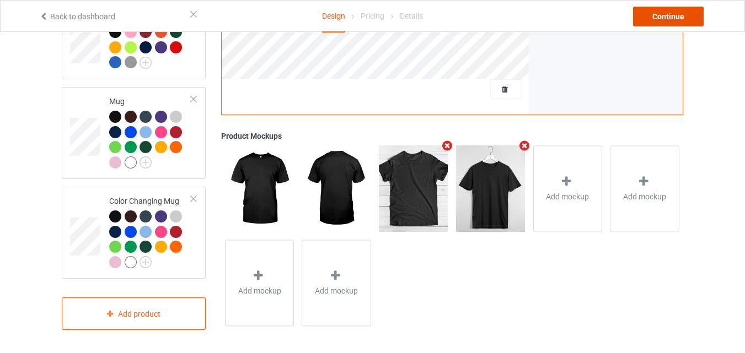
click at [677, 10] on div "Continue" at bounding box center [668, 17] width 71 height 20
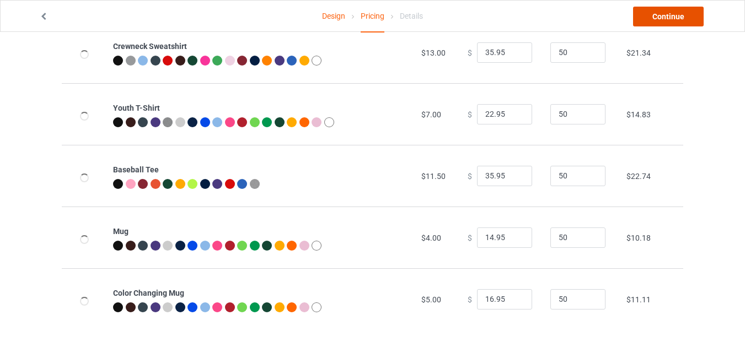
click at [677, 20] on link "Continue" at bounding box center [668, 17] width 71 height 20
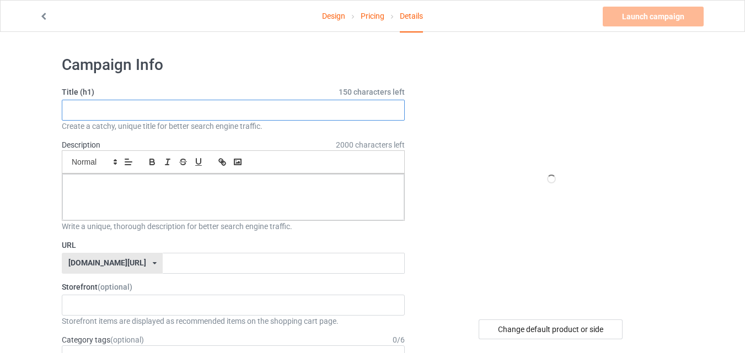
click at [261, 110] on input "text" at bounding box center [233, 110] width 343 height 21
paste input "Best Dog Dad in the Galaxy"
type input "Best Dog Dad in the Galaxy"
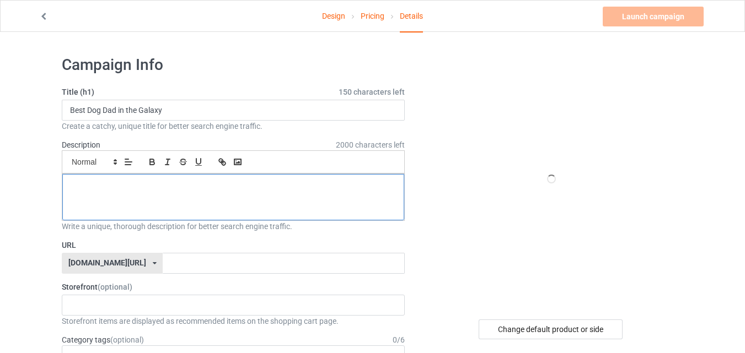
click at [237, 210] on div at bounding box center [233, 197] width 342 height 46
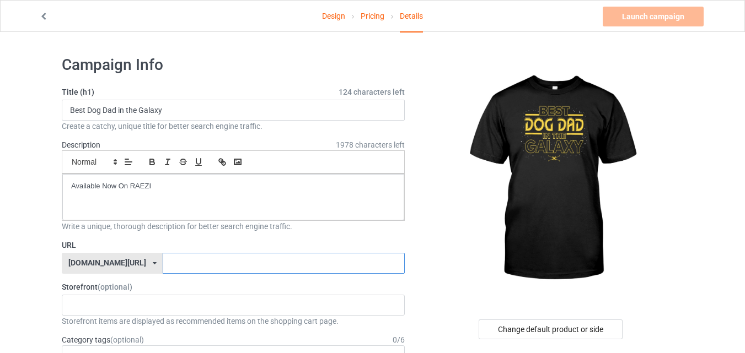
click at [269, 262] on input "text" at bounding box center [284, 263] width 242 height 21
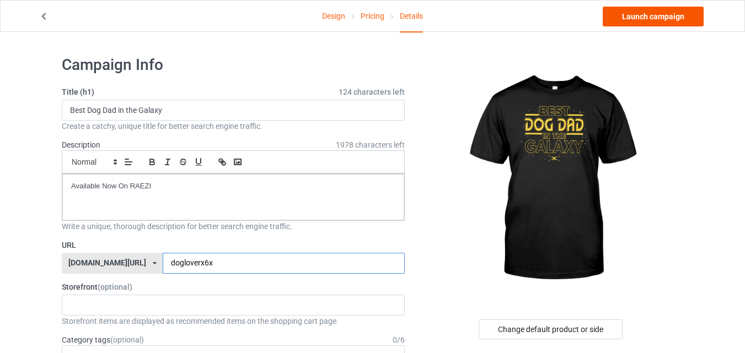
type input "dogloverx6x"
click at [630, 17] on link "Launch campaign" at bounding box center [653, 17] width 101 height 20
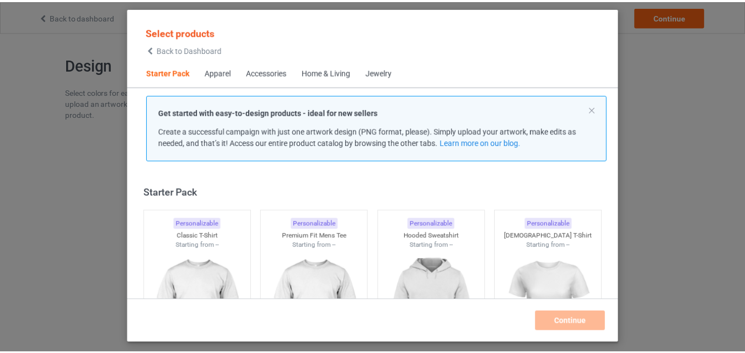
scroll to position [14, 0]
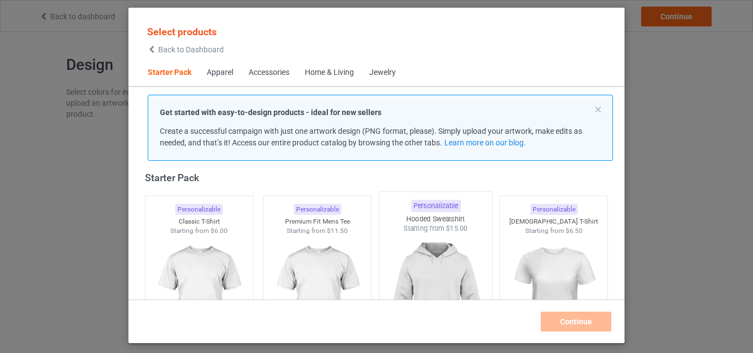
drag, startPoint x: 217, startPoint y: 242, endPoint x: 389, endPoint y: 254, distance: 173.0
click at [217, 242] on img at bounding box center [199, 298] width 99 height 124
click at [297, 250] on img at bounding box center [317, 298] width 99 height 124
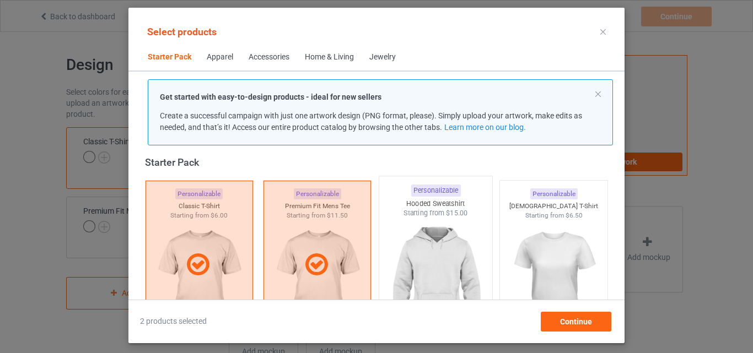
click at [412, 254] on img at bounding box center [436, 283] width 104 height 130
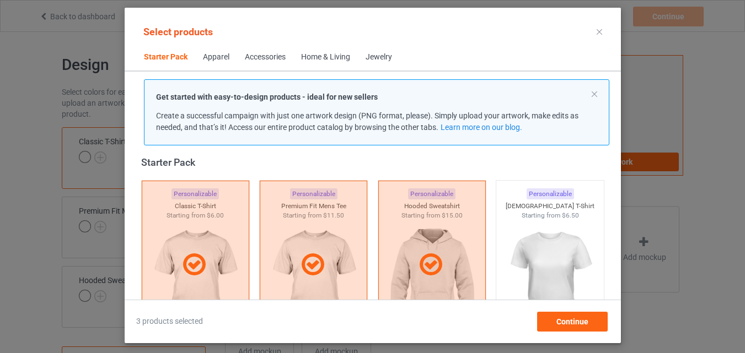
scroll to position [290, 0]
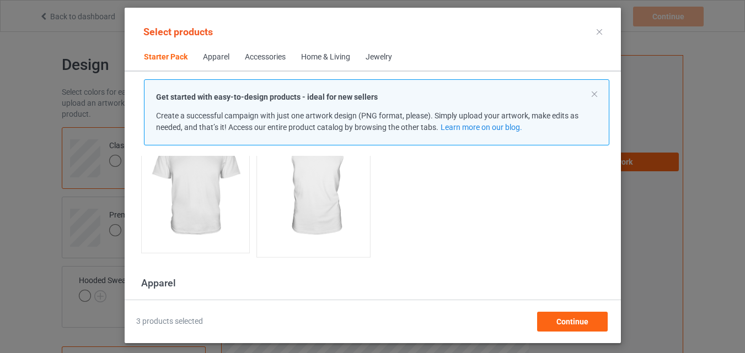
drag, startPoint x: 197, startPoint y: 202, endPoint x: 326, endPoint y: 211, distance: 129.9
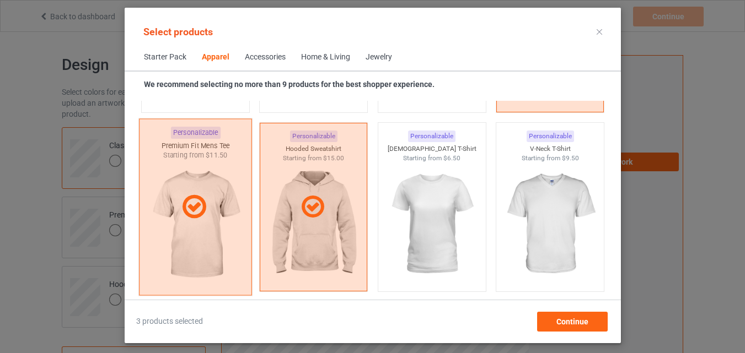
scroll to position [731, 0]
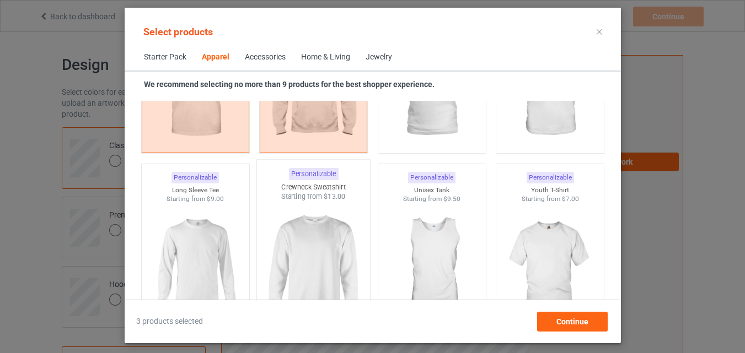
click at [207, 230] on img at bounding box center [195, 266] width 99 height 124
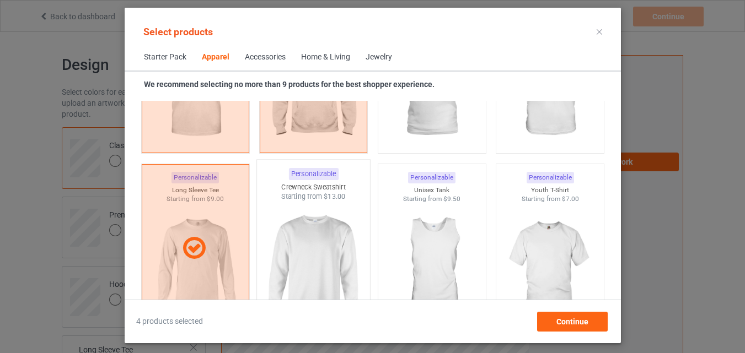
click at [297, 245] on img at bounding box center [313, 267] width 104 height 130
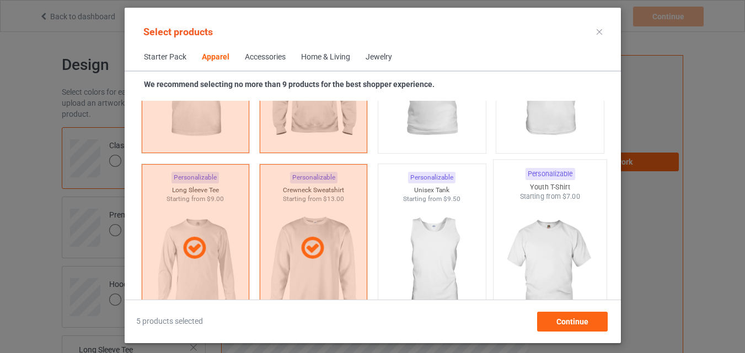
click at [549, 234] on img at bounding box center [550, 267] width 104 height 130
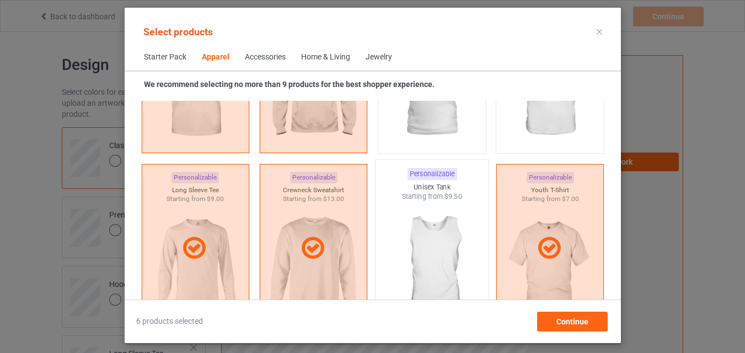
click at [439, 228] on img at bounding box center [432, 267] width 104 height 130
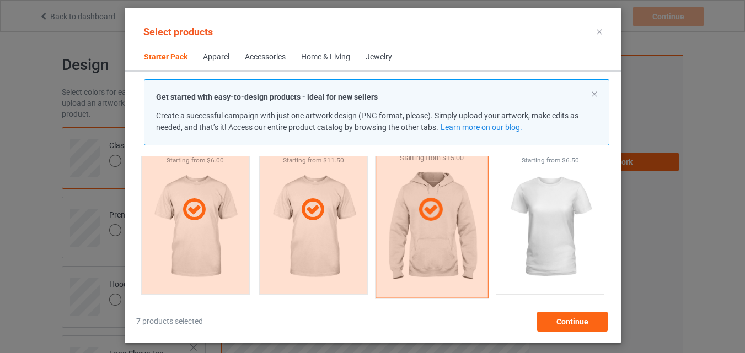
scroll to position [180, 0]
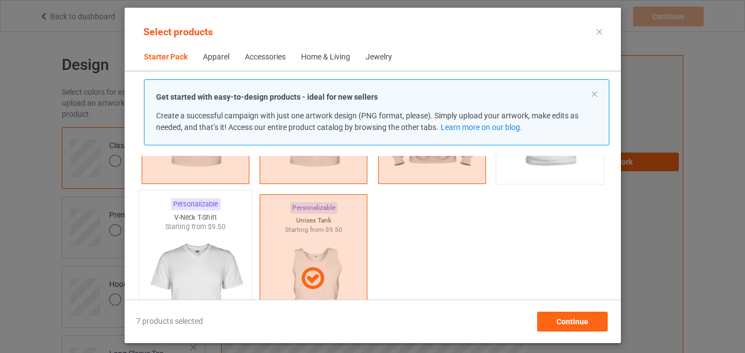
click at [207, 238] on img at bounding box center [195, 297] width 104 height 130
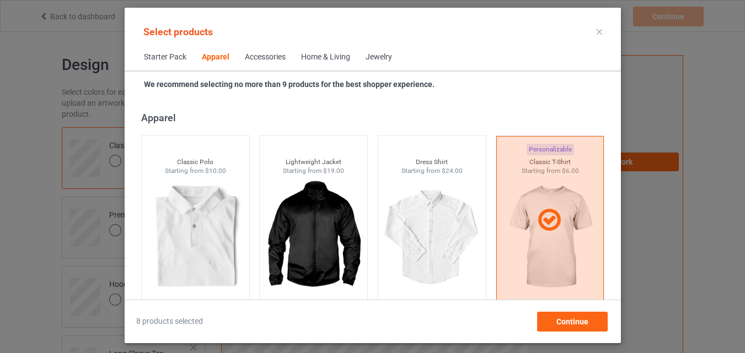
scroll to position [897, 0]
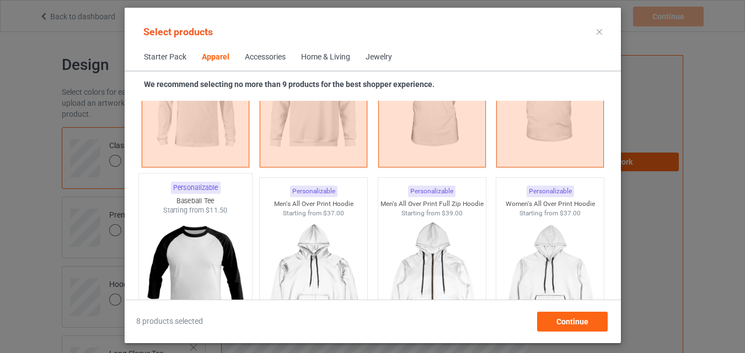
click at [216, 229] on img at bounding box center [195, 281] width 104 height 130
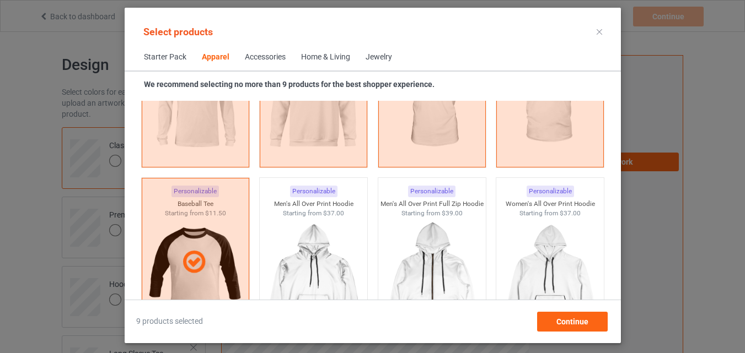
drag, startPoint x: 308, startPoint y: 55, endPoint x: 243, endPoint y: 248, distance: 203.5
click at [308, 56] on div "Home & Living" at bounding box center [325, 57] width 49 height 11
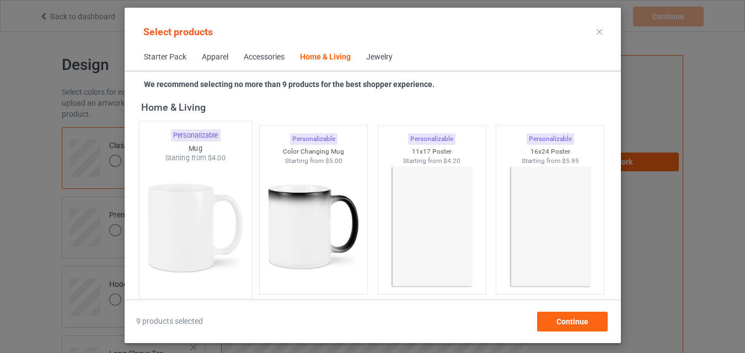
click at [203, 254] on img at bounding box center [195, 228] width 104 height 130
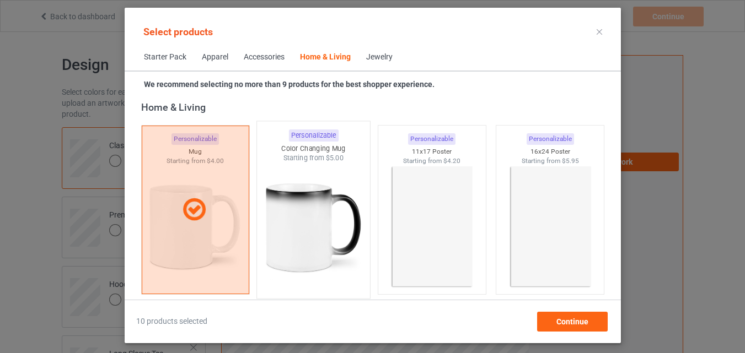
click at [331, 257] on img at bounding box center [313, 228] width 104 height 130
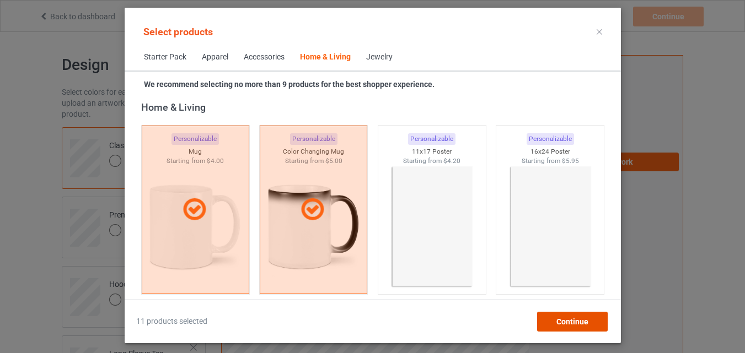
click at [567, 319] on span "Continue" at bounding box center [572, 322] width 32 height 9
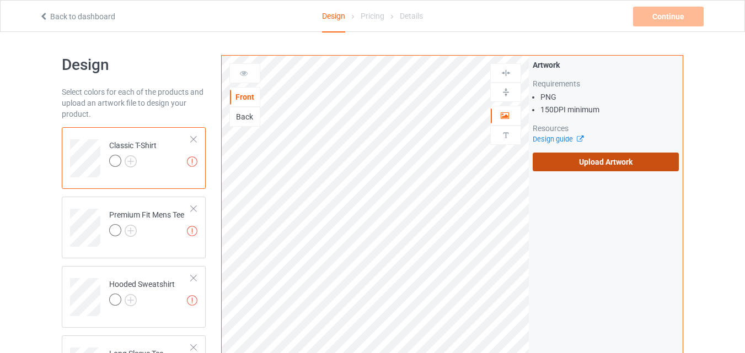
click at [575, 168] on label "Upload Artwork" at bounding box center [606, 162] width 146 height 19
click at [0, 0] on input "Upload Artwork" at bounding box center [0, 0] width 0 height 0
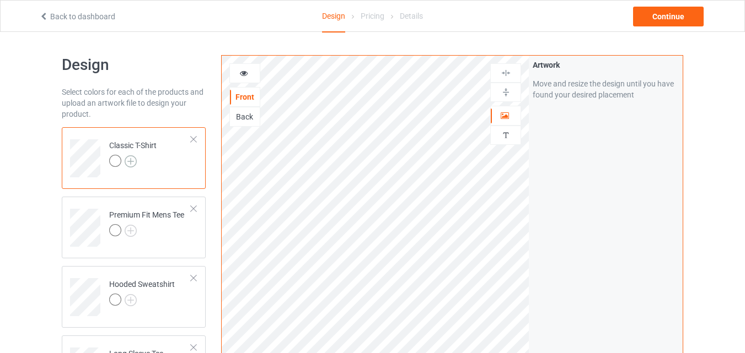
click at [126, 165] on img at bounding box center [131, 162] width 12 height 12
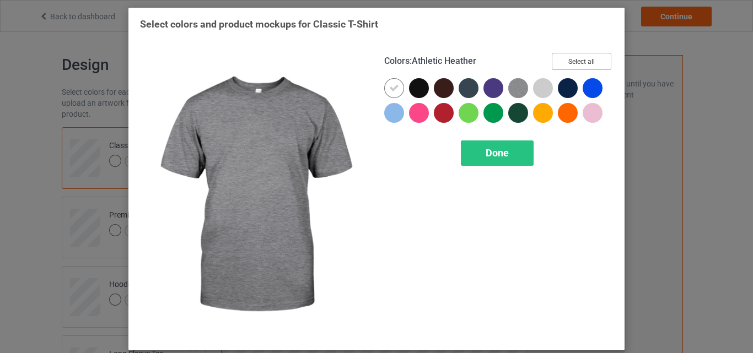
click at [562, 53] on button "Select all" at bounding box center [582, 61] width 60 height 17
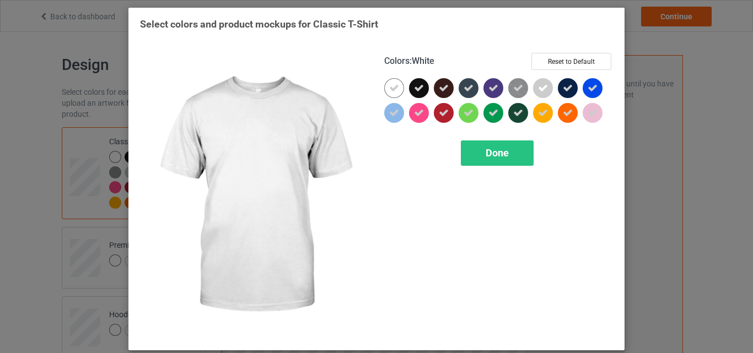
click at [394, 91] on icon at bounding box center [394, 88] width 10 height 10
click at [394, 91] on div at bounding box center [394, 88] width 20 height 20
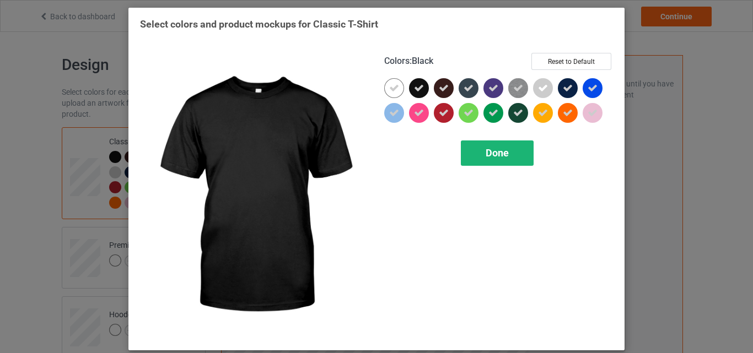
click at [485, 160] on div "Done" at bounding box center [497, 153] width 73 height 25
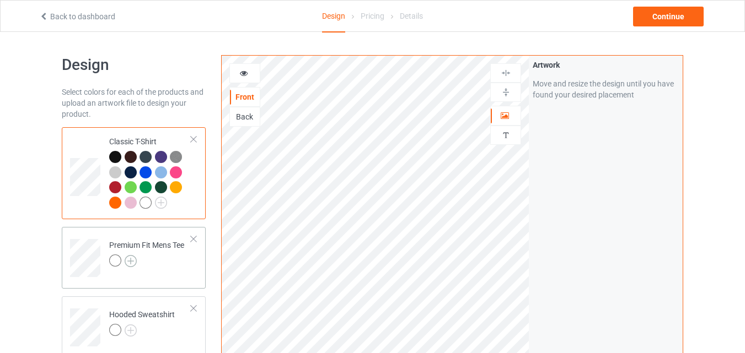
click at [128, 260] on img at bounding box center [131, 261] width 12 height 12
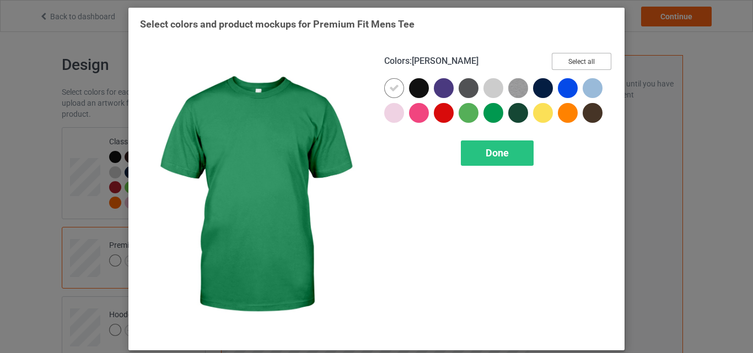
click at [567, 63] on button "Select all" at bounding box center [582, 61] width 60 height 17
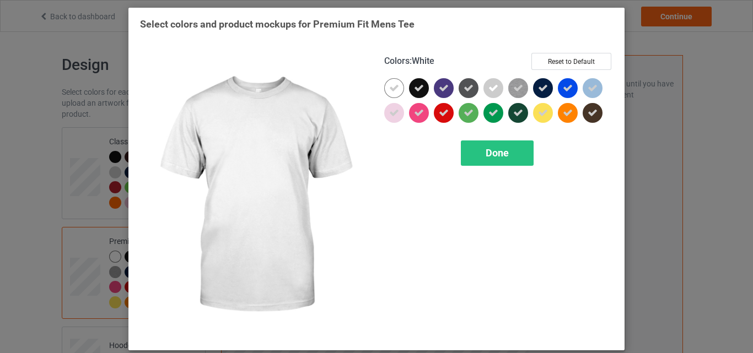
click at [391, 85] on icon at bounding box center [394, 88] width 10 height 10
click at [391, 85] on div at bounding box center [394, 88] width 20 height 20
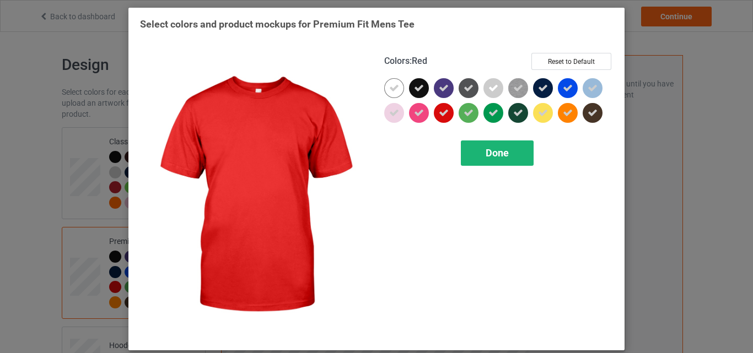
click at [467, 151] on div "Done" at bounding box center [497, 153] width 73 height 25
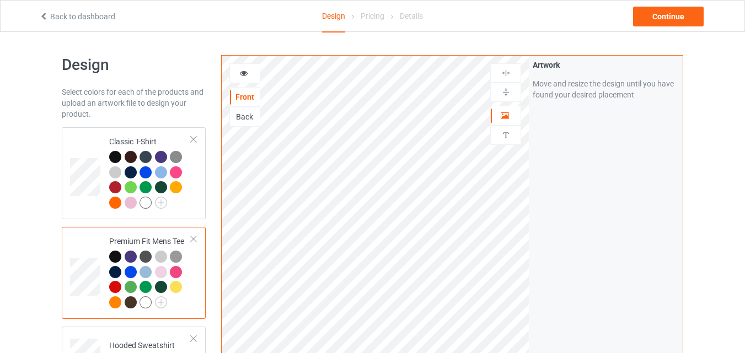
scroll to position [110, 0]
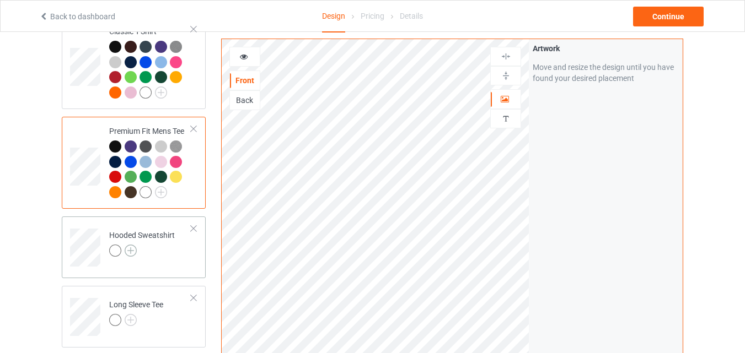
click at [129, 249] on img at bounding box center [131, 251] width 12 height 12
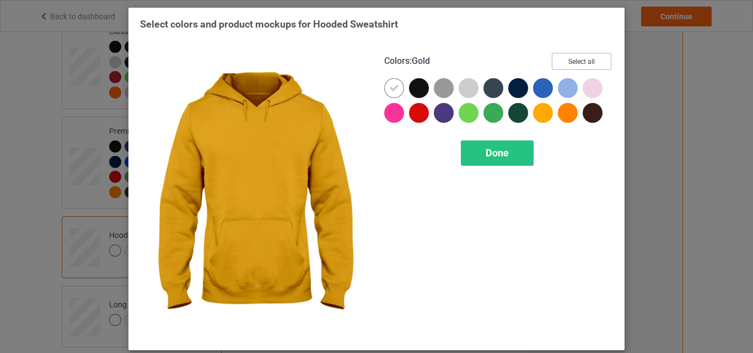
click at [590, 61] on button "Select all" at bounding box center [582, 61] width 60 height 17
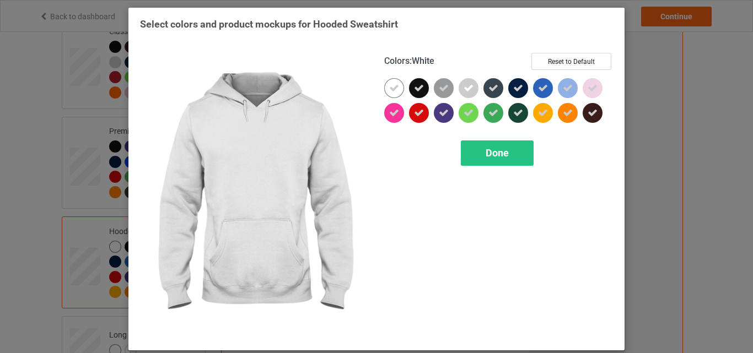
click at [390, 89] on icon at bounding box center [394, 88] width 10 height 10
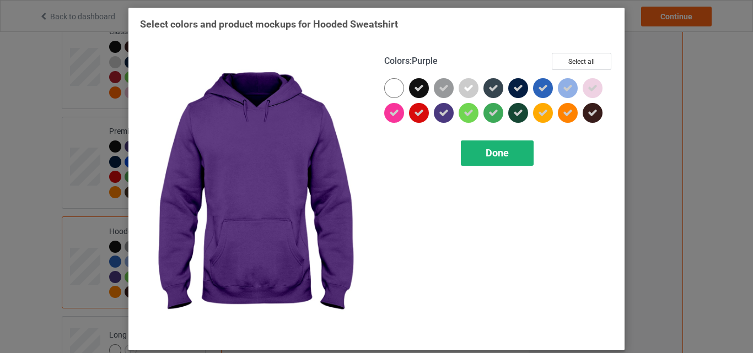
click at [469, 152] on div "Done" at bounding box center [497, 153] width 73 height 25
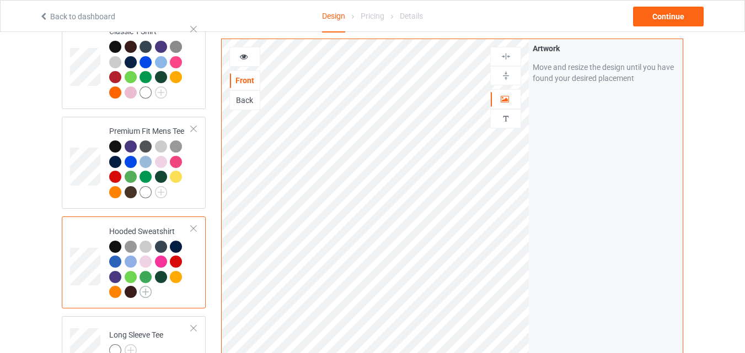
click at [143, 298] on img at bounding box center [146, 292] width 12 height 12
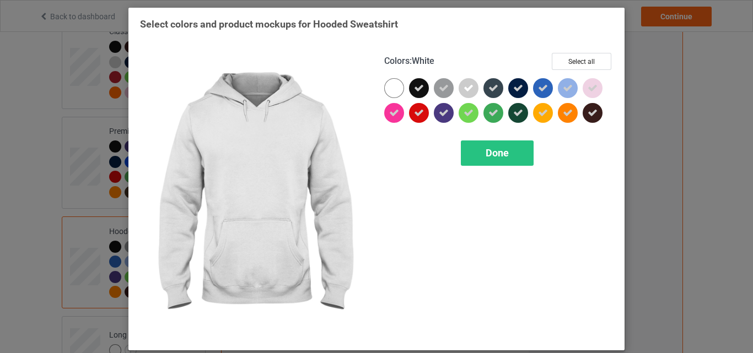
click at [390, 90] on div at bounding box center [394, 88] width 20 height 20
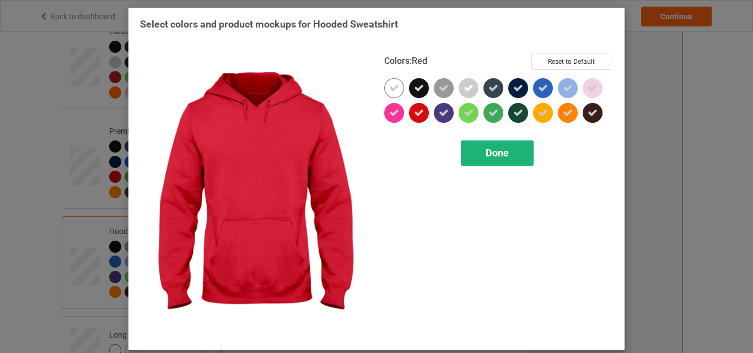
click at [486, 156] on span "Done" at bounding box center [497, 153] width 23 height 12
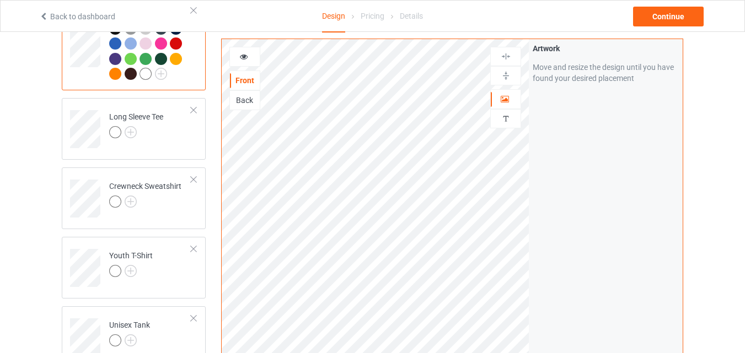
scroll to position [331, 0]
click at [130, 134] on img at bounding box center [131, 130] width 12 height 12
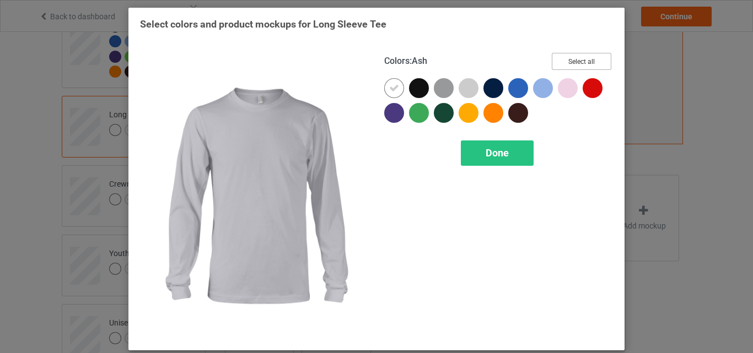
click at [582, 57] on button "Select all" at bounding box center [582, 61] width 60 height 17
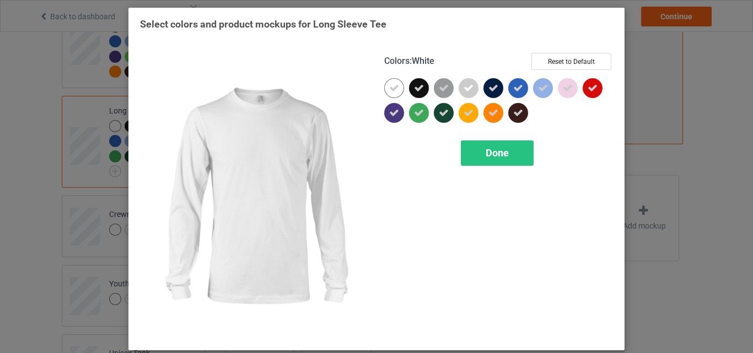
click at [389, 88] on icon at bounding box center [394, 88] width 10 height 10
click at [388, 88] on div at bounding box center [394, 88] width 20 height 20
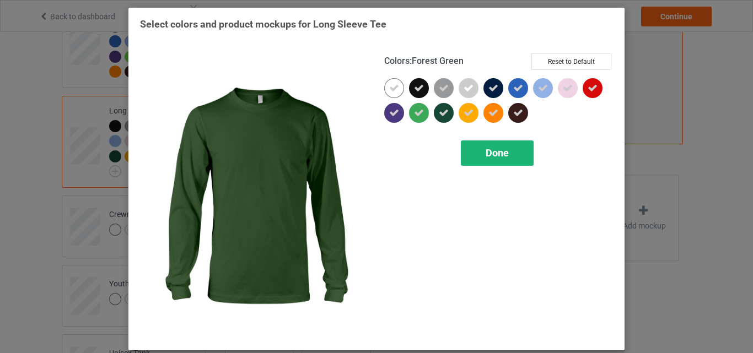
click at [480, 155] on div "Done" at bounding box center [497, 153] width 73 height 25
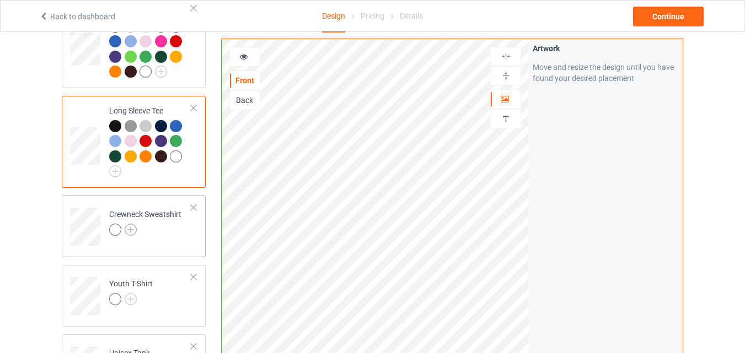
click at [132, 232] on img at bounding box center [131, 230] width 12 height 12
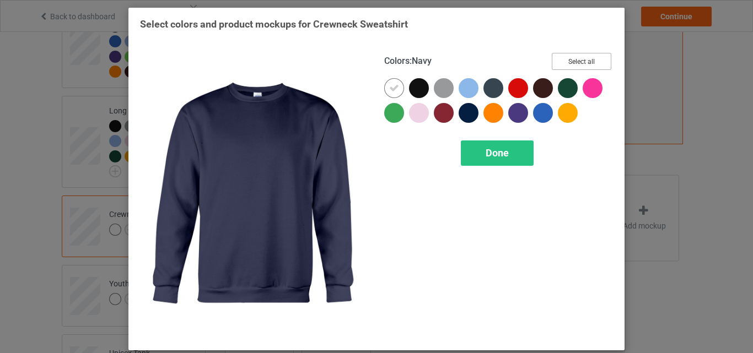
click at [565, 53] on button "Select all" at bounding box center [582, 61] width 60 height 17
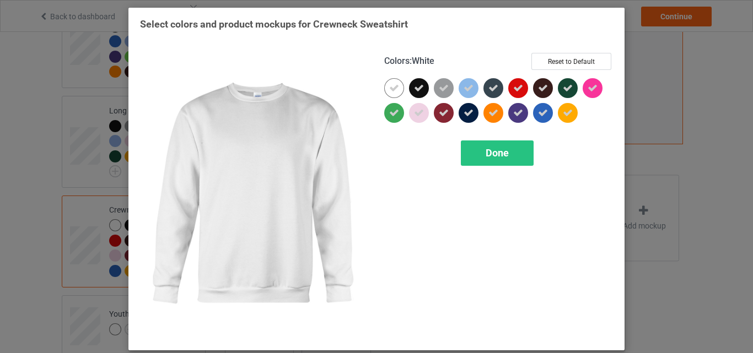
click at [393, 89] on icon at bounding box center [394, 88] width 10 height 10
click at [393, 89] on div at bounding box center [394, 88] width 20 height 20
click at [490, 159] on span "Done" at bounding box center [497, 153] width 23 height 12
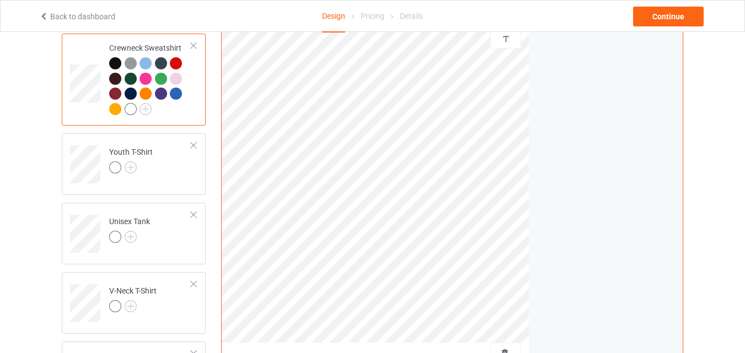
scroll to position [496, 0]
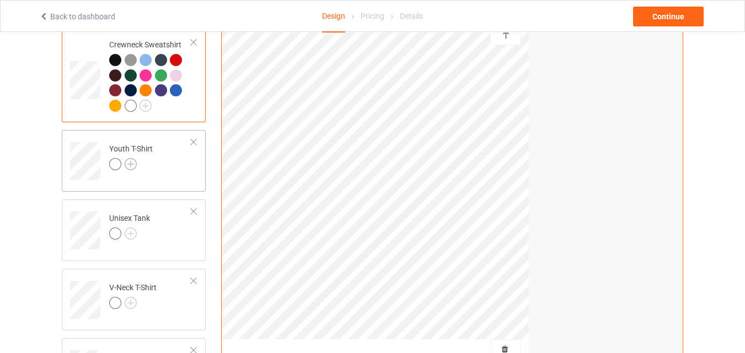
click at [133, 163] on img at bounding box center [131, 164] width 12 height 12
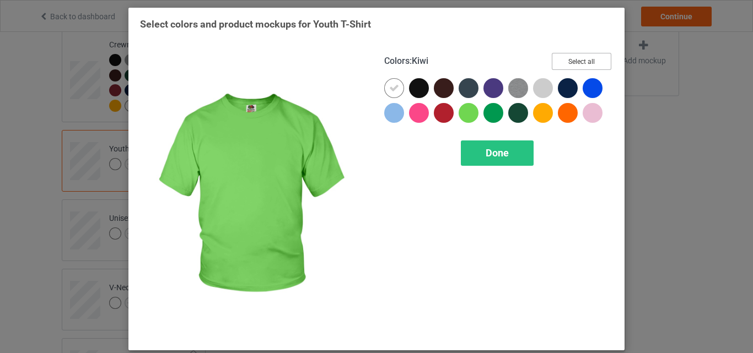
click at [553, 62] on button "Select all" at bounding box center [582, 61] width 60 height 17
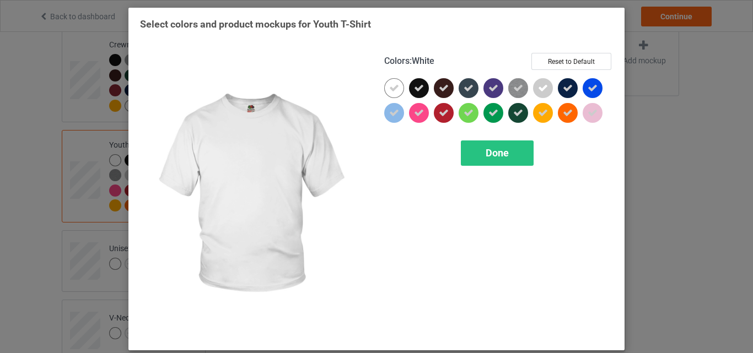
click at [389, 90] on icon at bounding box center [394, 88] width 10 height 10
click at [388, 90] on div at bounding box center [394, 88] width 20 height 20
click at [470, 147] on div "Done" at bounding box center [497, 153] width 73 height 25
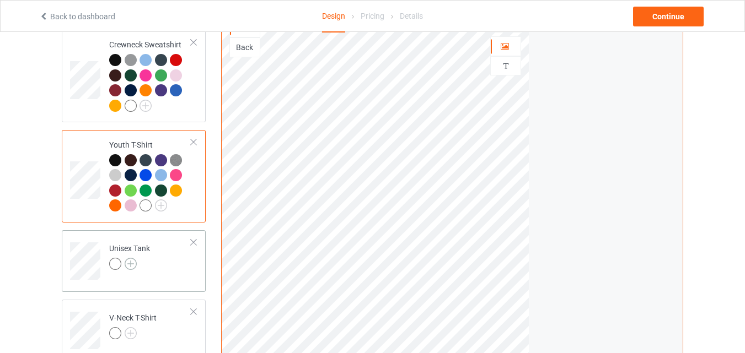
click at [135, 268] on img at bounding box center [131, 264] width 12 height 12
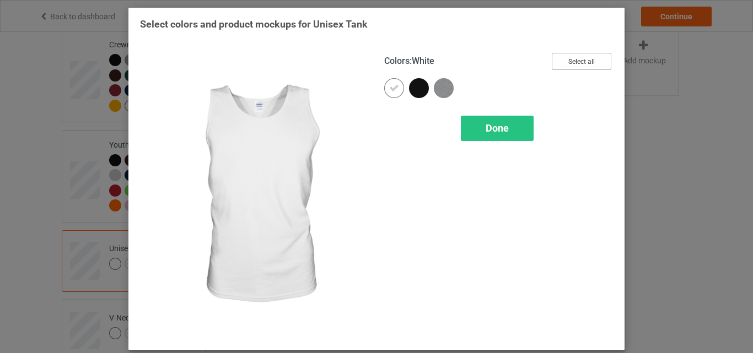
click at [553, 65] on button "Select all" at bounding box center [582, 61] width 60 height 17
click at [392, 88] on icon at bounding box center [394, 88] width 10 height 10
click at [392, 88] on div at bounding box center [394, 88] width 20 height 20
click at [503, 128] on span "Done" at bounding box center [497, 128] width 23 height 12
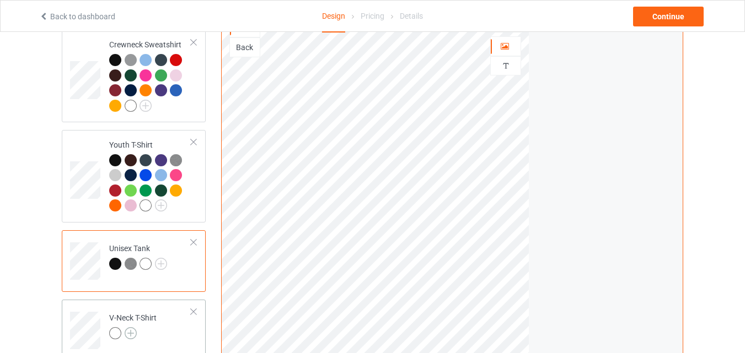
click at [130, 337] on img at bounding box center [131, 334] width 12 height 12
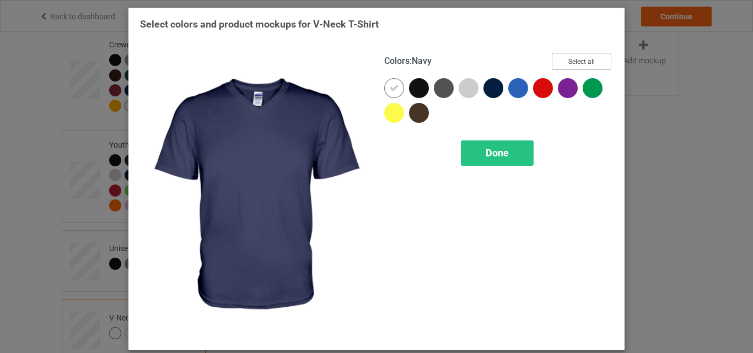
click at [557, 57] on button "Select all" at bounding box center [582, 61] width 60 height 17
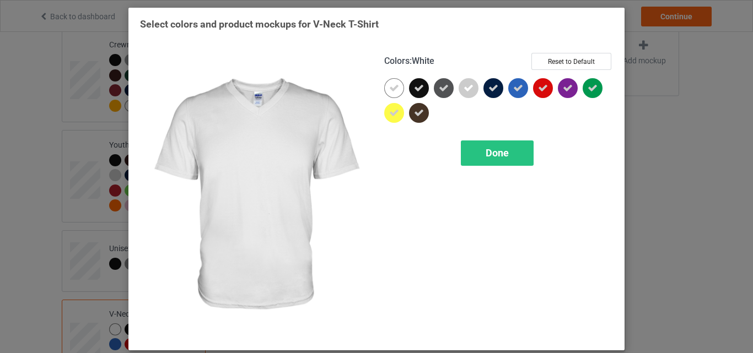
click at [397, 89] on div at bounding box center [394, 88] width 20 height 20
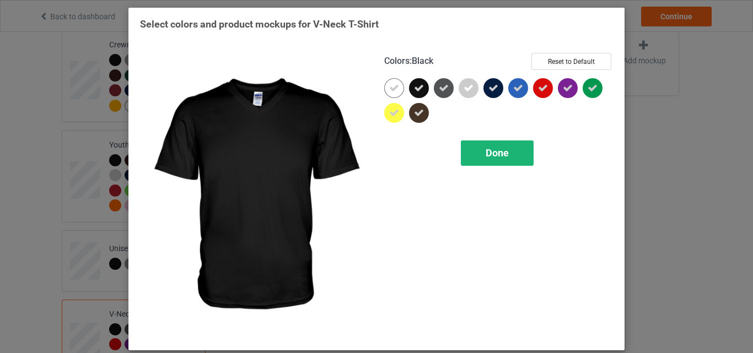
click at [484, 146] on div "Done" at bounding box center [497, 153] width 73 height 25
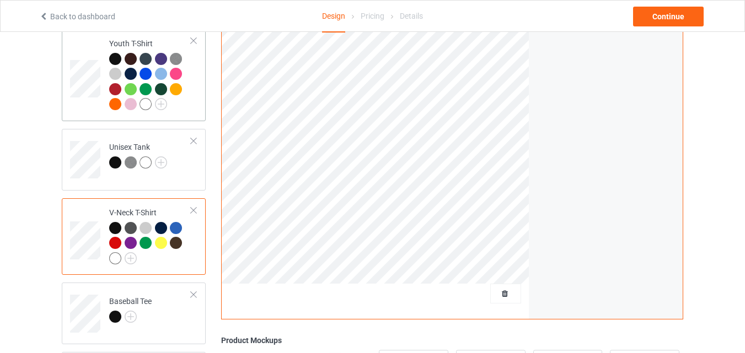
scroll to position [662, 0]
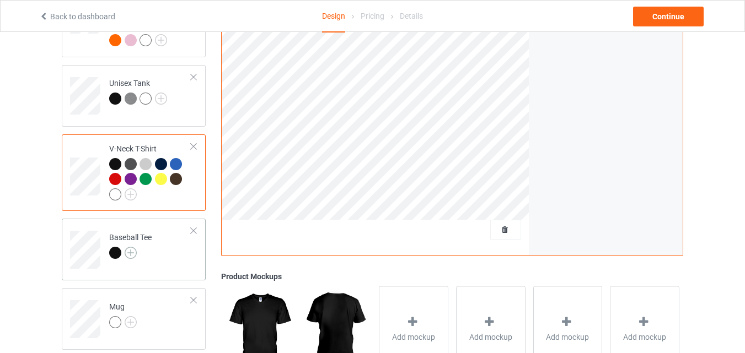
click at [132, 258] on img at bounding box center [131, 253] width 12 height 12
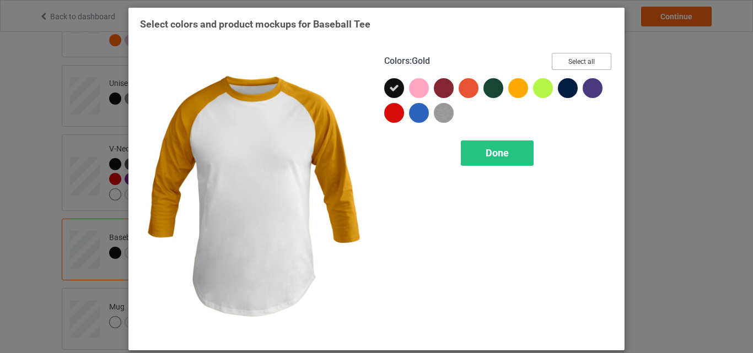
click at [552, 58] on button "Select all" at bounding box center [582, 61] width 60 height 17
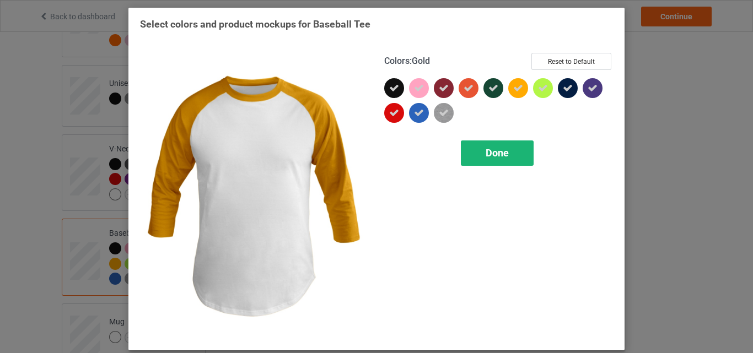
click at [476, 153] on div "Done" at bounding box center [497, 153] width 73 height 25
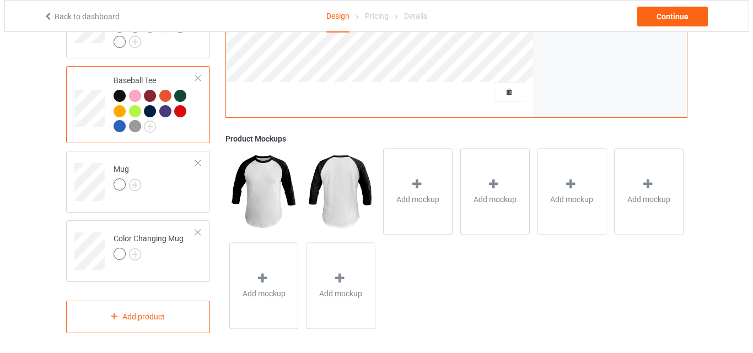
scroll to position [823, 0]
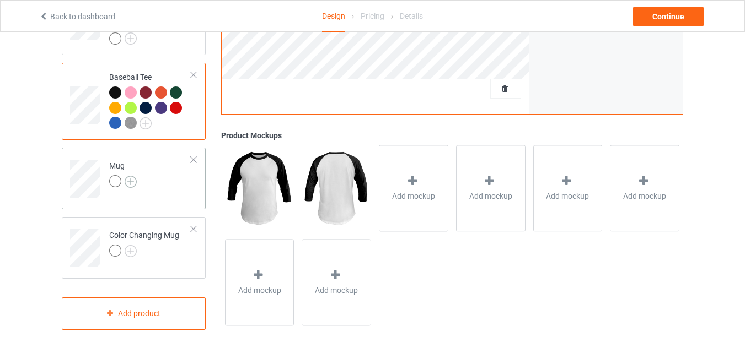
click at [129, 185] on img at bounding box center [131, 182] width 12 height 12
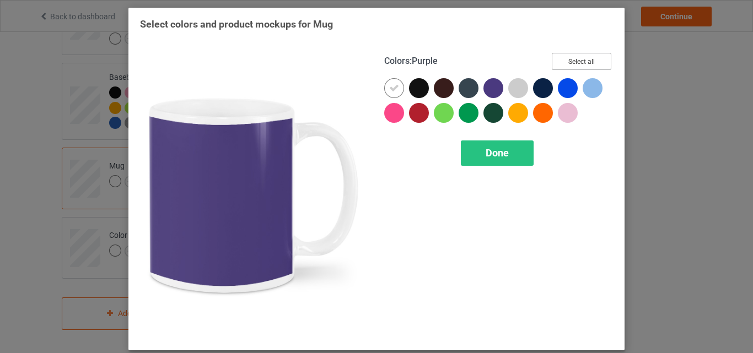
click at [582, 55] on button "Select all" at bounding box center [582, 61] width 60 height 17
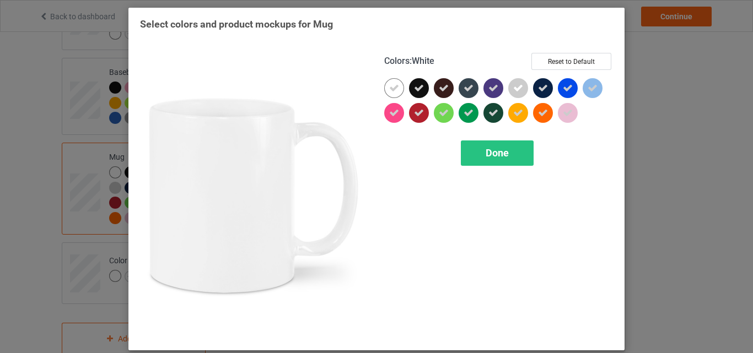
click at [393, 86] on icon at bounding box center [394, 88] width 10 height 10
click at [393, 86] on div at bounding box center [394, 88] width 20 height 20
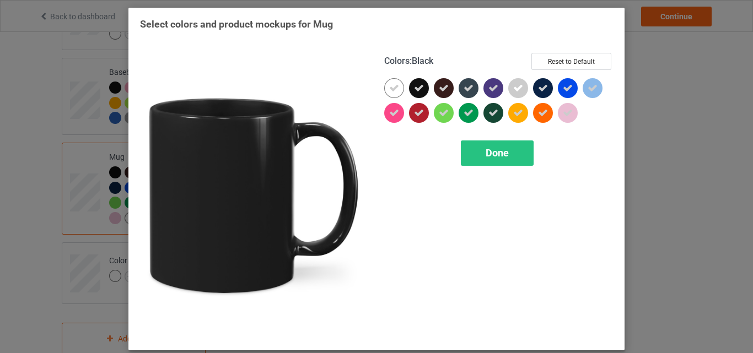
drag, startPoint x: 471, startPoint y: 148, endPoint x: 246, endPoint y: 165, distance: 225.1
click at [471, 148] on div "Done" at bounding box center [497, 153] width 73 height 25
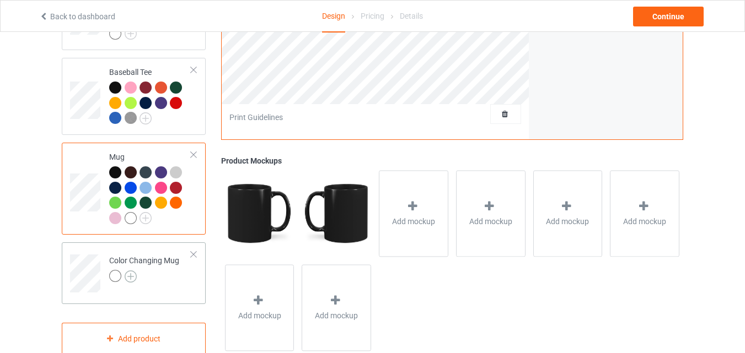
click at [131, 283] on img at bounding box center [131, 277] width 12 height 12
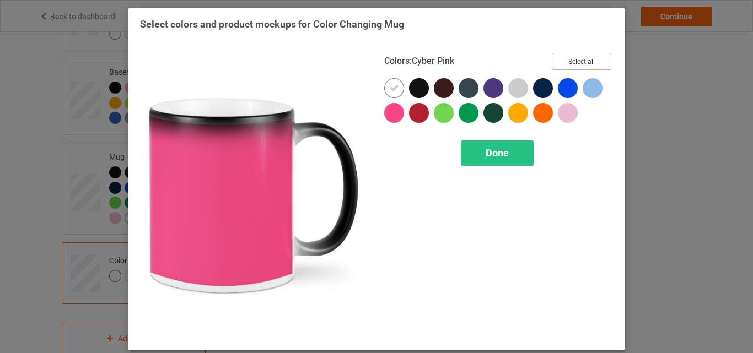
click at [576, 67] on button "Select all" at bounding box center [582, 61] width 60 height 17
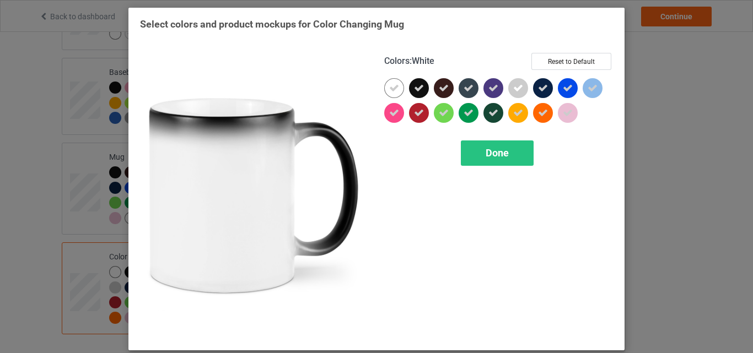
click at [388, 94] on div at bounding box center [394, 88] width 20 height 20
click at [392, 94] on div at bounding box center [394, 88] width 20 height 20
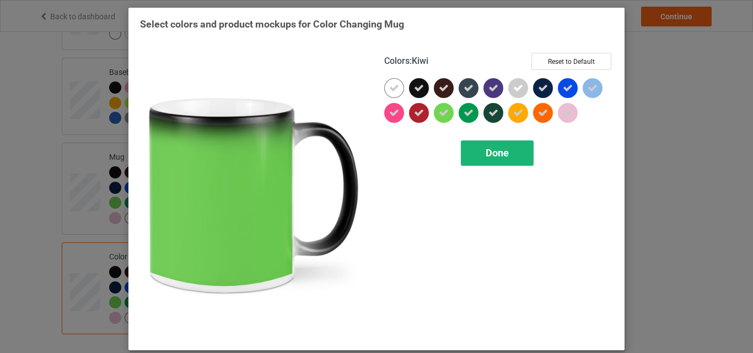
click at [476, 154] on div "Done" at bounding box center [497, 153] width 73 height 25
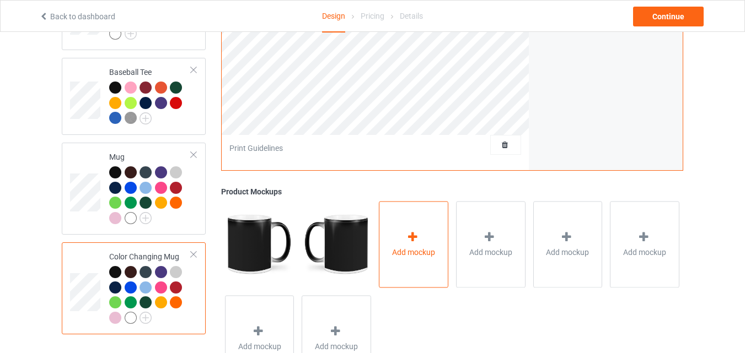
click at [425, 239] on div "Add mockup" at bounding box center [413, 244] width 69 height 87
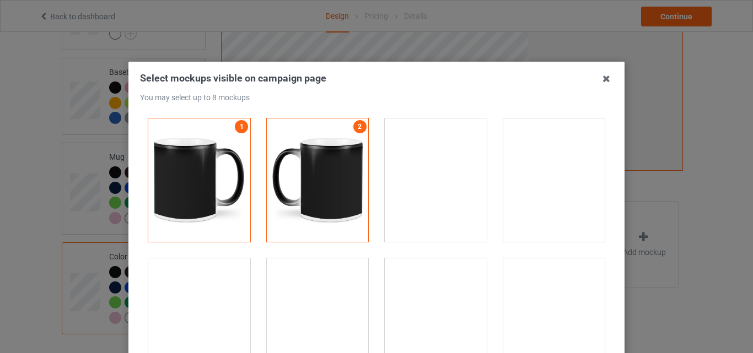
scroll to position [1765, 0]
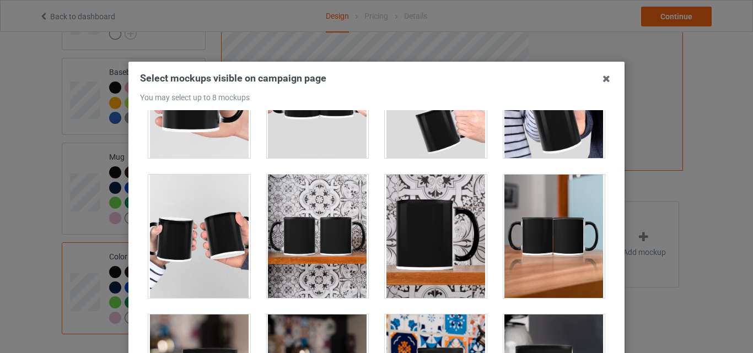
drag, startPoint x: 396, startPoint y: 336, endPoint x: 489, endPoint y: 340, distance: 93.3
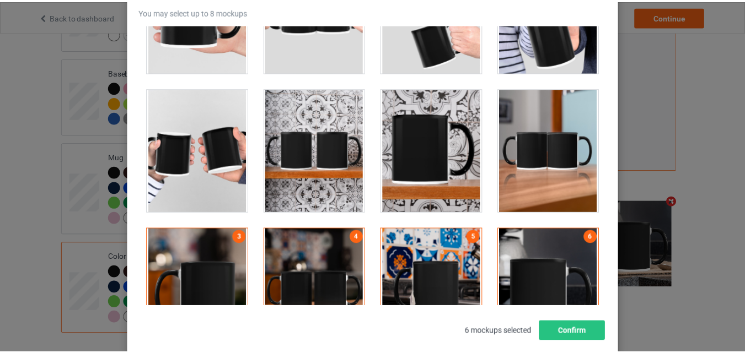
scroll to position [152, 0]
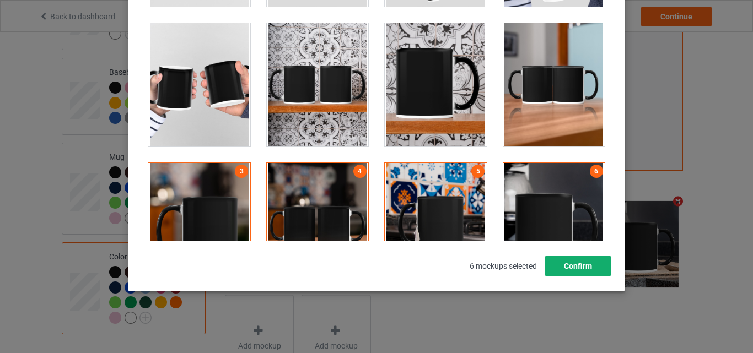
click at [581, 264] on button "Confirm" at bounding box center [578, 266] width 67 height 20
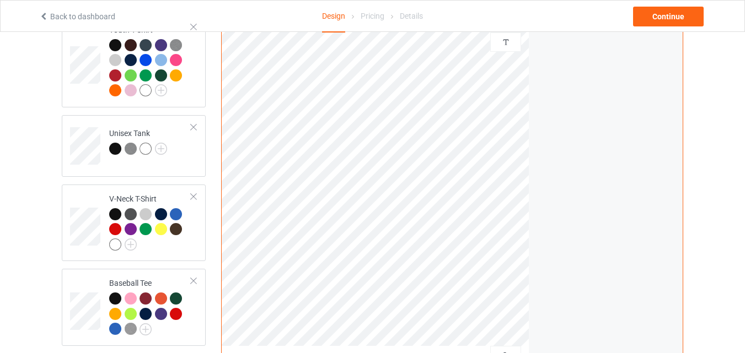
scroll to position [547, 0]
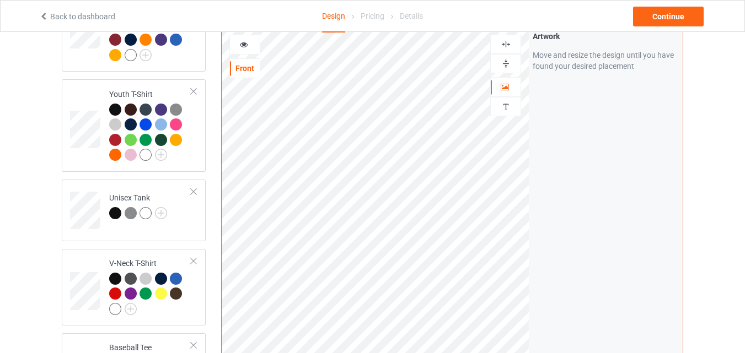
click at [503, 69] on img at bounding box center [506, 63] width 10 height 10
click at [252, 50] on div at bounding box center [245, 44] width 30 height 11
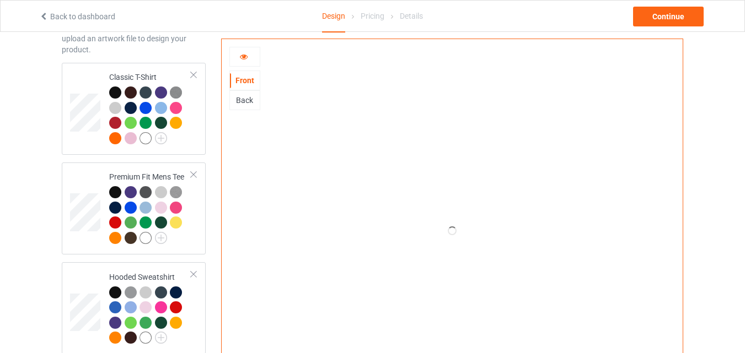
scroll to position [0, 0]
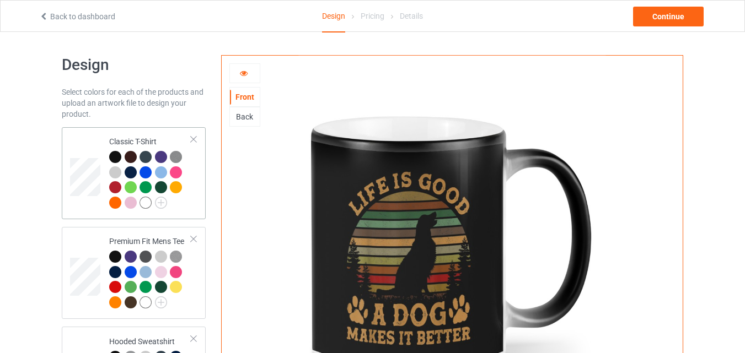
click at [103, 142] on td at bounding box center [86, 173] width 33 height 83
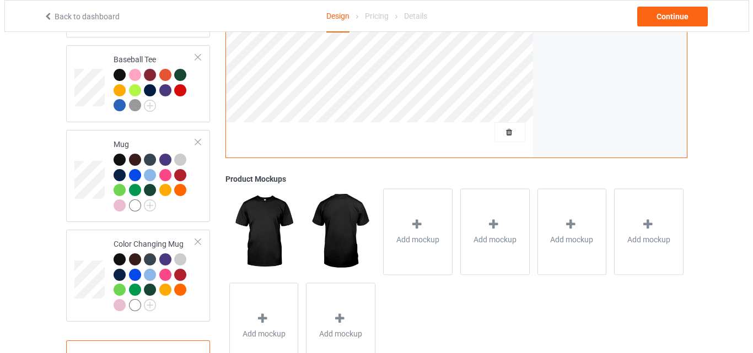
scroll to position [885, 0]
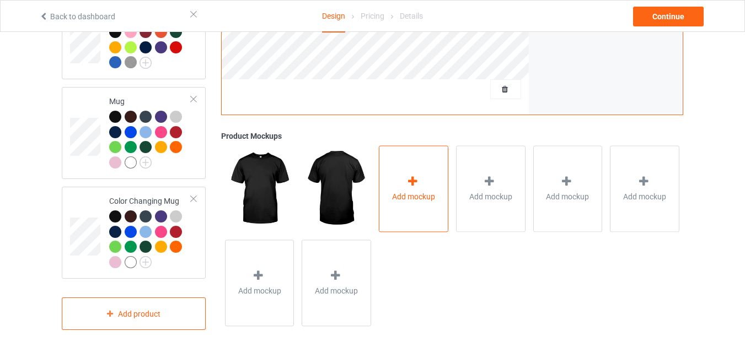
click at [401, 171] on div "Add mockup" at bounding box center [413, 189] width 69 height 87
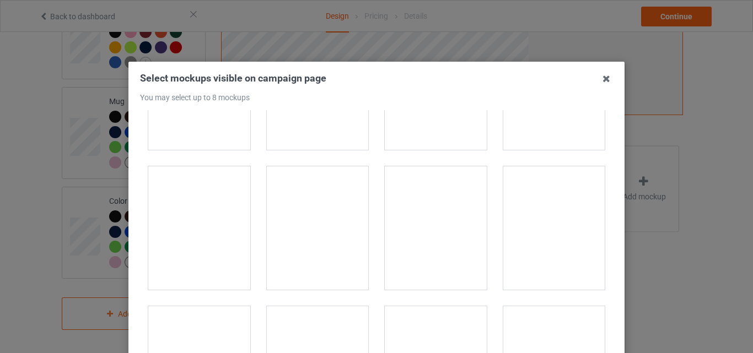
scroll to position [15329, 0]
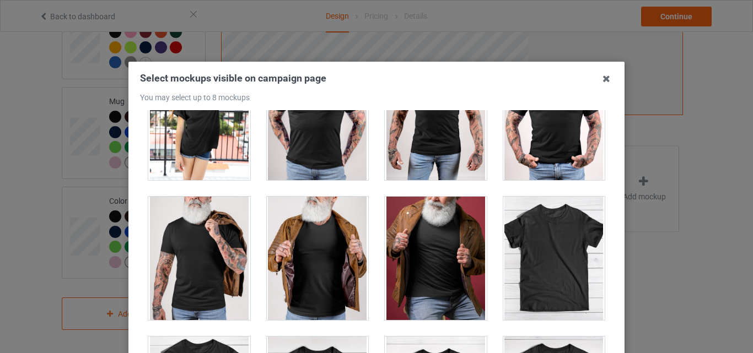
click at [549, 227] on div at bounding box center [554, 259] width 102 height 124
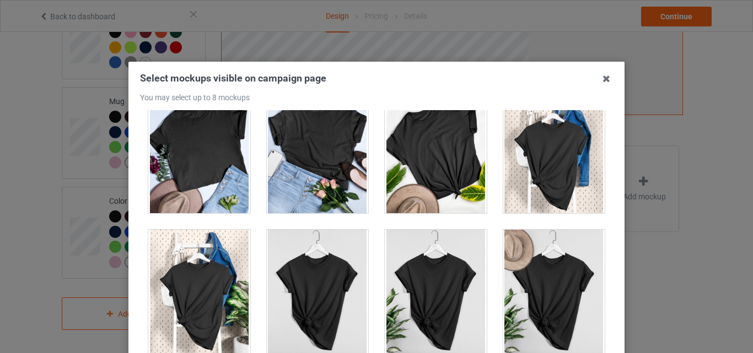
scroll to position [15825, 0]
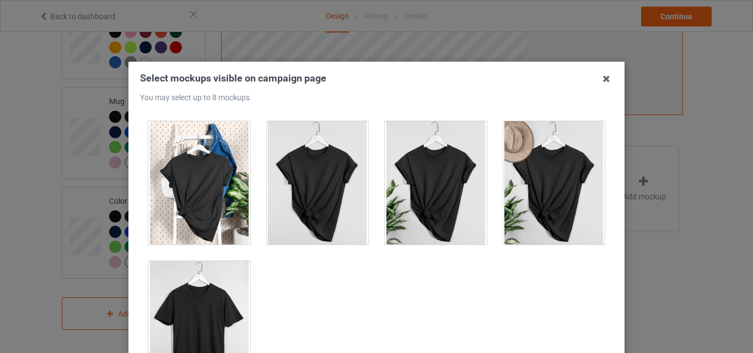
drag, startPoint x: 203, startPoint y: 297, endPoint x: 717, endPoint y: 211, distance: 521.6
click at [203, 297] on div at bounding box center [199, 323] width 102 height 124
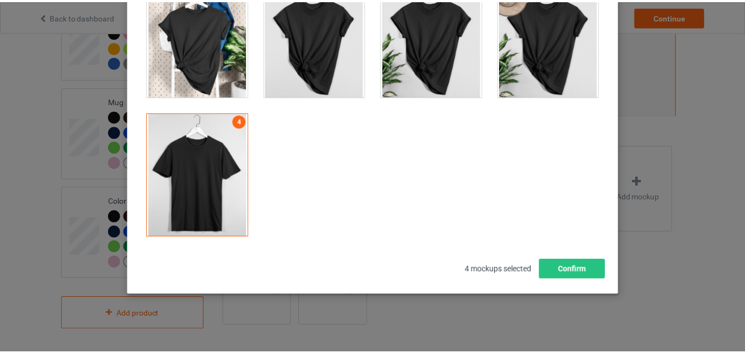
scroll to position [152, 0]
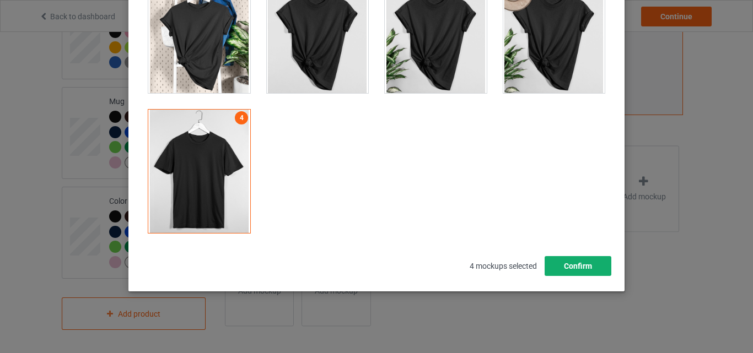
click at [582, 269] on button "Confirm" at bounding box center [578, 266] width 67 height 20
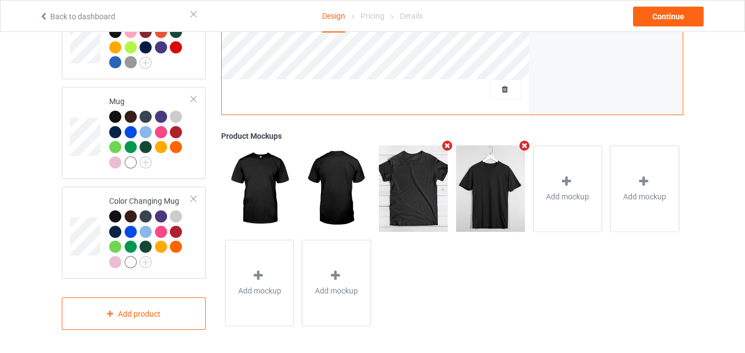
click at [667, 5] on div "Back to dashboard Design Pricing Details Continue" at bounding box center [372, 16] width 682 height 31
click at [662, 23] on div "Continue" at bounding box center [668, 17] width 71 height 20
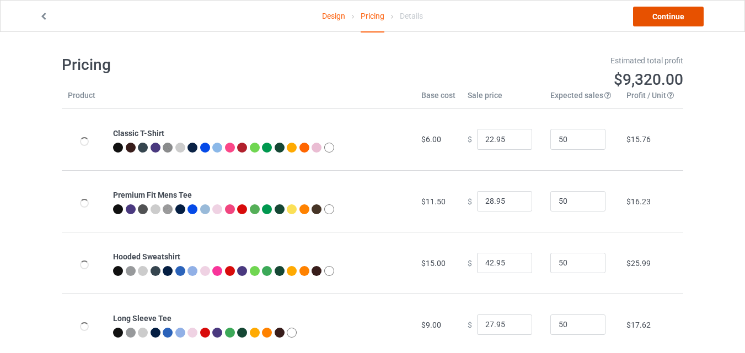
click at [661, 20] on link "Continue" at bounding box center [668, 17] width 71 height 20
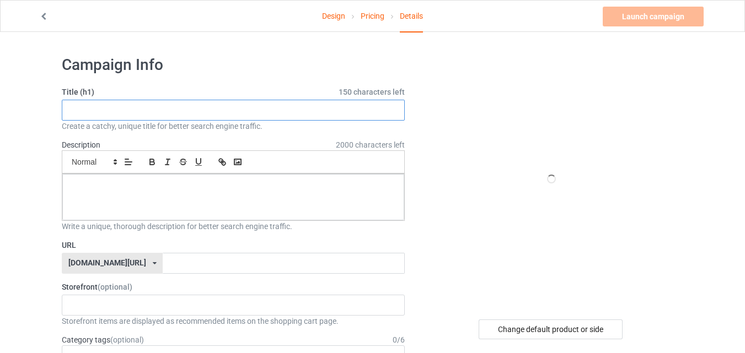
click at [250, 114] on input "text" at bounding box center [233, 110] width 343 height 21
paste input "Life Is Funny Good A Dog Makes It Better Vintage"
type input "Life Is Funny Good A Dog Makes It Better Vintage"
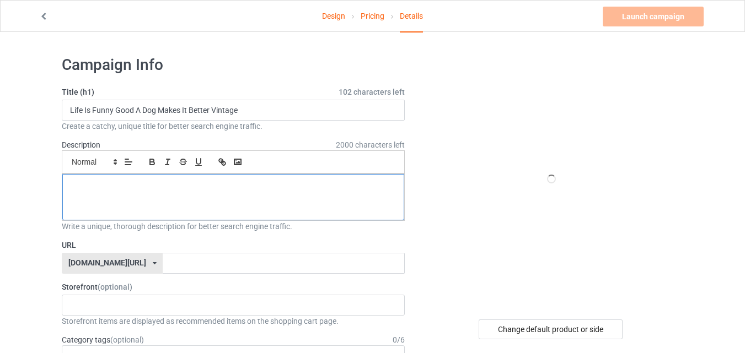
click at [234, 185] on p at bounding box center [233, 186] width 324 height 10
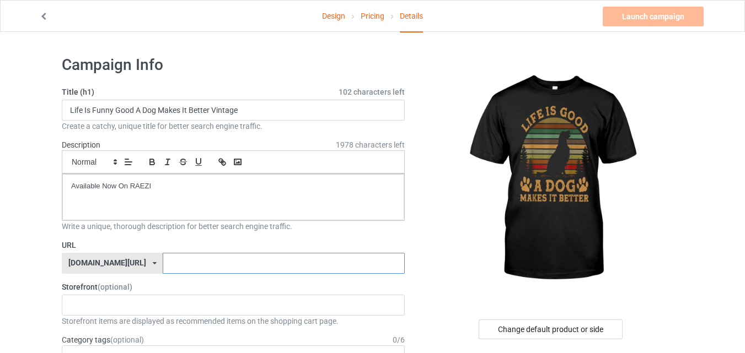
click at [231, 271] on input "text" at bounding box center [284, 263] width 242 height 21
type input "dogloverx7x"
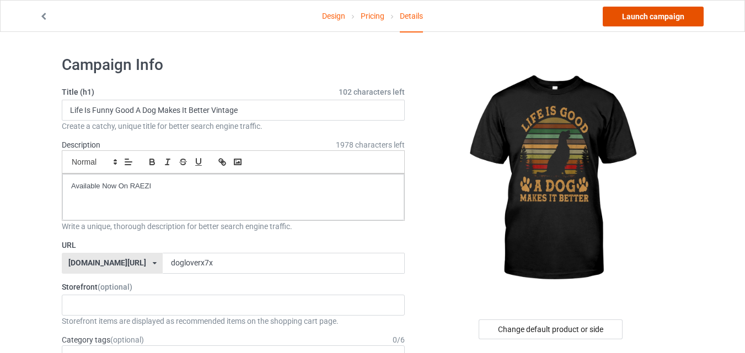
click at [694, 15] on link "Launch campaign" at bounding box center [653, 17] width 101 height 20
